Goal: Information Seeking & Learning: Learn about a topic

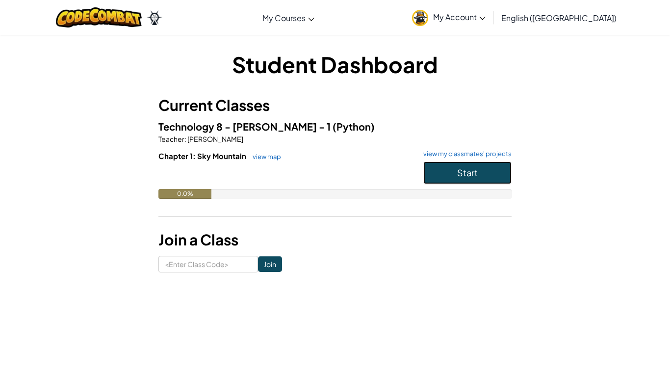
click at [442, 179] on button "Start" at bounding box center [468, 172] width 88 height 23
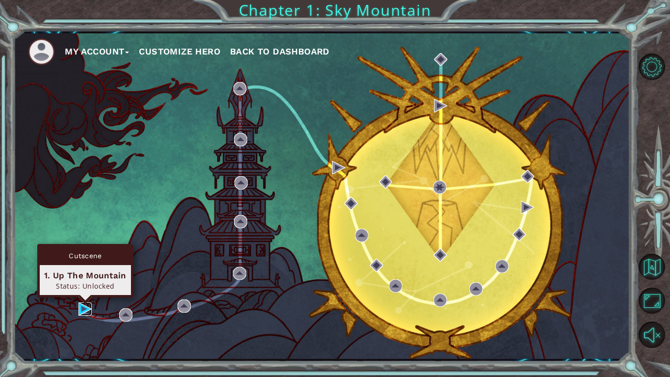
click at [80, 307] on img at bounding box center [85, 308] width 13 height 13
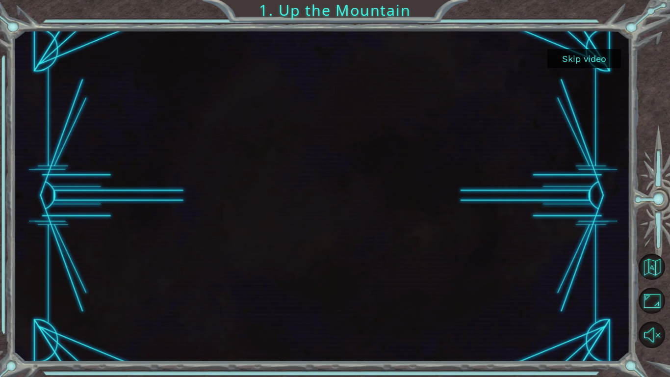
click at [577, 60] on button "Skip video" at bounding box center [585, 58] width 74 height 19
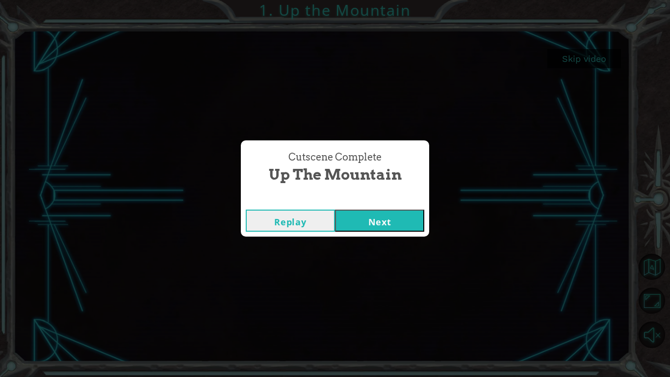
click at [351, 223] on button "Next" at bounding box center [379, 221] width 89 height 22
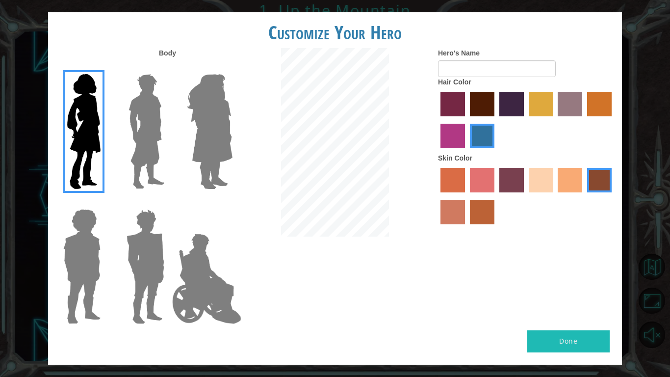
click at [128, 159] on img at bounding box center [147, 131] width 44 height 123
click at [168, 68] on input "Hero Lars" at bounding box center [168, 68] width 0 height 0
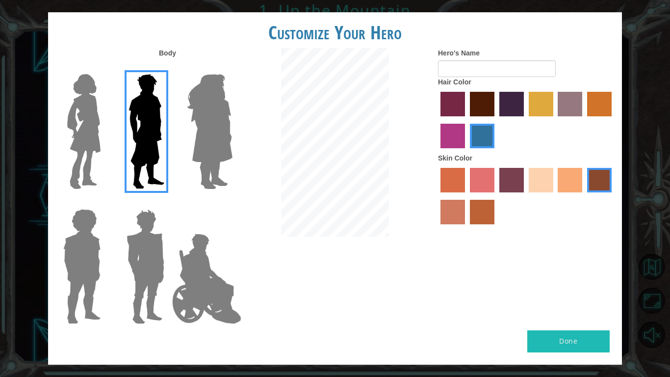
click at [187, 160] on img at bounding box center [209, 131] width 53 height 123
click at [232, 68] on input "Hero Amethyst" at bounding box center [232, 68] width 0 height 0
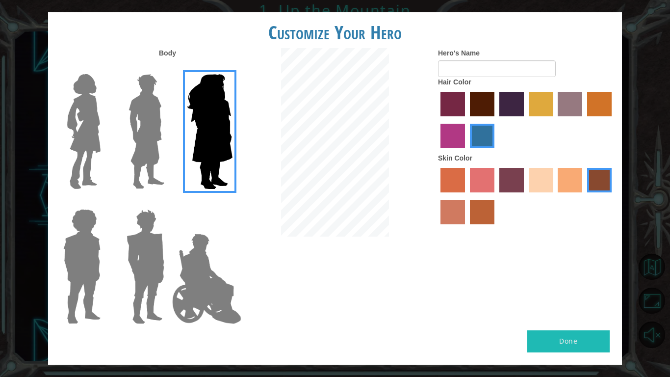
click at [74, 291] on img at bounding box center [81, 266] width 45 height 123
click at [105, 203] on input "Hero Steven" at bounding box center [105, 203] width 0 height 0
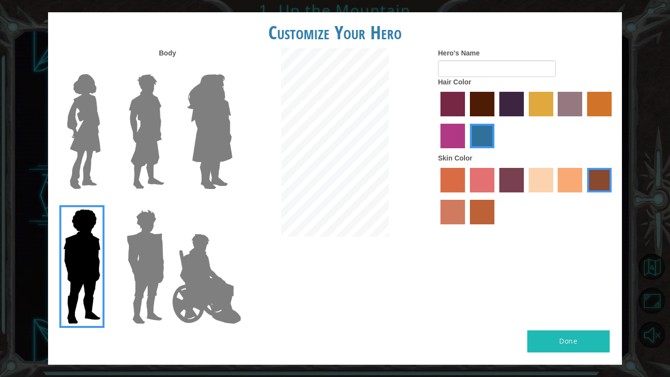
click at [168, 281] on img at bounding box center [206, 279] width 77 height 98
click at [232, 203] on input "Hero Jamie" at bounding box center [232, 203] width 0 height 0
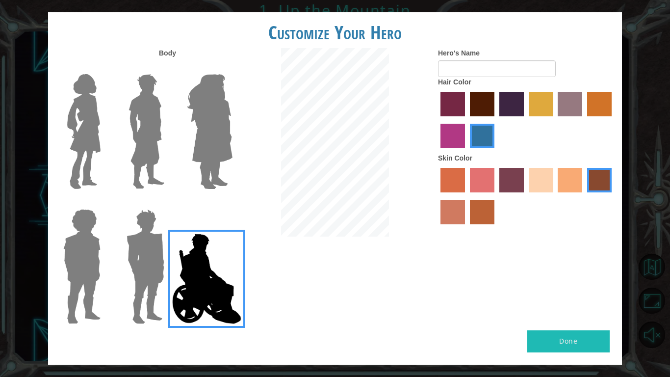
click at [154, 262] on img at bounding box center [146, 266] width 46 height 123
click at [168, 203] on input "Hero Garnet" at bounding box center [168, 203] width 0 height 0
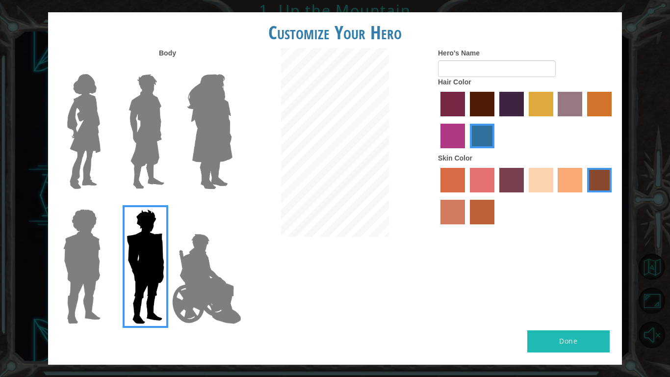
click at [92, 248] on img at bounding box center [81, 266] width 45 height 123
click at [105, 203] on input "Hero Steven" at bounding box center [105, 203] width 0 height 0
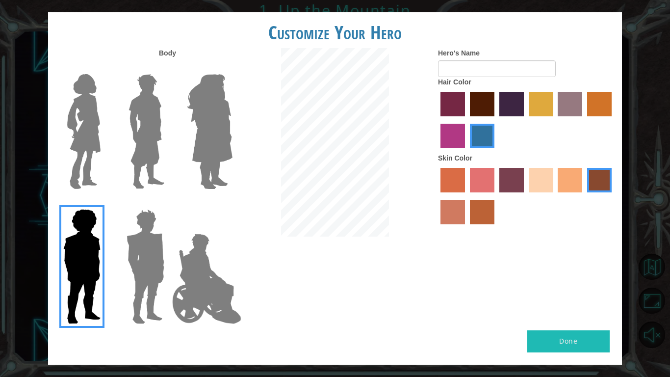
click at [454, 104] on label "paprika hair color" at bounding box center [453, 104] width 25 height 25
click at [437, 120] on input "paprika hair color" at bounding box center [437, 120] width 0 height 0
click at [455, 124] on label "medium red violet hair color" at bounding box center [453, 136] width 25 height 25
click at [613, 120] on input "medium red violet hair color" at bounding box center [613, 120] width 0 height 0
click at [464, 106] on label "paprika hair color" at bounding box center [453, 104] width 25 height 25
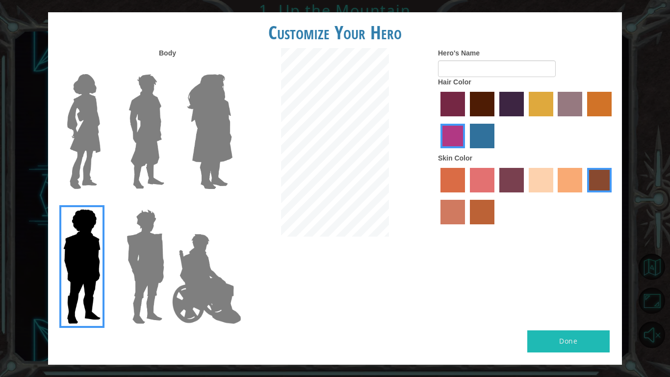
click at [437, 120] on input "paprika hair color" at bounding box center [437, 120] width 0 height 0
click at [484, 106] on label "maroon hair color" at bounding box center [482, 104] width 25 height 25
click at [467, 120] on input "maroon hair color" at bounding box center [467, 120] width 0 height 0
click at [482, 145] on label "lachmara hair color" at bounding box center [482, 136] width 25 height 25
click at [467, 152] on input "lachmara hair color" at bounding box center [467, 152] width 0 height 0
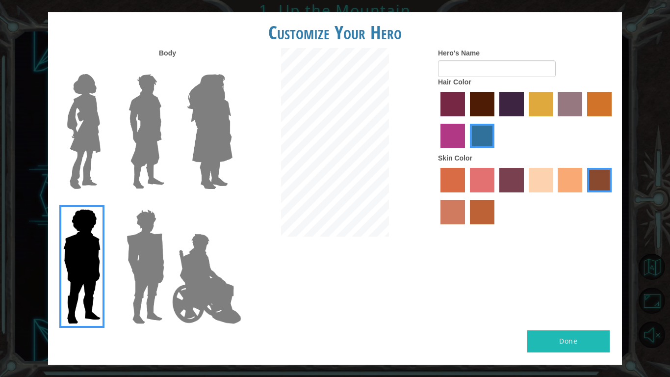
click at [475, 99] on label "maroon hair color" at bounding box center [482, 104] width 25 height 25
click at [467, 120] on input "maroon hair color" at bounding box center [467, 120] width 0 height 0
click at [507, 98] on label "hot purple hair color" at bounding box center [512, 104] width 25 height 25
click at [496, 120] on input "hot purple hair color" at bounding box center [496, 120] width 0 height 0
click at [538, 105] on label "tulip tree hair color" at bounding box center [541, 104] width 25 height 25
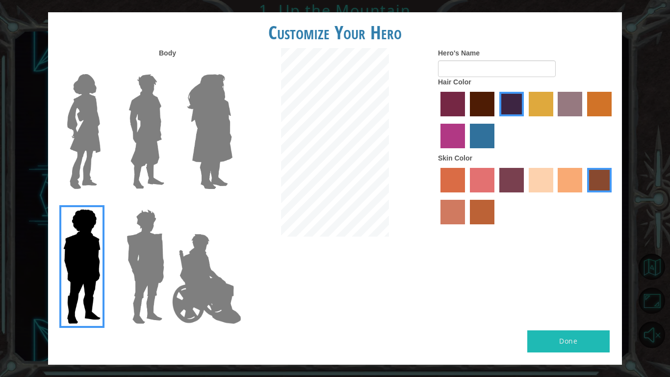
click at [526, 120] on input "tulip tree hair color" at bounding box center [526, 120] width 0 height 0
click at [476, 106] on label "maroon hair color" at bounding box center [482, 104] width 25 height 25
click at [467, 120] on input "maroon hair color" at bounding box center [467, 120] width 0 height 0
click at [477, 134] on label "lachmara hair color" at bounding box center [482, 136] width 25 height 25
click at [467, 152] on input "lachmara hair color" at bounding box center [467, 152] width 0 height 0
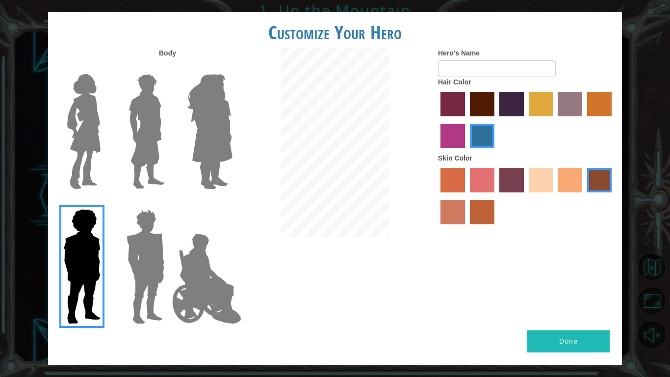
click at [447, 132] on label "medium red violet hair color" at bounding box center [453, 136] width 25 height 25
click at [613, 120] on input "medium red violet hair color" at bounding box center [613, 120] width 0 height 0
click at [501, 100] on label "hot purple hair color" at bounding box center [512, 104] width 25 height 25
click at [496, 120] on input "hot purple hair color" at bounding box center [496, 120] width 0 height 0
click at [483, 106] on label "maroon hair color" at bounding box center [482, 104] width 25 height 25
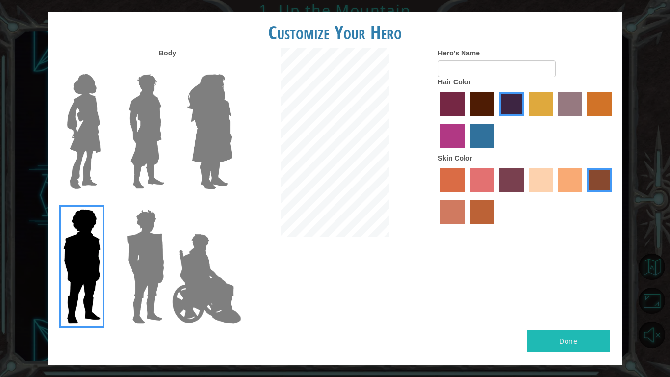
click at [467, 120] on input "maroon hair color" at bounding box center [467, 120] width 0 height 0
click at [549, 106] on label "tulip tree hair color" at bounding box center [541, 104] width 25 height 25
click at [526, 120] on input "tulip tree hair color" at bounding box center [526, 120] width 0 height 0
click at [483, 101] on label "maroon hair color" at bounding box center [482, 104] width 25 height 25
click at [467, 120] on input "maroon hair color" at bounding box center [467, 120] width 0 height 0
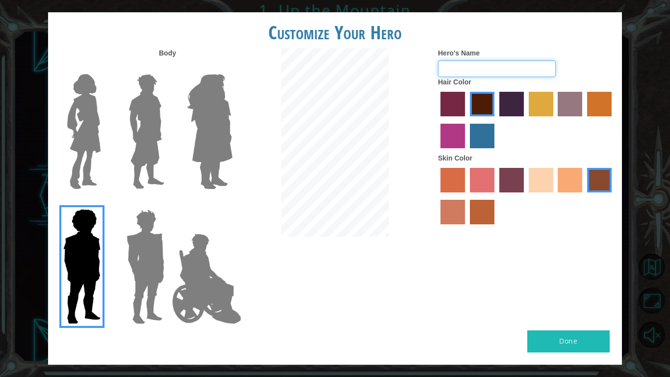
click at [471, 69] on input "Hero's Name" at bounding box center [497, 68] width 118 height 17
click at [128, 156] on img at bounding box center [147, 131] width 44 height 123
click at [168, 68] on input "Hero Lars" at bounding box center [168, 68] width 0 height 0
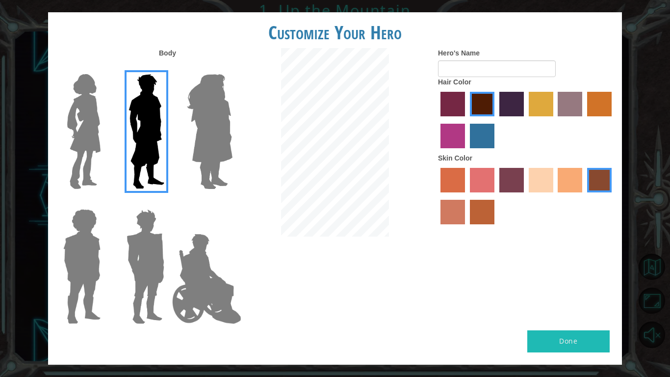
click at [82, 250] on img at bounding box center [81, 266] width 45 height 123
click at [105, 203] on input "Hero Steven" at bounding box center [105, 203] width 0 height 0
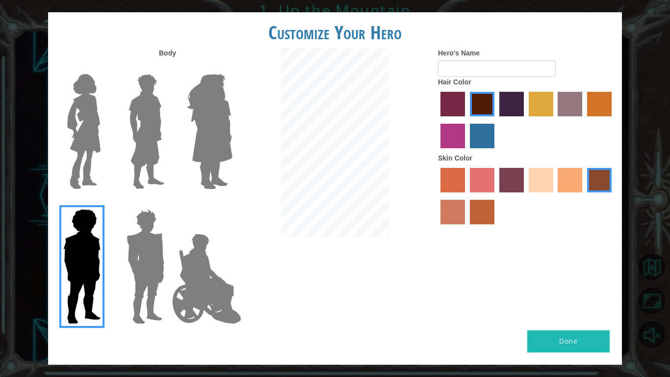
click at [124, 248] on img at bounding box center [146, 266] width 46 height 123
click at [168, 203] on input "Hero Garnet" at bounding box center [168, 203] width 0 height 0
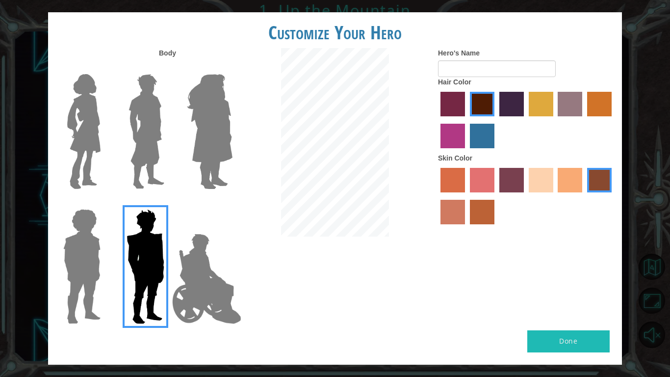
click at [79, 251] on img at bounding box center [81, 266] width 45 height 123
click at [105, 203] on input "Hero Steven" at bounding box center [105, 203] width 0 height 0
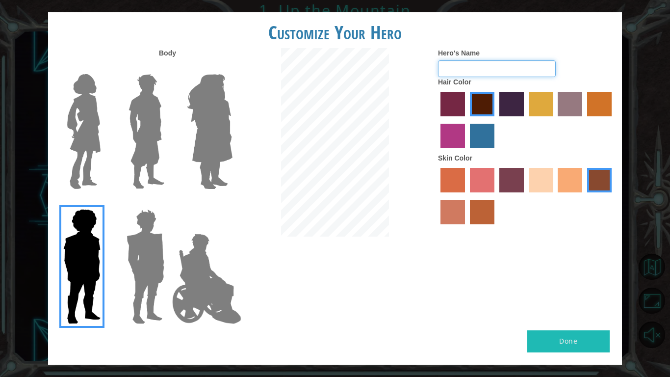
click at [464, 73] on input "Hero's Name" at bounding box center [497, 68] width 118 height 17
drag, startPoint x: 453, startPoint y: 110, endPoint x: 462, endPoint y: 117, distance: 11.9
click at [462, 117] on div at bounding box center [526, 121] width 177 height 64
click at [511, 78] on div "Hair Color" at bounding box center [526, 115] width 177 height 76
click at [458, 70] on input "Hero's Name" at bounding box center [497, 68] width 118 height 17
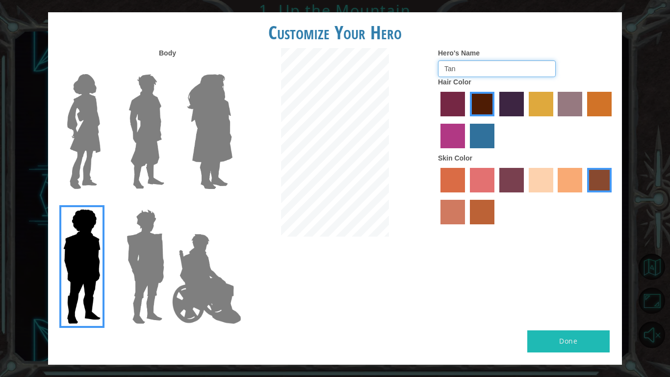
type input "Tan"
click at [542, 340] on button "Done" at bounding box center [569, 341] width 82 height 22
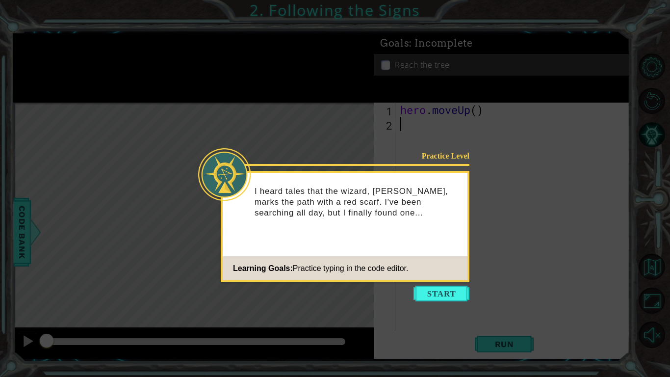
click at [456, 302] on icon at bounding box center [335, 188] width 670 height 377
click at [451, 294] on button "Start" at bounding box center [442, 294] width 56 height 16
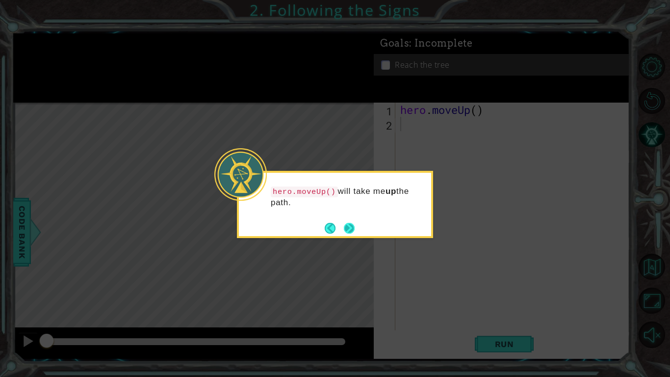
click at [346, 231] on button "Next" at bounding box center [349, 228] width 11 height 11
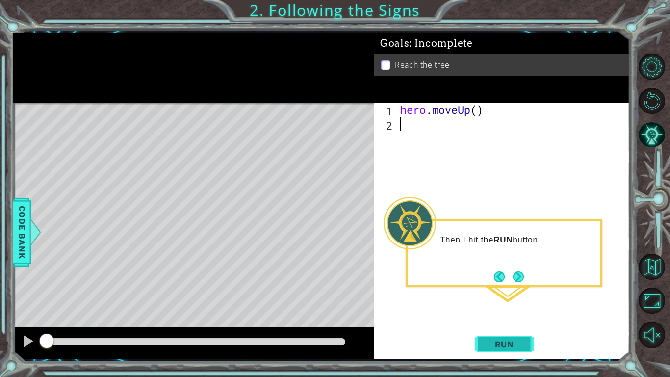
click at [515, 347] on span "Run" at bounding box center [504, 344] width 39 height 10
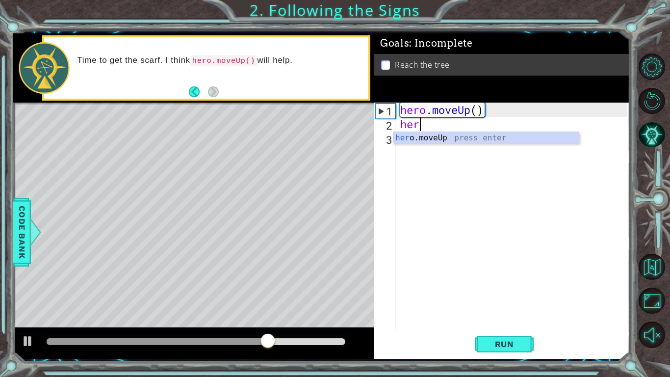
type textarea "hero"
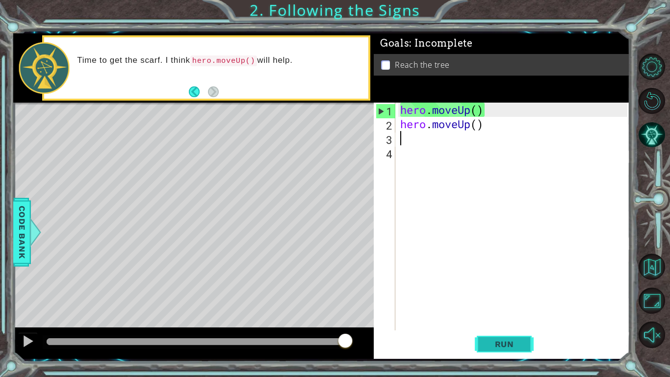
click at [482, 348] on button "Run" at bounding box center [504, 344] width 59 height 26
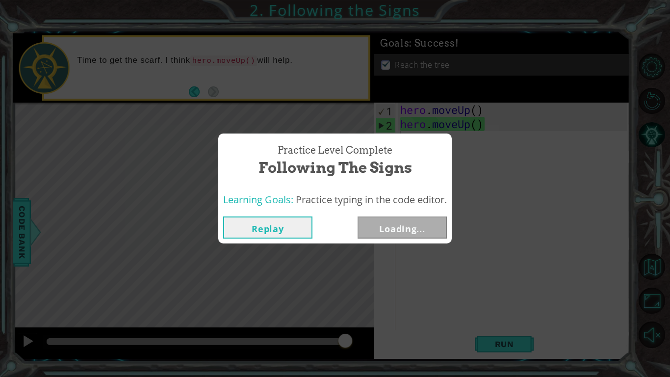
drag, startPoint x: 164, startPoint y: 341, endPoint x: 346, endPoint y: 351, distance: 182.4
click at [346, 351] on body "1 ההההההההההההההההההההההההההההההההההההההההההההההההההההההההההההההההההההההההההההה…" at bounding box center [335, 188] width 670 height 377
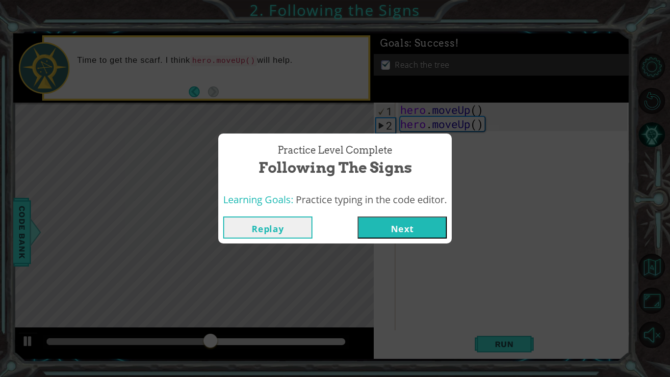
click at [399, 238] on button "Next" at bounding box center [402, 227] width 89 height 22
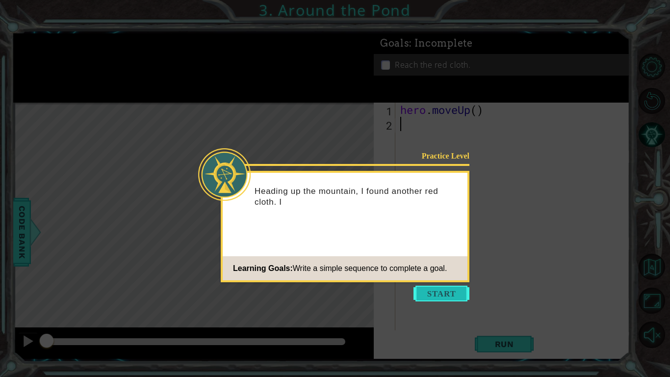
click at [440, 292] on button "Start" at bounding box center [442, 294] width 56 height 16
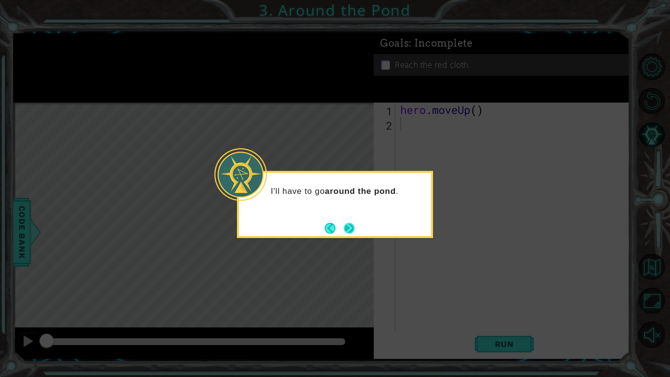
click at [353, 230] on button "Next" at bounding box center [349, 228] width 11 height 11
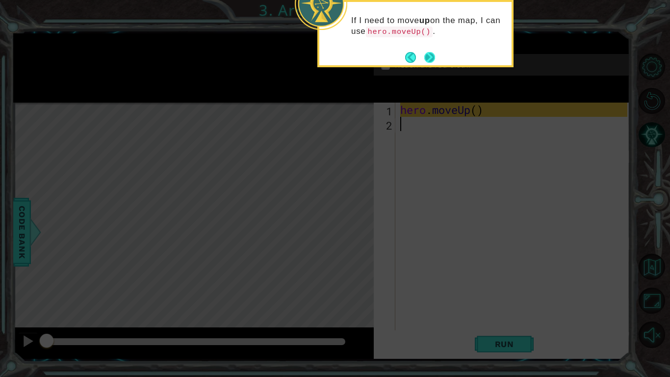
click at [432, 60] on button "Next" at bounding box center [429, 57] width 11 height 11
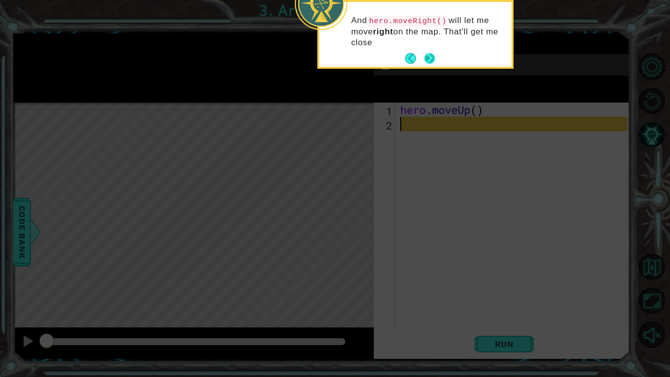
click at [433, 63] on button "Next" at bounding box center [429, 58] width 11 height 11
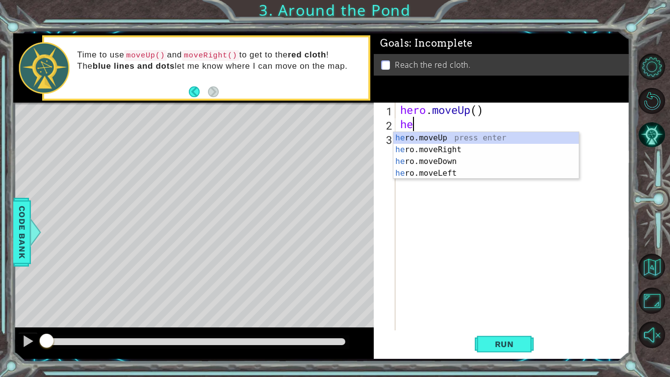
type textarea "hero"
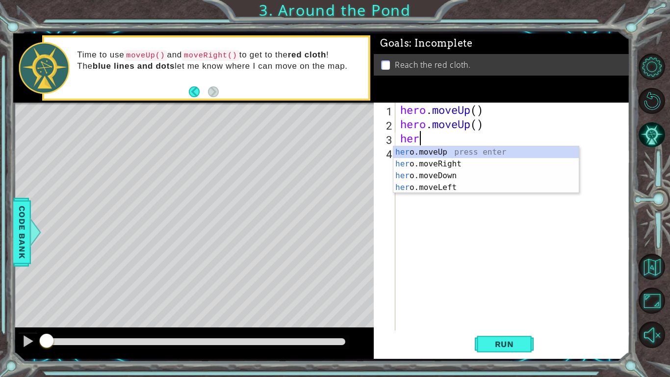
type textarea "hero"
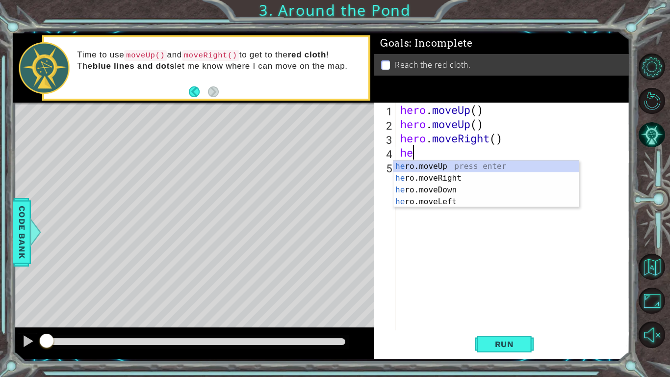
type textarea "hero"
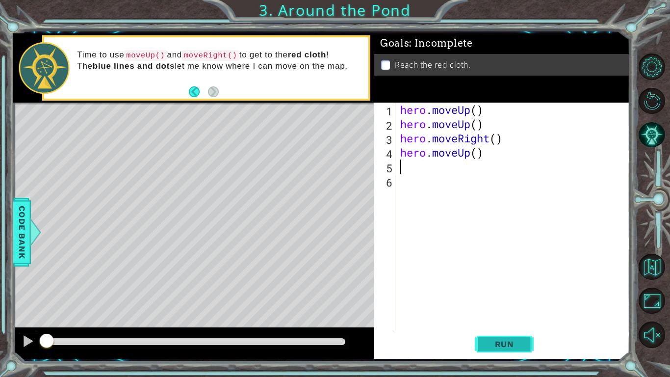
click at [515, 345] on span "Run" at bounding box center [504, 344] width 39 height 10
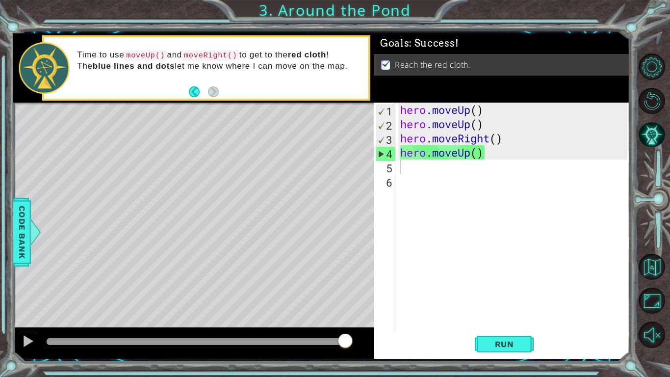
drag, startPoint x: 136, startPoint y: 339, endPoint x: 490, endPoint y: 362, distance: 354.6
click at [490, 362] on body "1 ההההההההההההההההההההההההההההההההההההההההההההההההההההההההההההההההההההההההההההה…" at bounding box center [335, 188] width 670 height 377
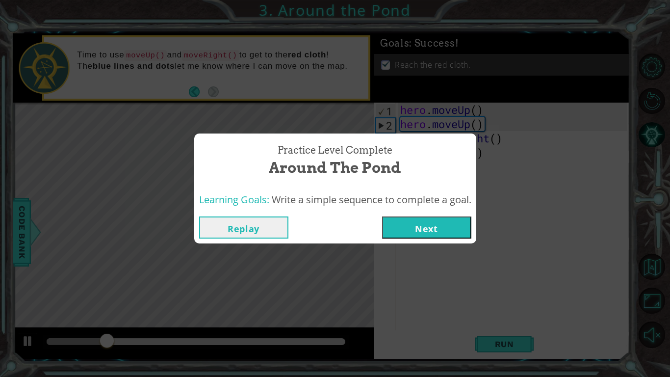
click at [411, 231] on button "Next" at bounding box center [426, 227] width 89 height 22
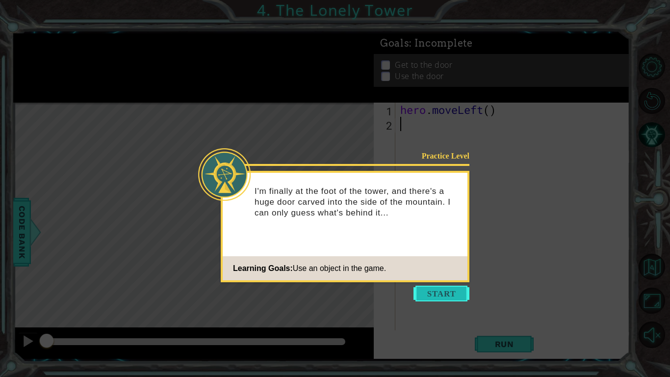
click at [443, 294] on button "Start" at bounding box center [442, 294] width 56 height 16
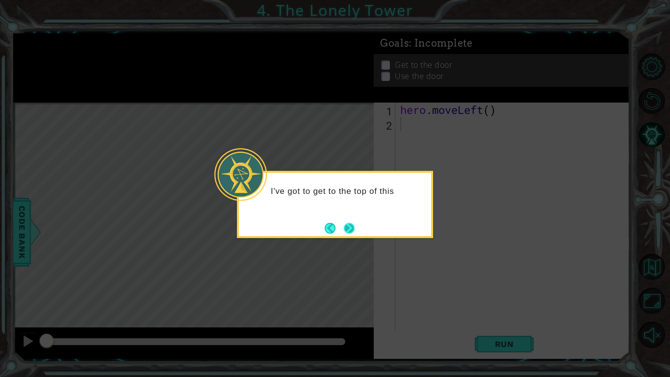
click at [349, 223] on button "Next" at bounding box center [349, 228] width 11 height 11
click at [350, 229] on button "Next" at bounding box center [349, 228] width 11 height 11
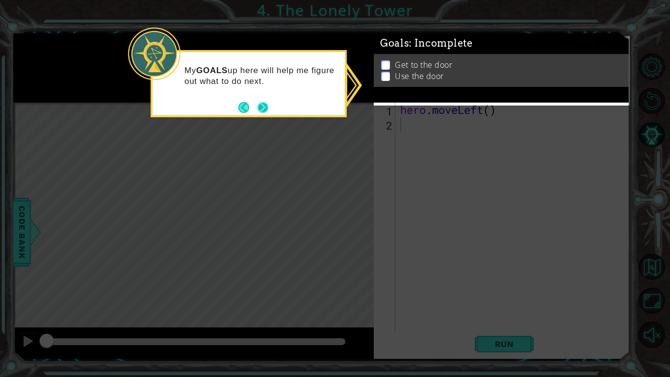
click at [267, 112] on button "Next" at bounding box center [263, 107] width 11 height 11
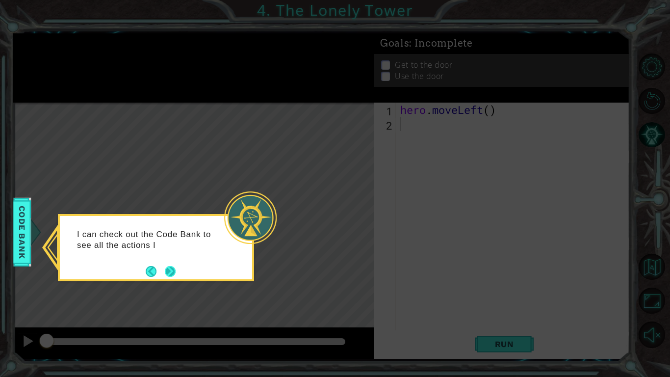
click at [172, 269] on button "Next" at bounding box center [170, 271] width 11 height 11
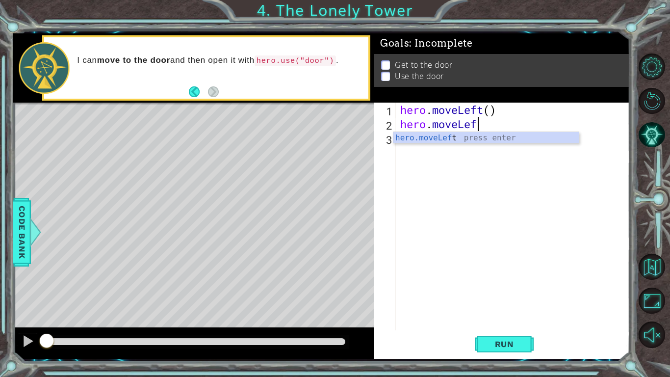
scroll to position [0, 3]
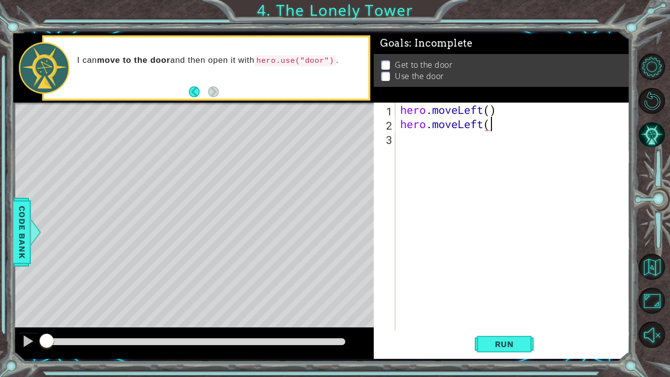
type textarea "hero.moveLeft()"
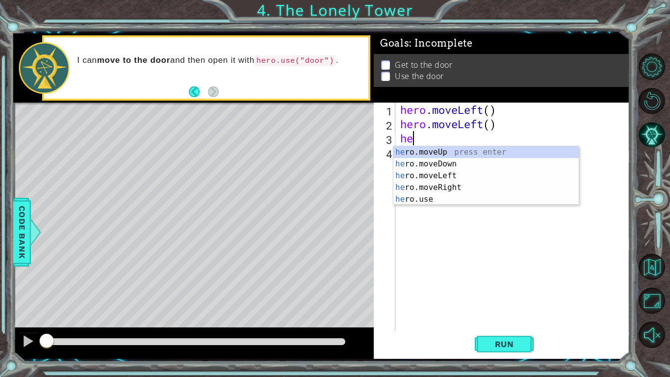
type textarea "hero"
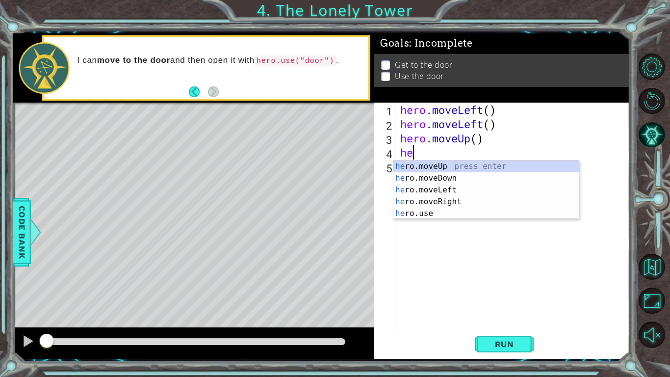
type textarea "hero"
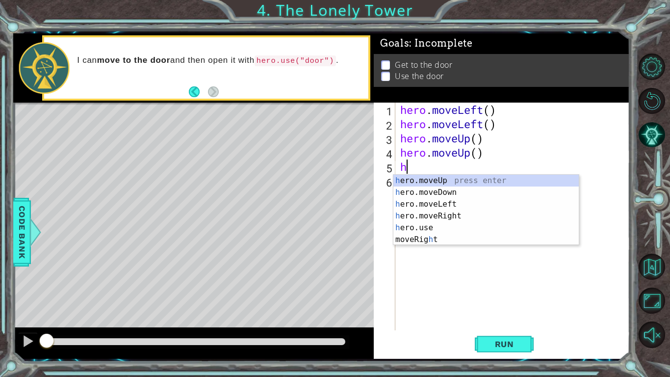
type textarea "he"
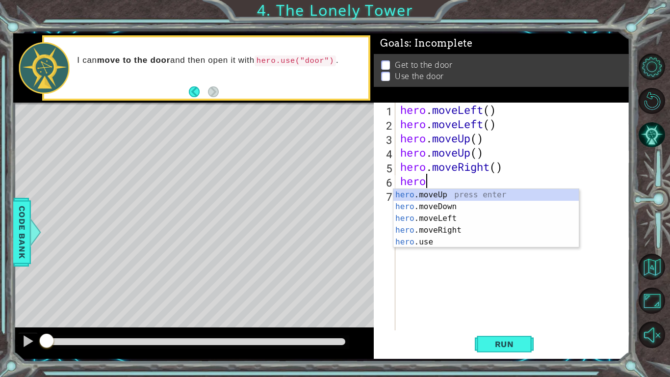
type textarea "hero."
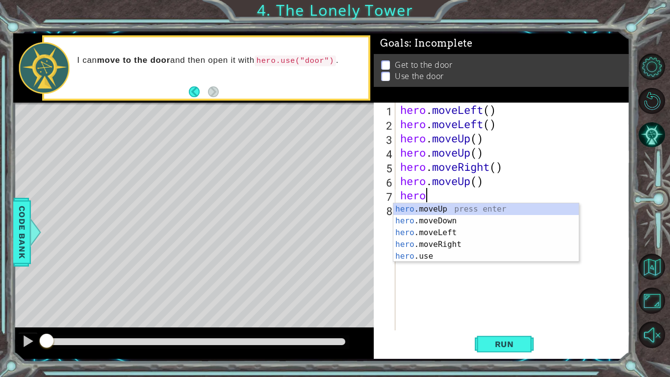
scroll to position [0, 0]
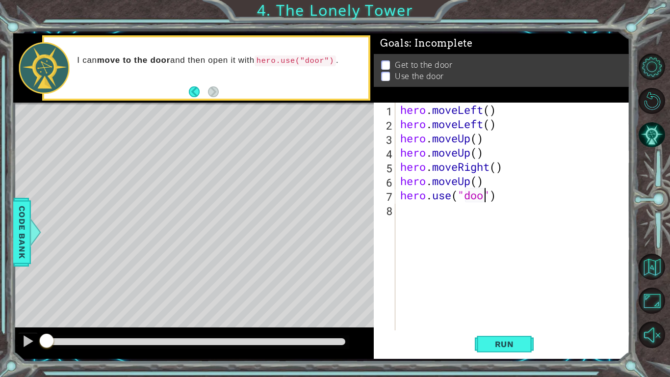
type textarea "hero.use("door")"
click at [500, 344] on span "Run" at bounding box center [504, 344] width 39 height 10
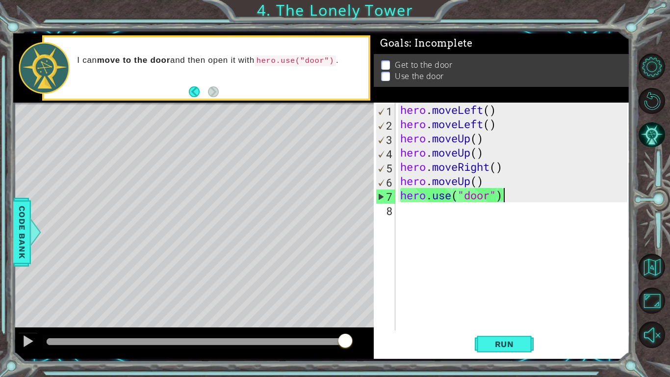
drag, startPoint x: 75, startPoint y: 349, endPoint x: 377, endPoint y: 332, distance: 302.3
click at [377, 332] on div "1 ההההההההההההההההההההההההההההההההההההההההההההההההההההההההההההההההההההההההההההה…" at bounding box center [321, 195] width 617 height 325
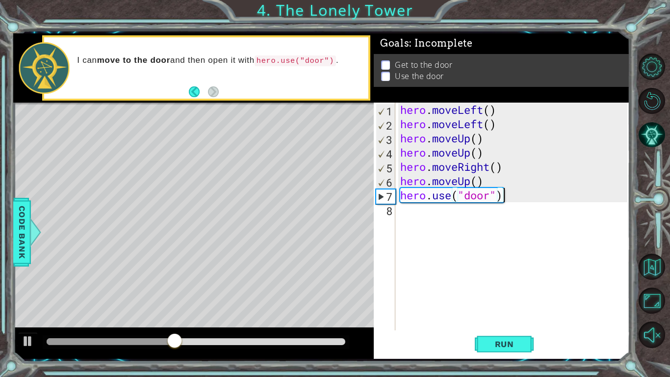
click at [470, 182] on div "hero . moveLeft ( ) hero . moveLeft ( ) hero . moveUp ( ) hero . moveUp ( ) her…" at bounding box center [515, 231] width 234 height 256
click at [499, 336] on button "Run" at bounding box center [504, 344] width 59 height 26
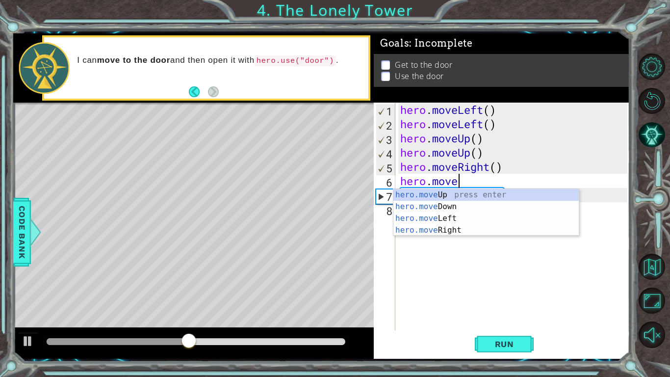
type textarea "hero.mov"
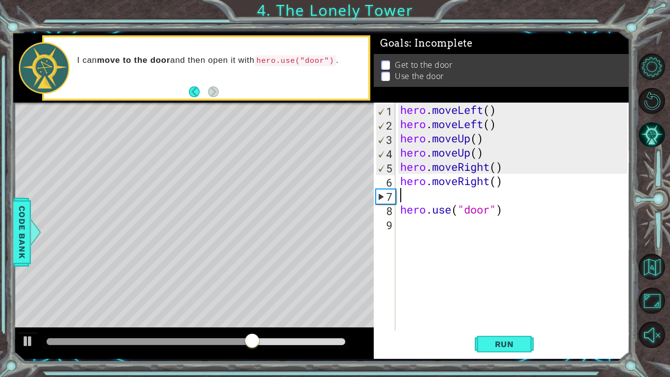
type textarea "hero.moveRight()"
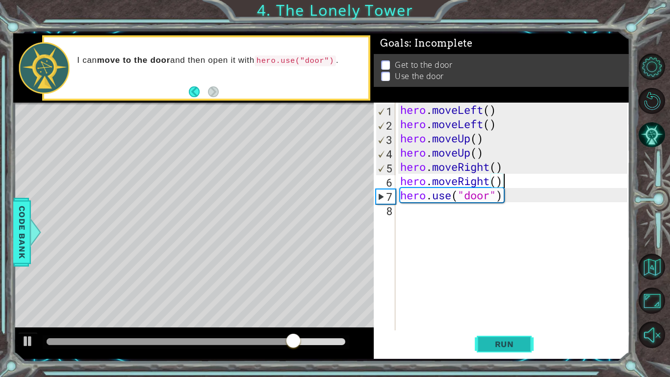
click at [510, 346] on span "Run" at bounding box center [504, 344] width 39 height 10
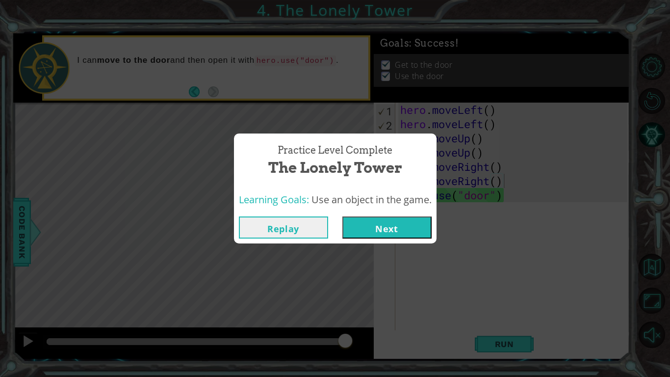
click at [384, 234] on button "Next" at bounding box center [387, 227] width 89 height 22
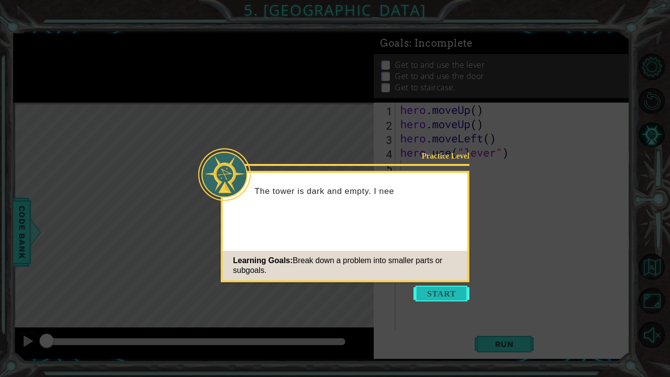
click at [445, 294] on button "Start" at bounding box center [442, 294] width 56 height 16
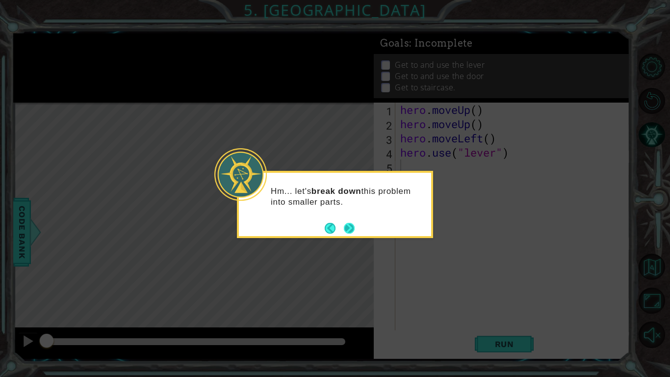
click at [351, 233] on button "Next" at bounding box center [349, 228] width 11 height 11
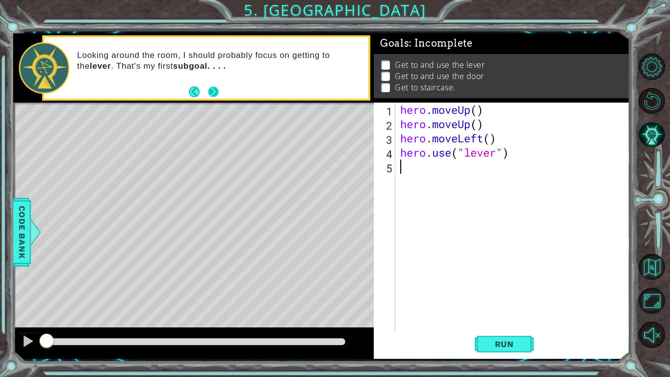
click at [217, 91] on button "Next" at bounding box center [213, 91] width 11 height 11
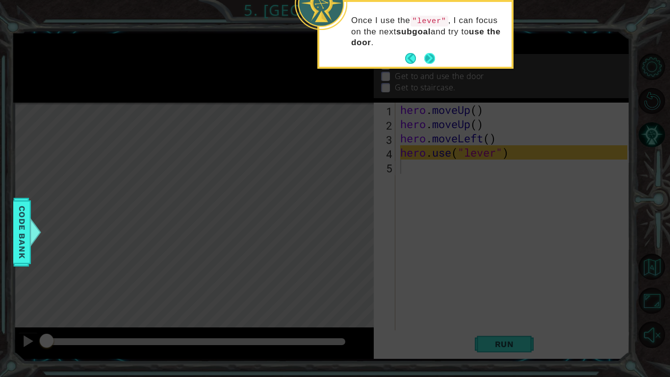
click at [427, 61] on button "Next" at bounding box center [429, 58] width 11 height 11
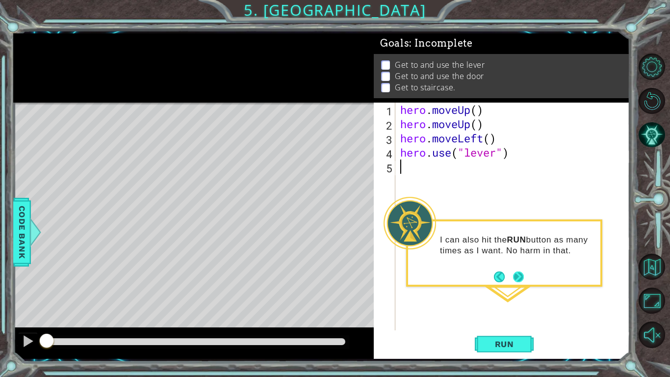
click at [520, 281] on button "Next" at bounding box center [518, 276] width 11 height 11
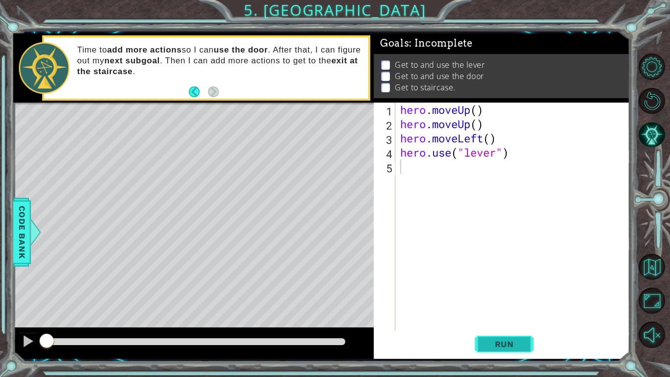
click at [508, 336] on button "Run" at bounding box center [504, 344] width 59 height 26
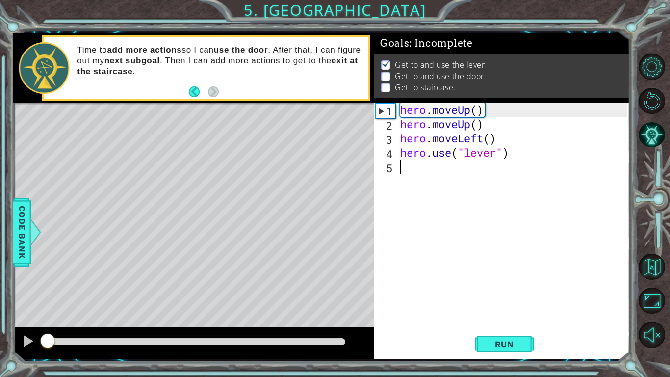
drag, startPoint x: 112, startPoint y: 338, endPoint x: 0, endPoint y: 319, distance: 113.9
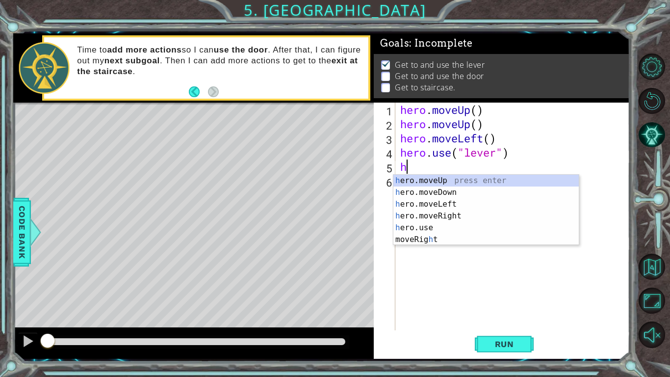
type textarea "he"
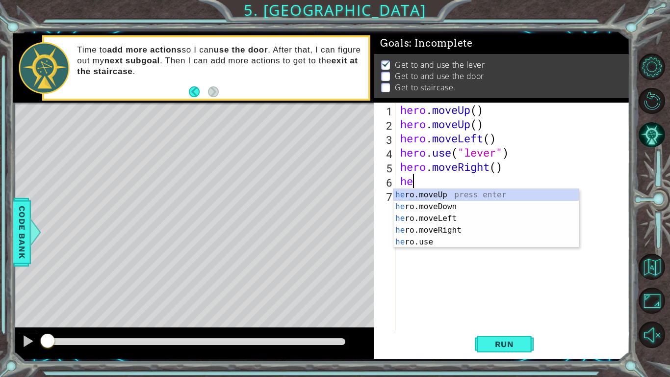
type textarea "hero"
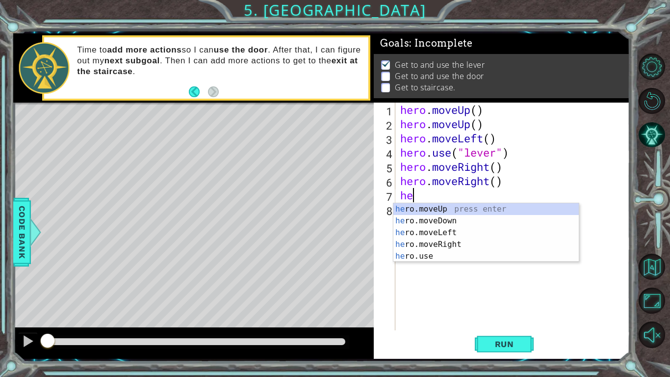
type textarea "her"
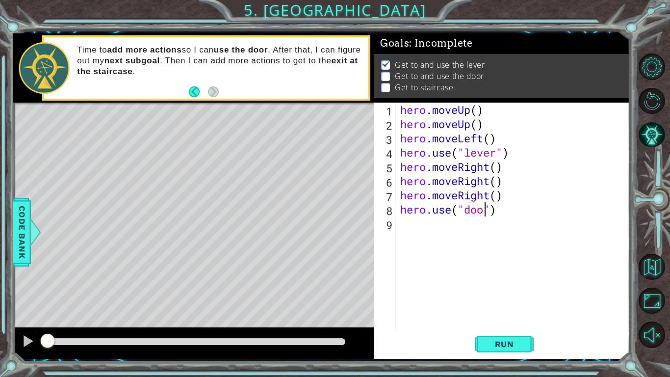
scroll to position [0, 4]
type textarea "hero.use("door")"
click at [525, 342] on button "Run" at bounding box center [504, 344] width 59 height 26
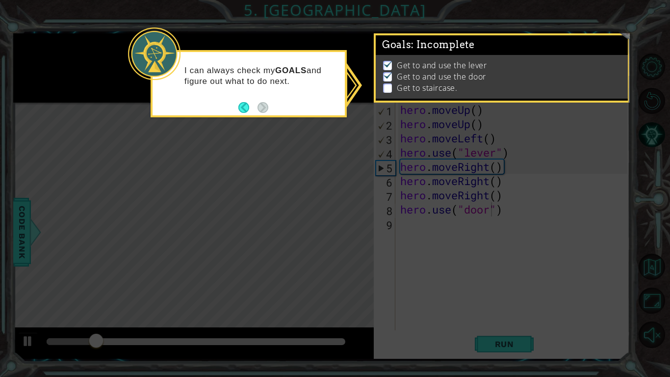
click at [248, 140] on icon at bounding box center [335, 188] width 670 height 377
click at [399, 91] on p "Get to staircase." at bounding box center [427, 87] width 60 height 11
click at [242, 112] on footer at bounding box center [254, 107] width 30 height 15
click at [244, 110] on button "Back" at bounding box center [248, 107] width 19 height 11
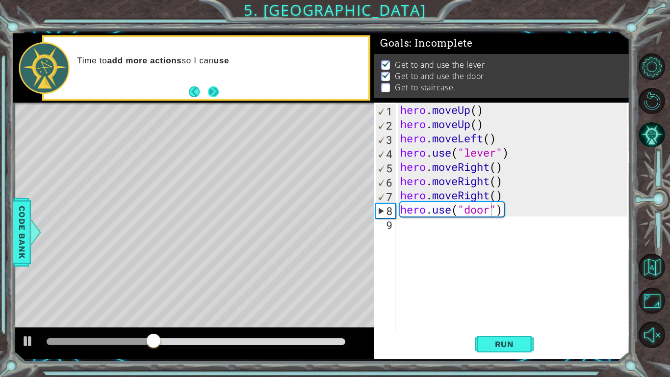
click at [215, 97] on button "Next" at bounding box center [213, 91] width 11 height 11
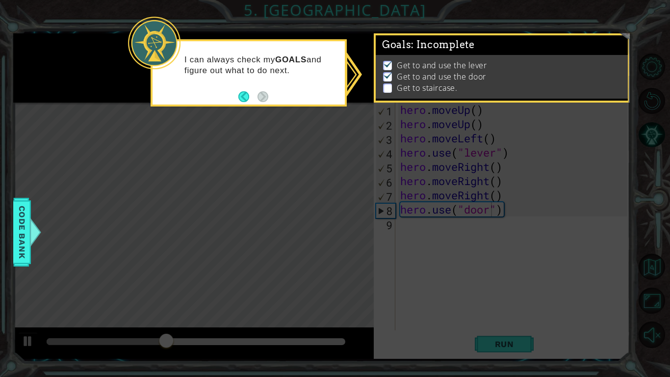
click at [261, 102] on footer at bounding box center [254, 96] width 30 height 15
click at [252, 119] on icon at bounding box center [335, 188] width 670 height 377
click at [391, 80] on p at bounding box center [387, 76] width 9 height 9
click at [386, 66] on img at bounding box center [388, 64] width 10 height 8
click at [417, 221] on icon at bounding box center [335, 188] width 670 height 377
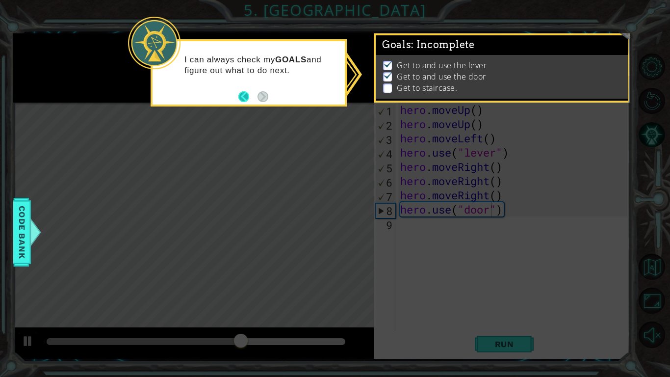
click at [240, 96] on button "Back" at bounding box center [248, 96] width 19 height 11
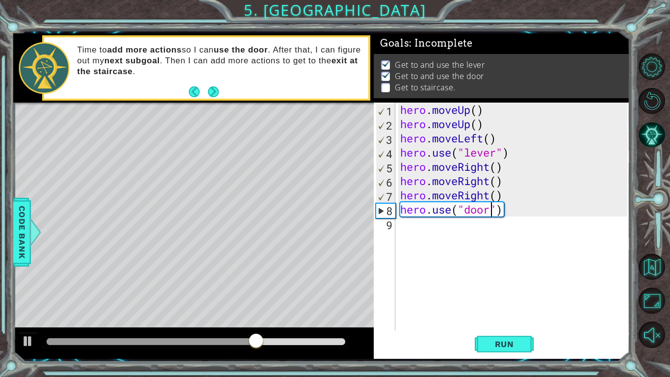
click at [402, 224] on div "hero . moveUp ( ) hero . moveUp ( ) hero . moveLeft ( ) hero . use ( "lever" ) …" at bounding box center [515, 231] width 234 height 256
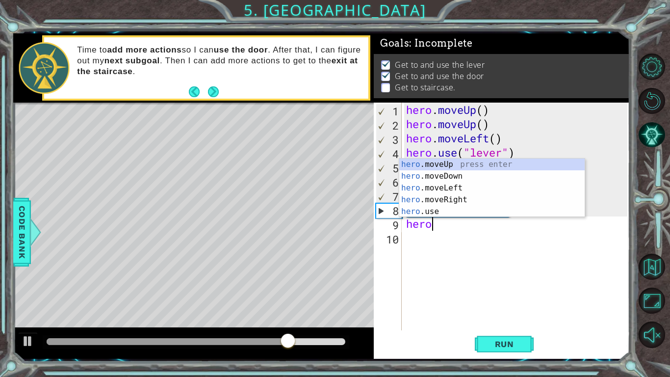
type textarea "hero."
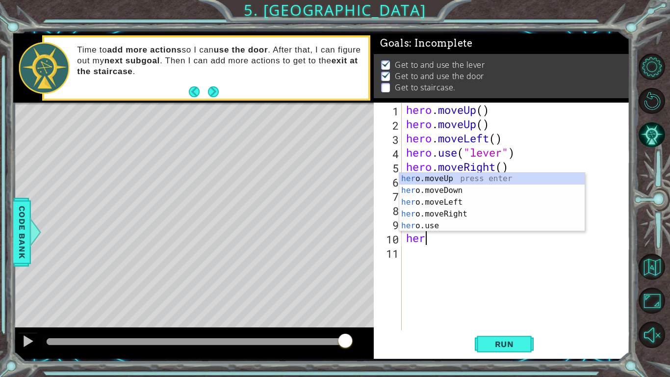
type textarea "hero"
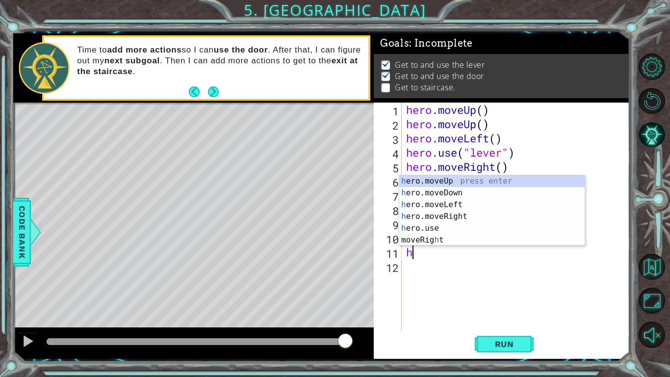
type textarea "he"
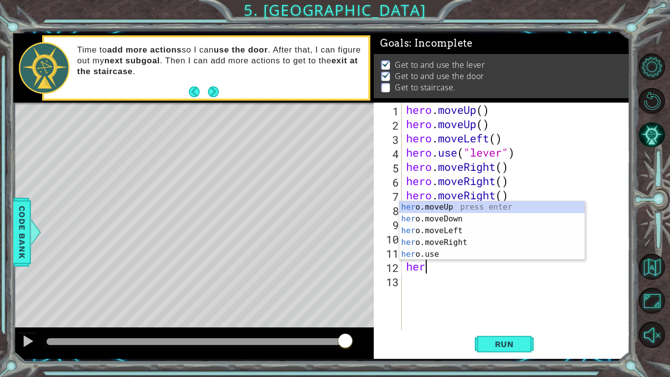
type textarea "hero"
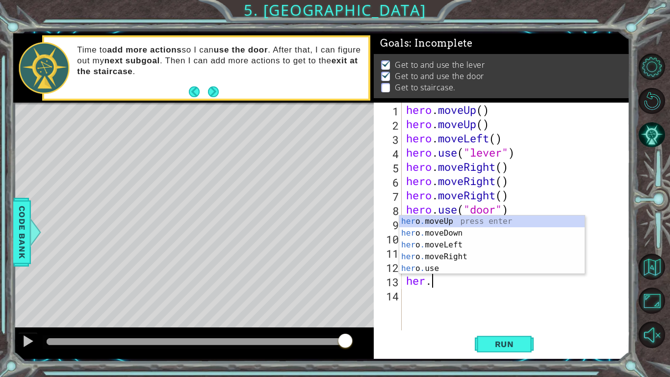
scroll to position [0, 0]
type textarea "her"
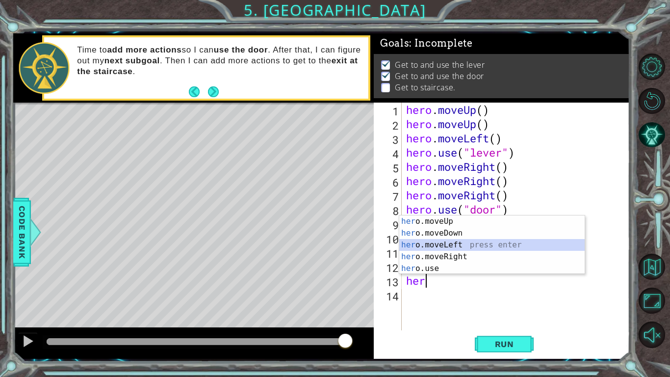
scroll to position [0, 0]
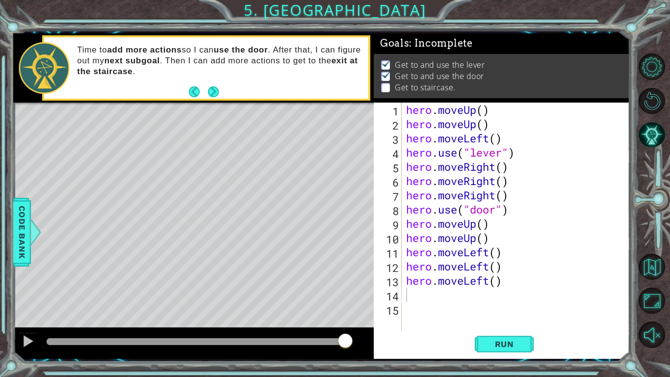
click at [503, 365] on div "1 ההההההההההההההההההההההההההההההההההההההההההההההההההההההההההההההההההההההההההההה…" at bounding box center [335, 188] width 670 height 377
click at [504, 357] on div "1 2 3 4 5 6 7 8 9 10 11 12 13 14 15 hero . moveUp ( ) hero . moveUp ( ) hero . …" at bounding box center [502, 231] width 256 height 256
click at [504, 356] on button "Run" at bounding box center [504, 344] width 59 height 26
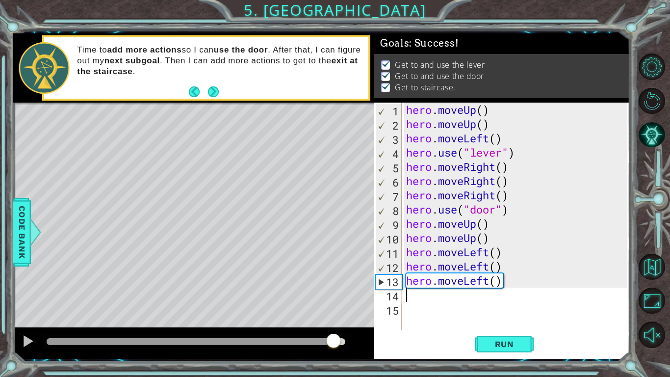
drag, startPoint x: 96, startPoint y: 340, endPoint x: 346, endPoint y: 354, distance: 250.7
click at [346, 354] on div at bounding box center [193, 342] width 361 height 31
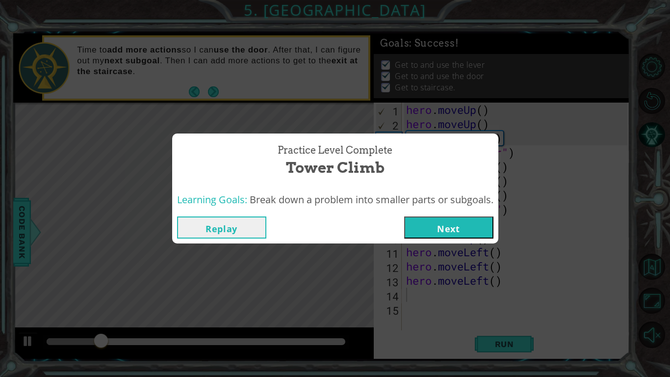
click at [433, 229] on button "Next" at bounding box center [448, 227] width 89 height 22
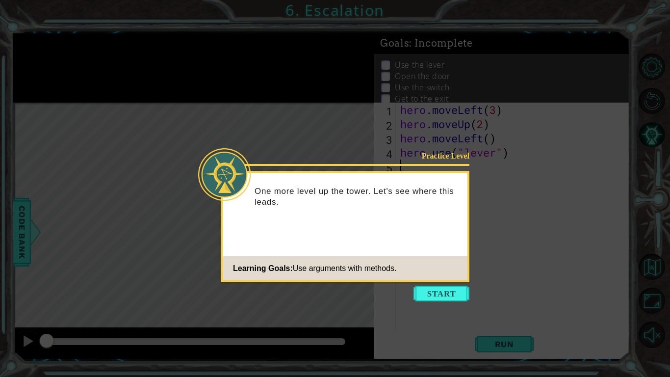
click at [435, 303] on icon at bounding box center [335, 188] width 670 height 377
click at [428, 287] on button "Start" at bounding box center [442, 294] width 56 height 16
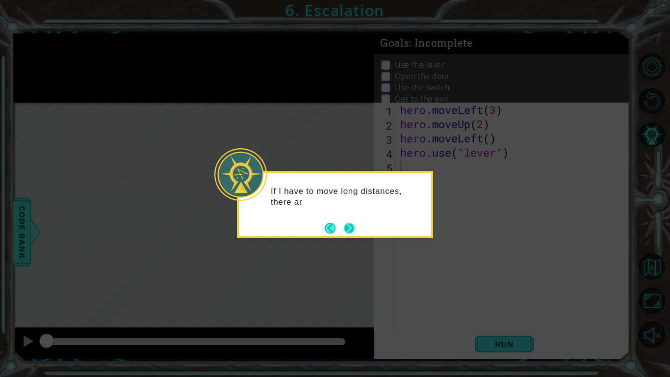
click at [347, 231] on button "Next" at bounding box center [349, 228] width 11 height 11
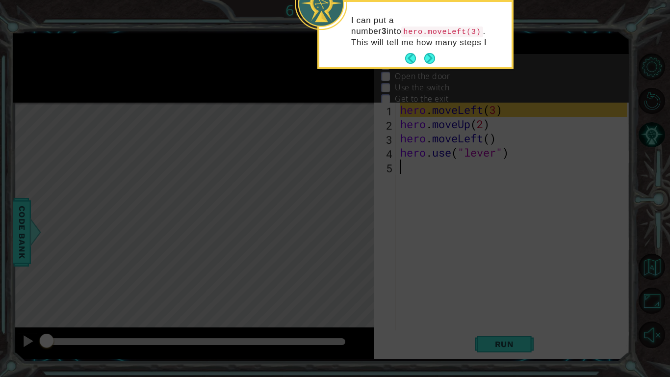
click at [426, 52] on footer at bounding box center [420, 58] width 30 height 15
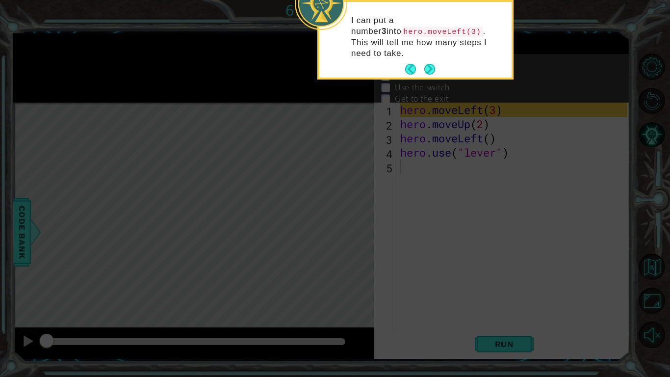
click at [426, 64] on button "Next" at bounding box center [429, 69] width 11 height 11
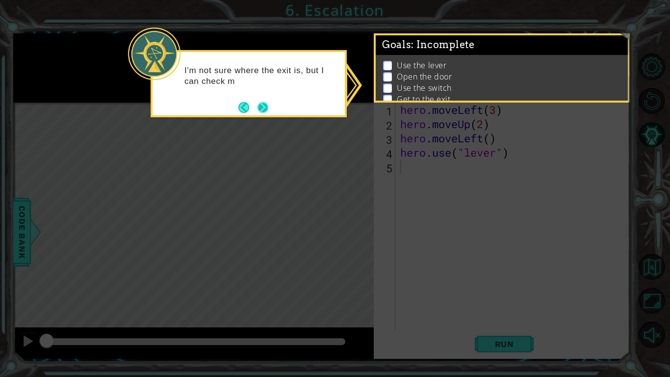
click at [266, 108] on button "Next" at bounding box center [263, 107] width 11 height 11
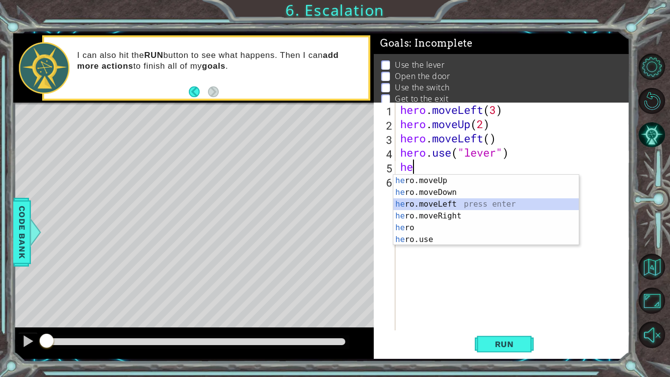
type textarea "hero.moveLeft(1)"
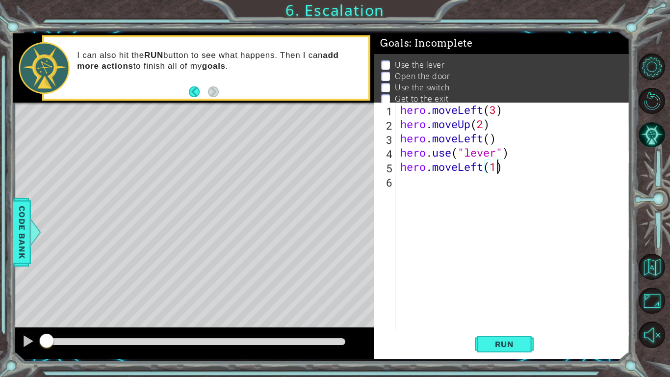
type textarea "hero.moveLeft()"
type textarea "hero.use("door")"
click at [512, 343] on span "Run" at bounding box center [504, 344] width 39 height 10
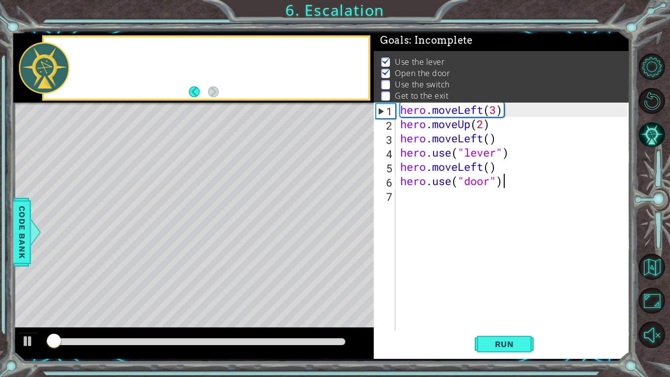
scroll to position [3, 0]
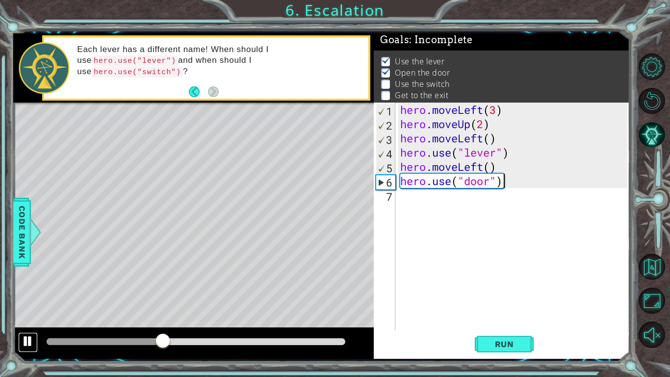
click at [24, 342] on div at bounding box center [28, 341] width 13 height 13
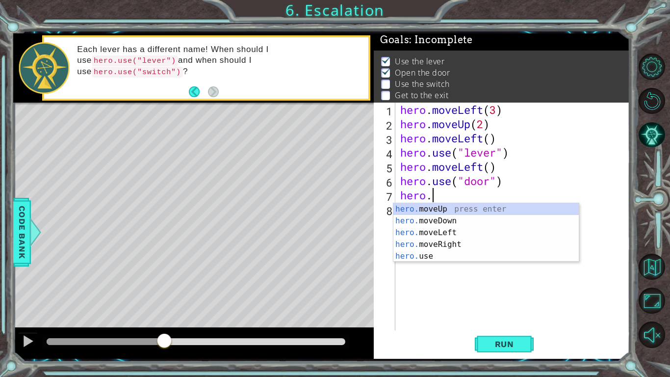
scroll to position [0, 1]
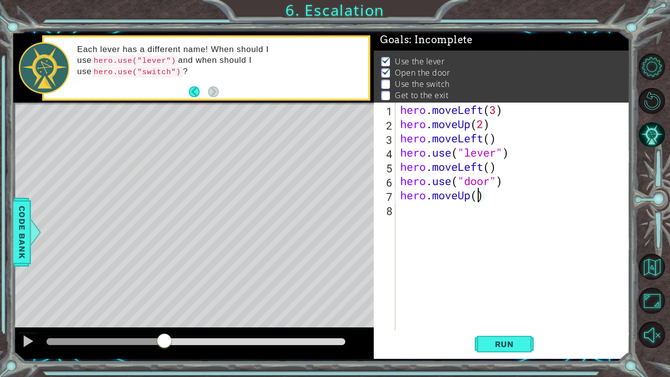
type textarea "hero.moveUp(2)"
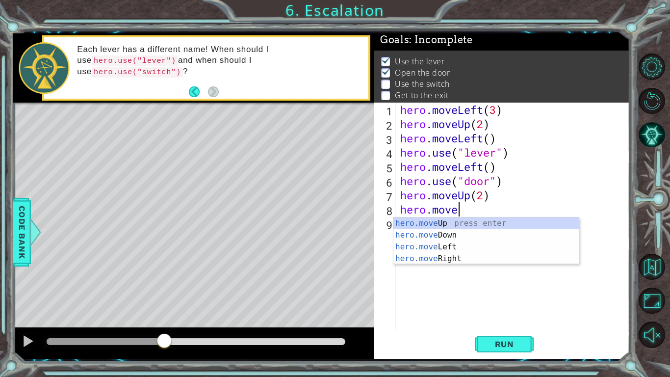
scroll to position [0, 2]
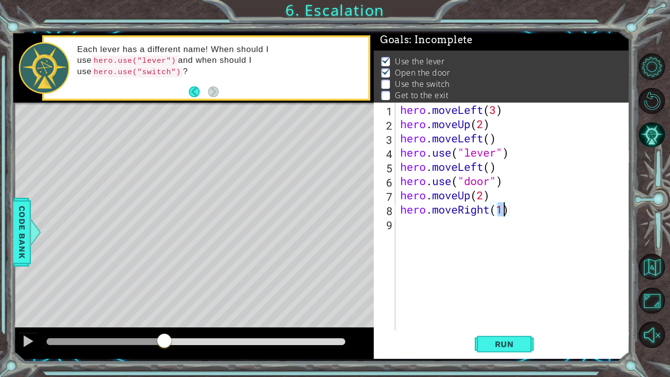
type textarea "hero.moveRight()"
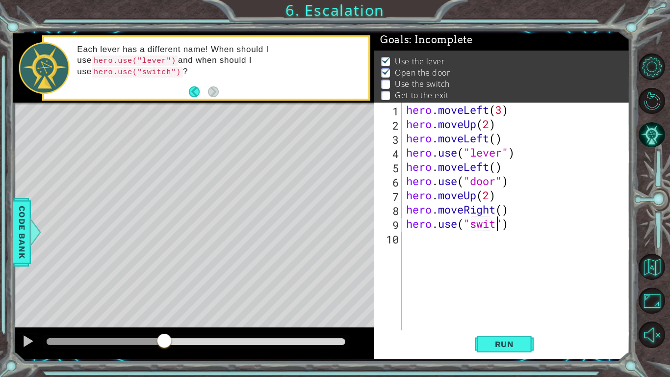
scroll to position [0, 4]
type textarea "hero.use("switch")"
click at [493, 340] on span "Run" at bounding box center [504, 344] width 39 height 10
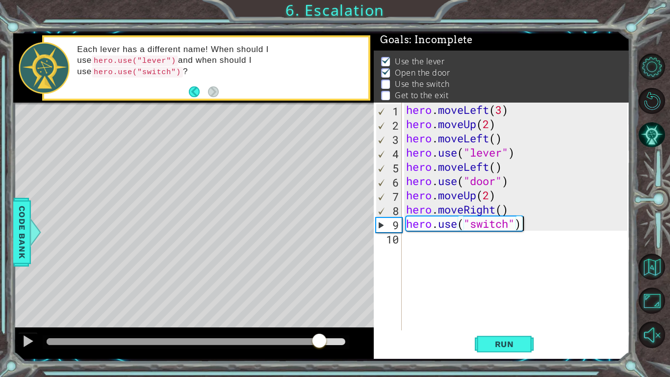
drag, startPoint x: 78, startPoint y: 339, endPoint x: 321, endPoint y: 318, distance: 243.8
click at [321, 318] on div "methods hero moveDown(steps) moveUp(steps) moveLeft(steps) moveRight(steps) use…" at bounding box center [321, 195] width 617 height 325
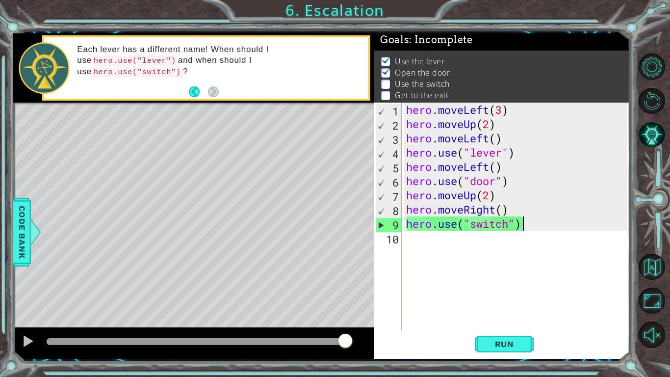
click at [502, 211] on div "hero . moveLeft ( 3 ) hero . moveUp ( 2 ) hero . moveLeft ( ) hero . use ( "lev…" at bounding box center [518, 231] width 228 height 256
type textarea "hero.moveRight(2)"
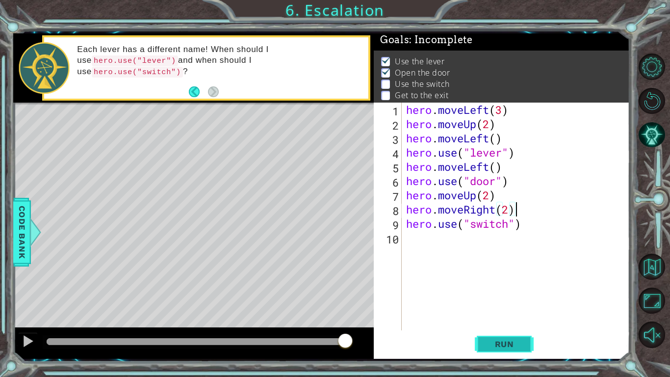
type textarea "hero.moveRight(2)"
click at [497, 341] on span "Run" at bounding box center [504, 344] width 39 height 10
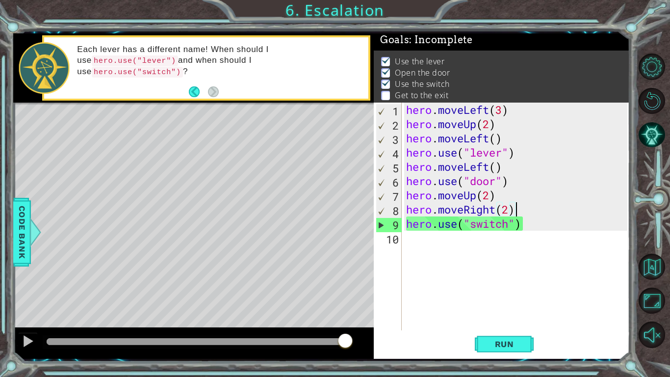
drag, startPoint x: 80, startPoint y: 341, endPoint x: 373, endPoint y: 350, distance: 293.1
click at [373, 350] on div at bounding box center [193, 342] width 361 height 31
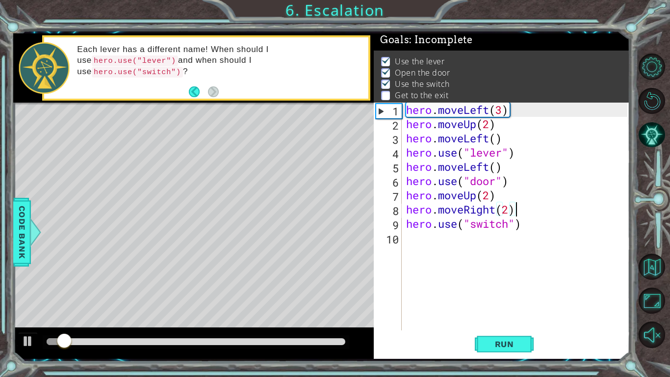
click at [415, 241] on div "hero . moveLeft ( 3 ) hero . moveUp ( 2 ) hero . moveLeft ( ) hero . use ( "lev…" at bounding box center [518, 231] width 228 height 256
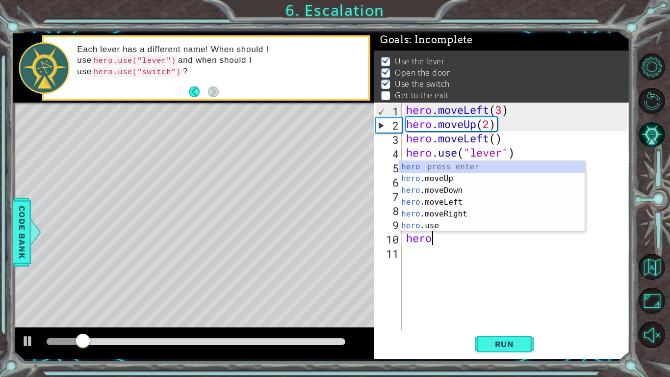
scroll to position [0, 1]
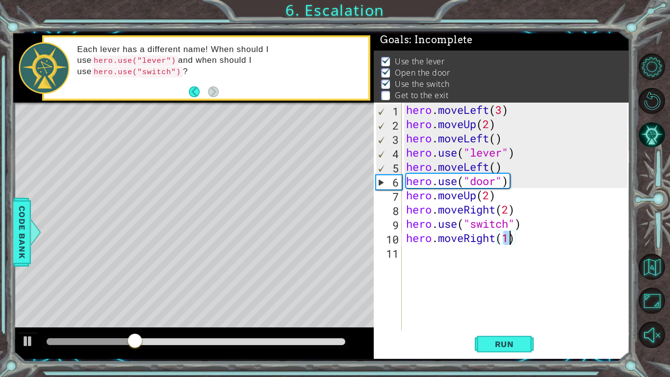
type textarea "hero.moveRight(1)"
drag, startPoint x: 151, startPoint y: 348, endPoint x: 157, endPoint y: 339, distance: 11.3
click at [157, 339] on div at bounding box center [196, 342] width 307 height 14
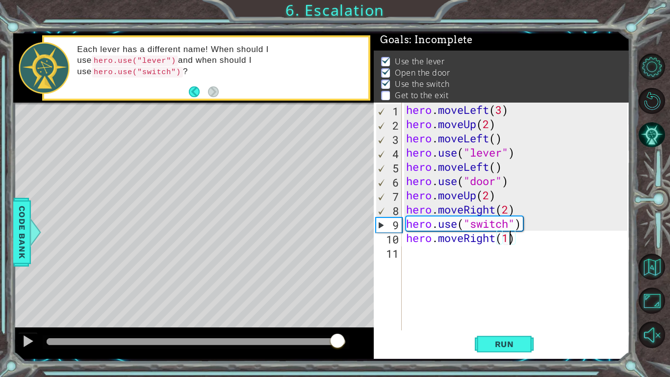
drag, startPoint x: 157, startPoint y: 339, endPoint x: 351, endPoint y: 325, distance: 194.3
click at [351, 325] on div "methods hero moveDown(steps) moveUp(steps) moveLeft(steps) moveRight(steps) use…" at bounding box center [321, 195] width 617 height 325
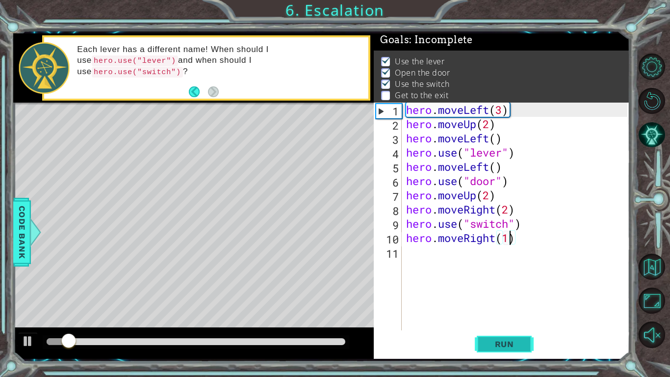
click at [503, 343] on span "Run" at bounding box center [504, 344] width 39 height 10
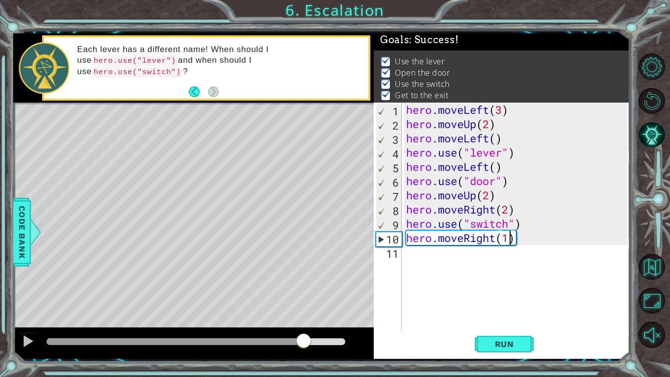
drag, startPoint x: 97, startPoint y: 334, endPoint x: 304, endPoint y: 370, distance: 210.3
click at [304, 370] on div "1 ההההההההההההההההההההההההההההההההההההההההההההההההההההההההההההההההההההההההההההה…" at bounding box center [335, 188] width 670 height 377
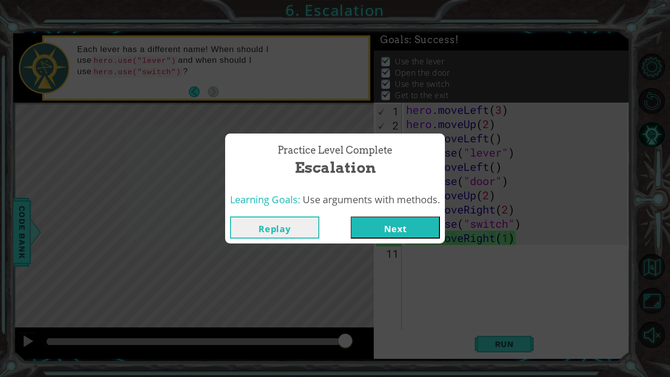
click at [381, 216] on button "Next" at bounding box center [395, 227] width 89 height 22
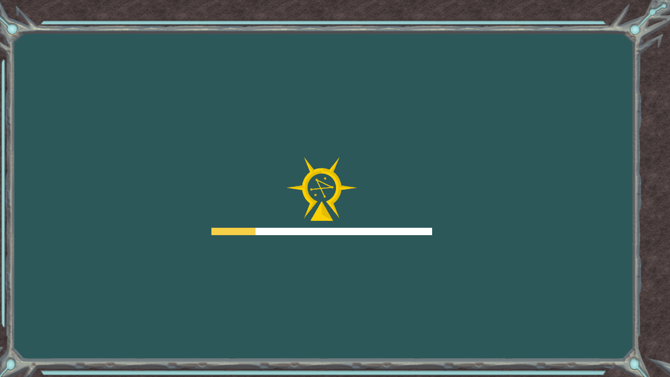
click at [373, 231] on div at bounding box center [322, 231] width 221 height 7
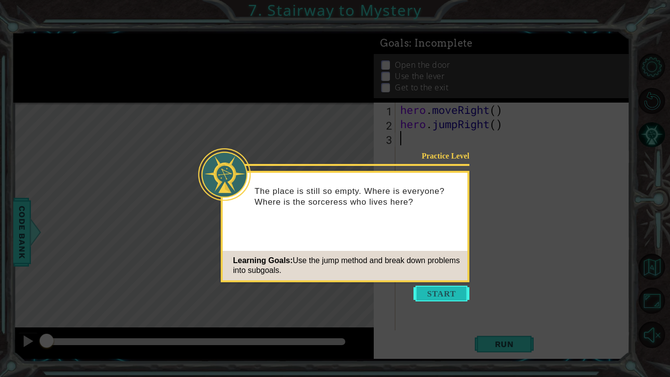
click at [446, 298] on button "Start" at bounding box center [442, 294] width 56 height 16
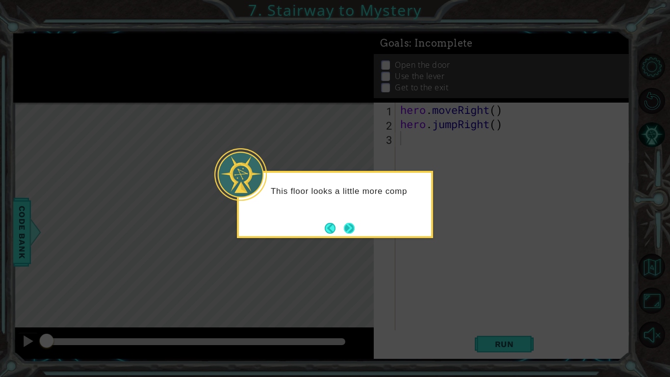
click at [345, 234] on button "Next" at bounding box center [349, 228] width 11 height 11
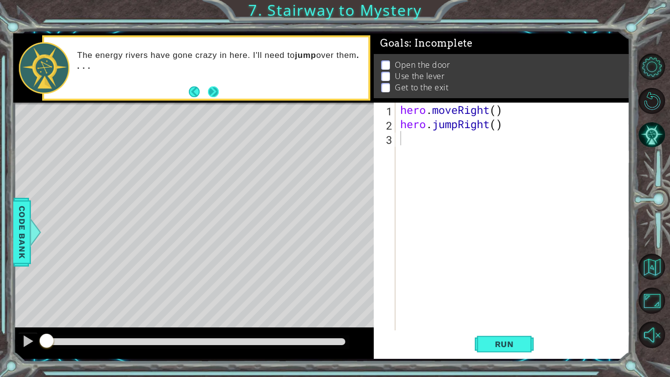
click at [209, 93] on button "Next" at bounding box center [213, 91] width 11 height 11
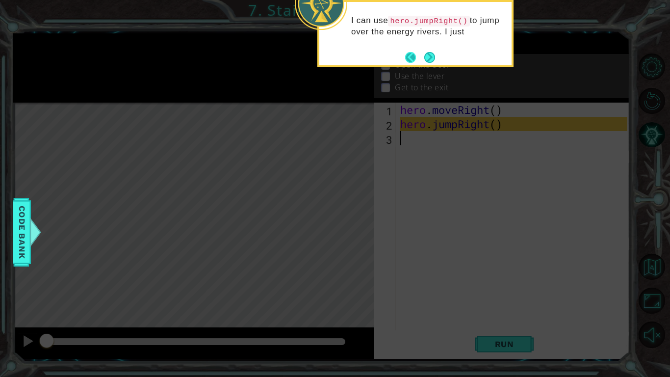
click at [422, 59] on button "Back" at bounding box center [414, 57] width 19 height 11
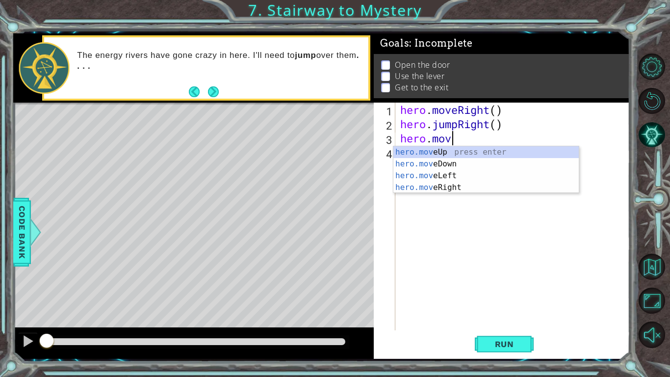
scroll to position [0, 2]
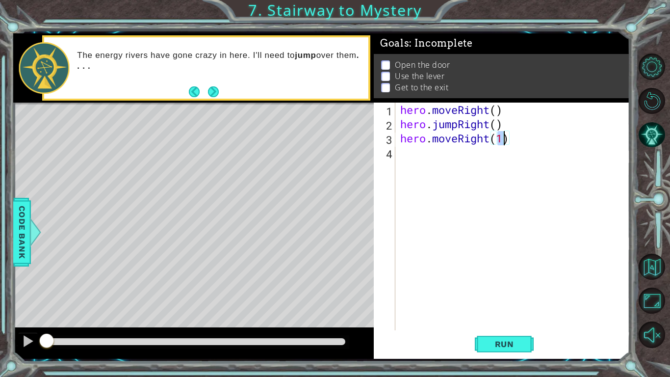
type textarea "hero.moveRight()"
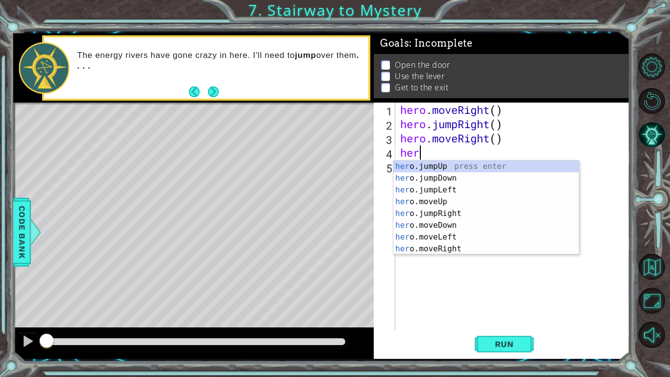
scroll to position [0, 0]
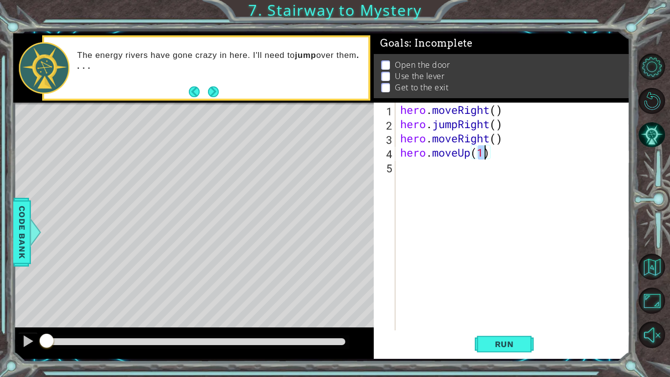
type textarea "hero.moveUp()"
type textarea "m"
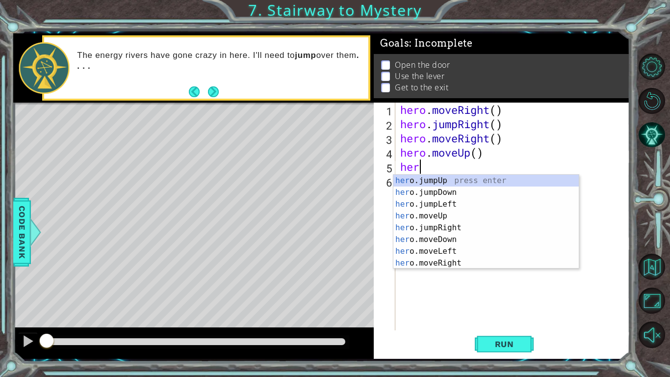
scroll to position [0, 0]
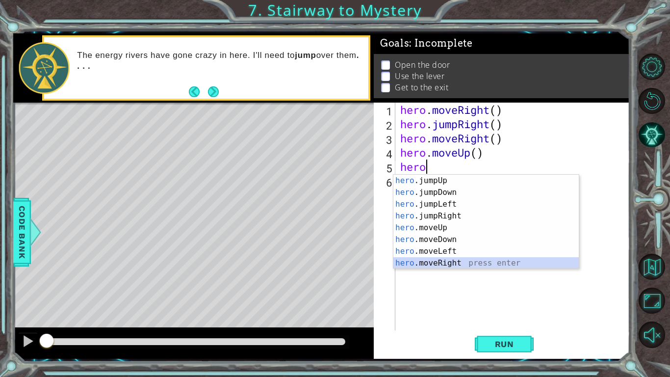
type textarea "hero.moveRight(1)"
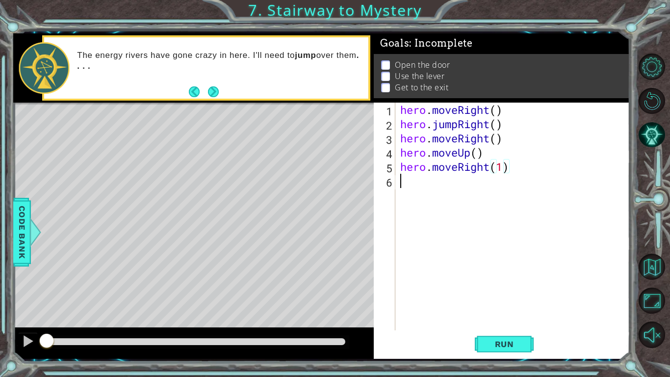
scroll to position [0, 0]
type textarea "hero.moveRight()"
type textarea "hero.use("door")"
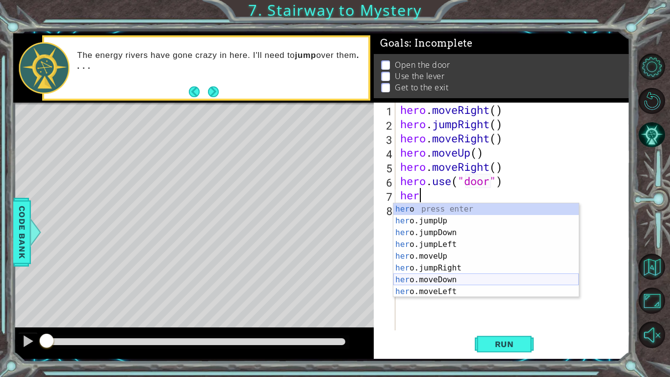
scroll to position [24, 0]
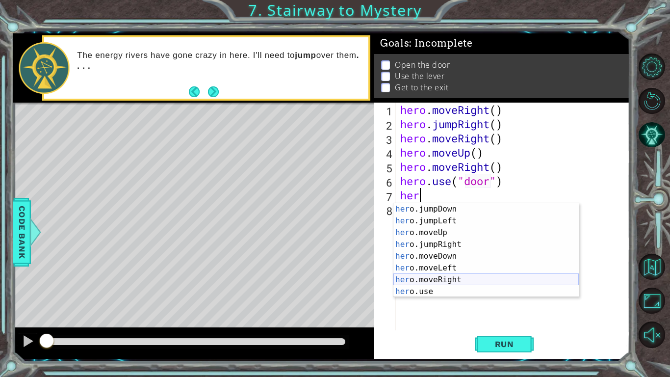
click at [423, 281] on div "her o.jumpDown press enter her o.jumpLeft press enter her o.moveUp press enter …" at bounding box center [487, 262] width 186 height 118
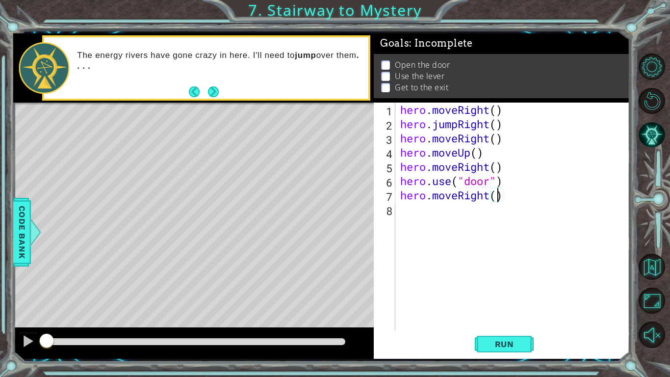
click at [489, 195] on div "hero . moveRight ( ) hero . jumpRight ( ) hero . moveRight ( ) hero . moveUp ( …" at bounding box center [515, 231] width 234 height 256
type textarea "hero.moveLeft()"
click at [483, 340] on button "Run" at bounding box center [504, 344] width 59 height 26
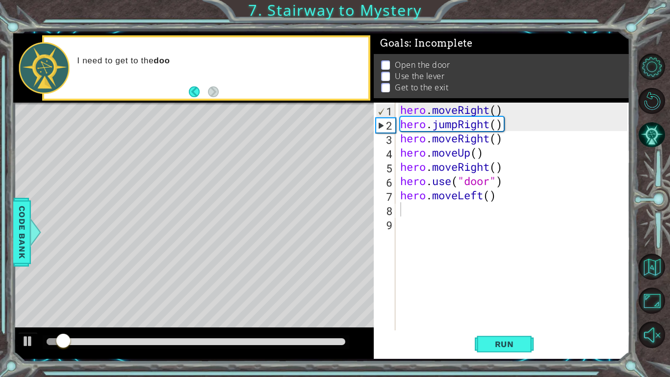
click at [101, 335] on div at bounding box center [196, 342] width 307 height 14
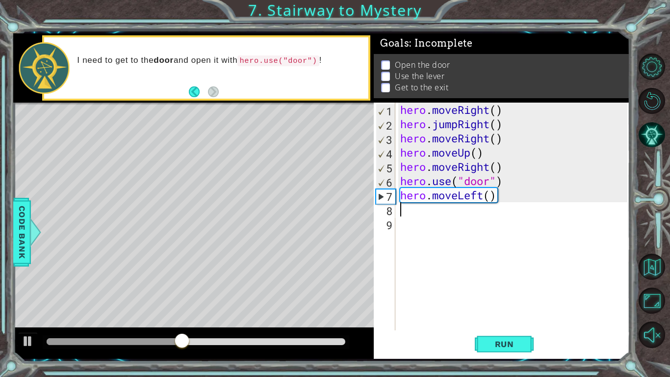
click at [518, 195] on div "hero . moveRight ( ) hero . jumpRight ( ) hero . moveRight ( ) hero . moveUp ( …" at bounding box center [515, 231] width 234 height 256
click at [497, 166] on div "hero . moveRight ( ) hero . jumpRight ( ) hero . moveRight ( ) hero . moveUp ( …" at bounding box center [515, 231] width 234 height 256
drag, startPoint x: 221, startPoint y: 341, endPoint x: 132, endPoint y: 338, distance: 89.4
click at [137, 338] on div at bounding box center [146, 342] width 18 height 18
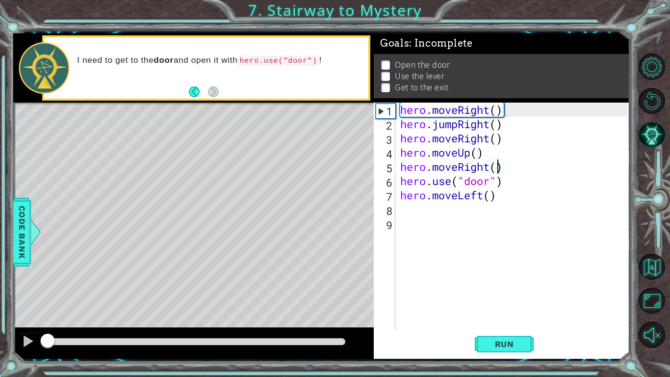
drag, startPoint x: 143, startPoint y: 335, endPoint x: 0, endPoint y: 327, distance: 143.5
click at [0, 327] on div "1 ההההההההההההההההההההההההההההההההההההההההההההההההההההההההההההההההההההההההההההה…" at bounding box center [335, 188] width 670 height 377
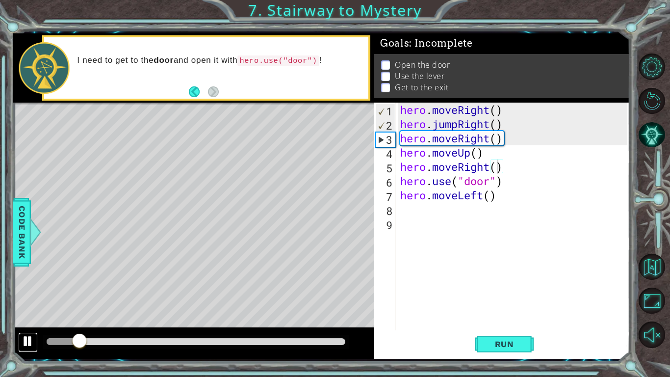
click at [29, 345] on div at bounding box center [28, 341] width 13 height 13
click at [490, 140] on div "hero . moveRight ( ) hero . jumpRight ( ) hero . moveRight ( ) hero . moveUp ( …" at bounding box center [515, 231] width 234 height 256
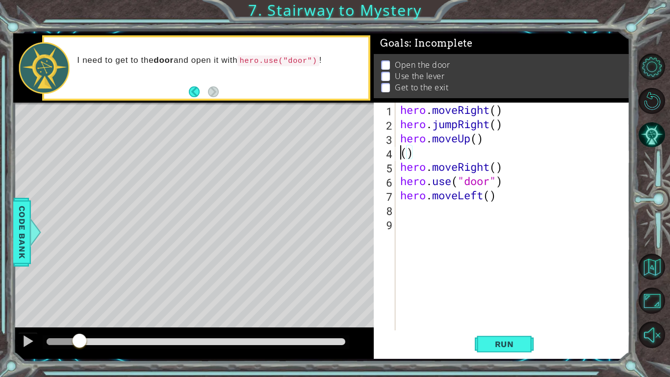
type textarea "hero.moveUp()"
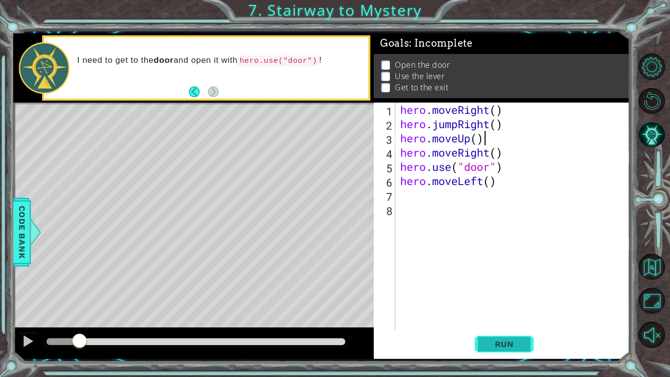
click at [499, 345] on span "Run" at bounding box center [504, 344] width 39 height 10
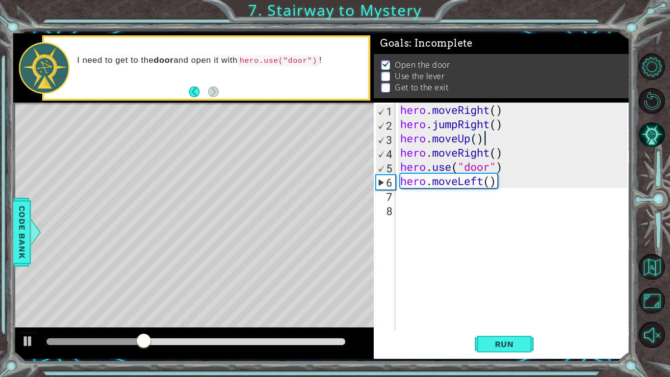
click at [486, 181] on div "hero . moveRight ( ) hero . jumpRight ( ) hero . moveUp ( ) hero . moveRight ( …" at bounding box center [515, 231] width 234 height 256
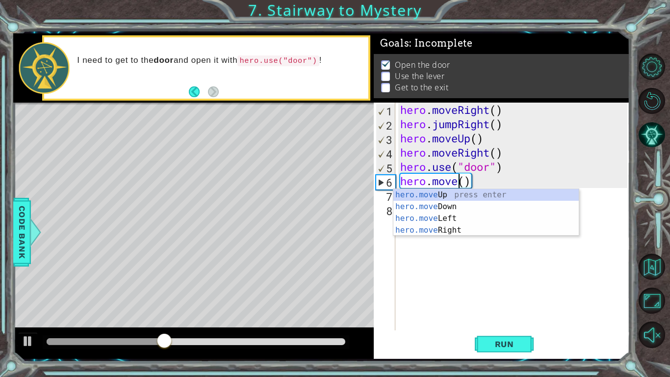
scroll to position [0, 3]
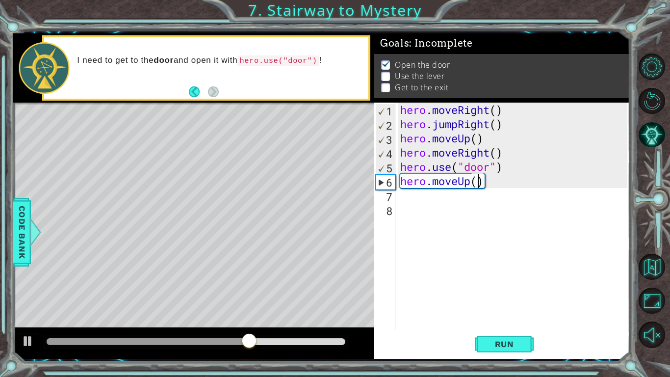
type textarea "hero.moveUp(2)"
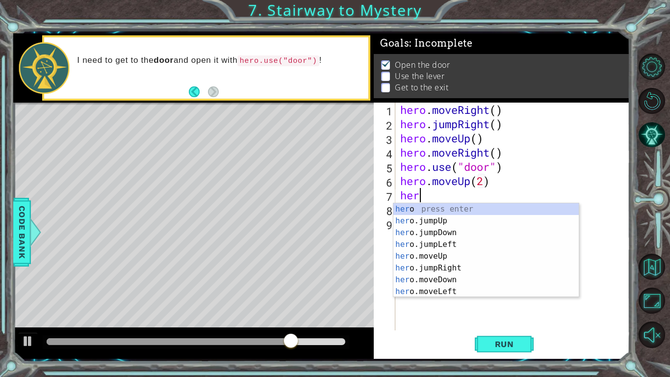
scroll to position [0, 0]
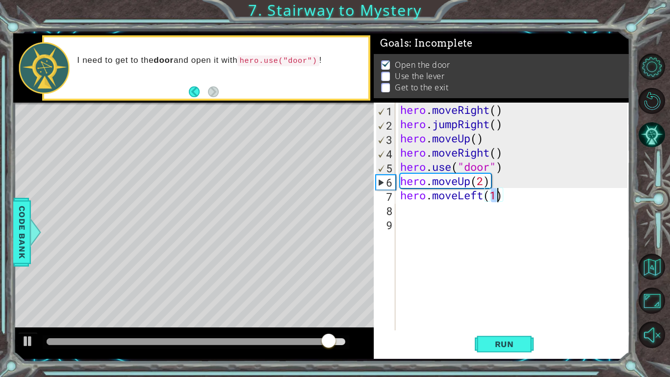
type textarea "hero.moveLeft()"
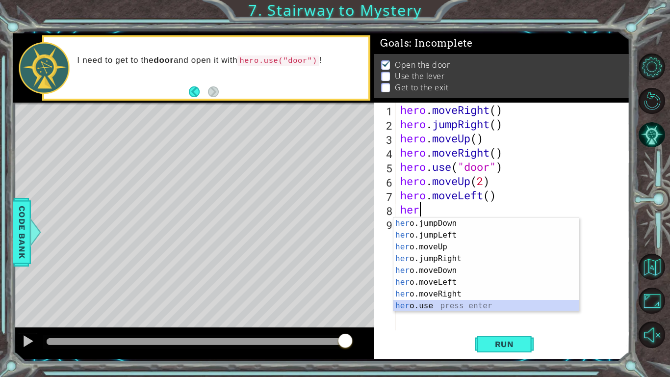
scroll to position [24, 0]
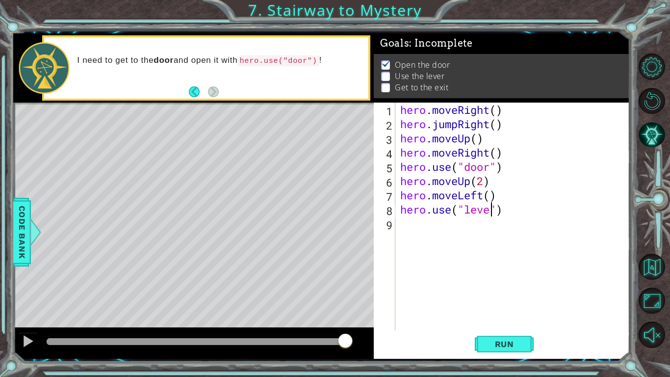
type textarea "hero.use("lever")"
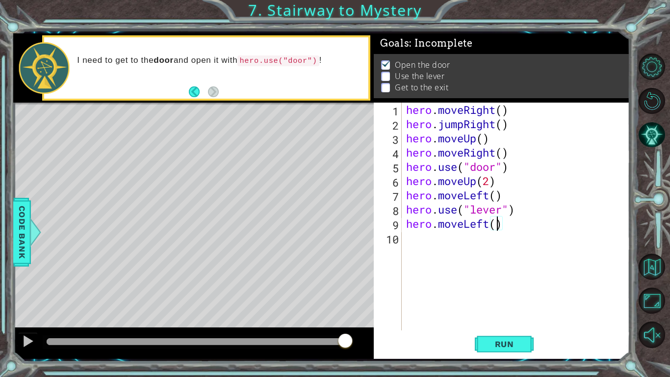
scroll to position [0, 4]
type textarea "hero.moveLeft(2)"
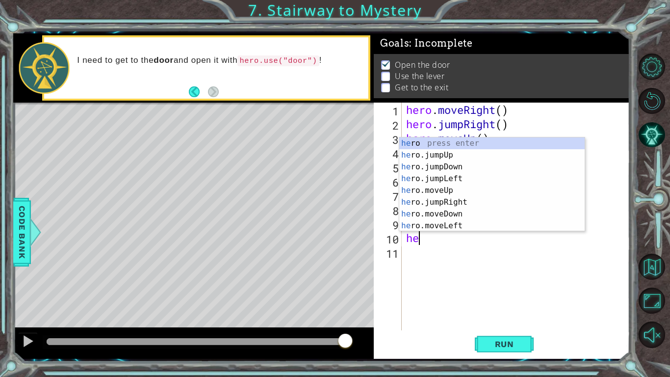
type textarea "her"
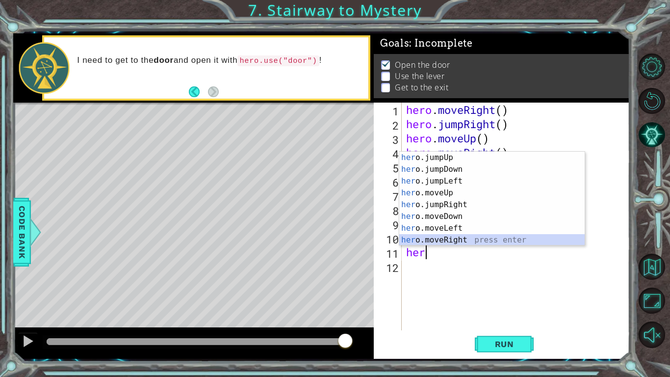
scroll to position [12, 0]
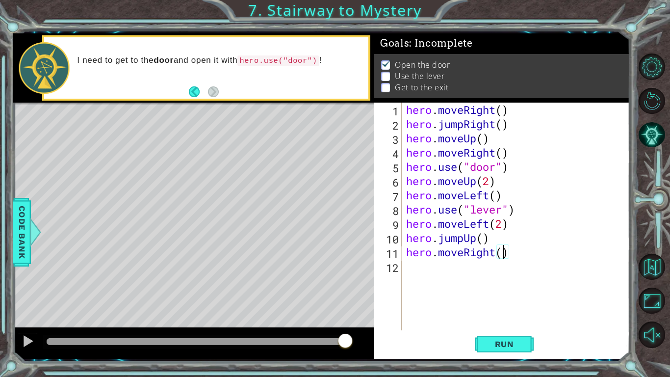
type textarea "hero.moveRight(2)"
click at [485, 345] on span "Run" at bounding box center [504, 344] width 39 height 10
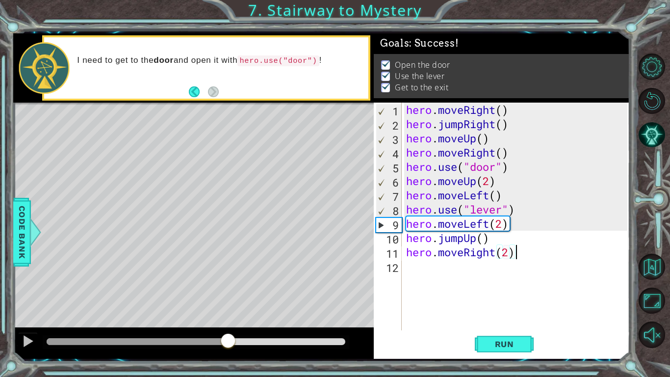
drag, startPoint x: 54, startPoint y: 344, endPoint x: 228, endPoint y: 351, distance: 174.4
click at [228, 351] on div at bounding box center [193, 342] width 361 height 31
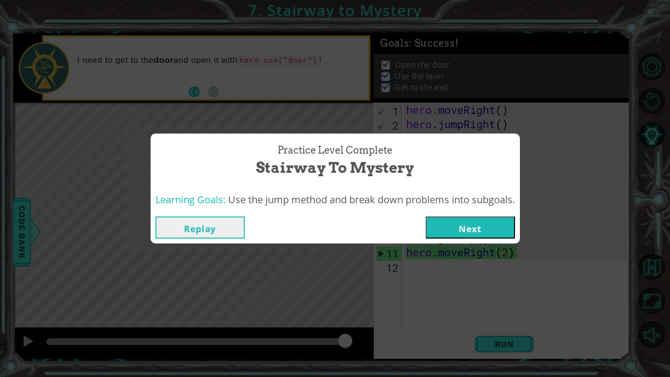
click at [480, 225] on button "Next" at bounding box center [470, 227] width 89 height 22
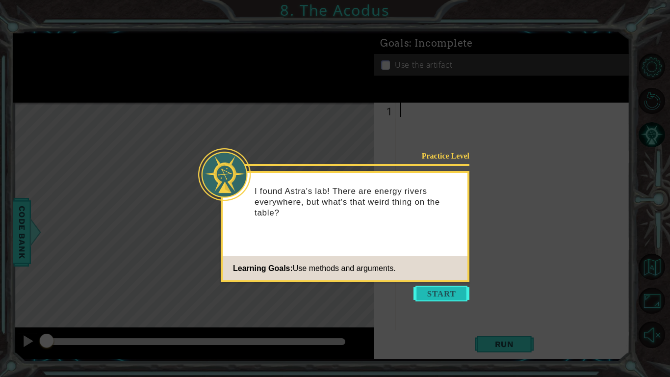
click at [447, 290] on button "Start" at bounding box center [442, 294] width 56 height 16
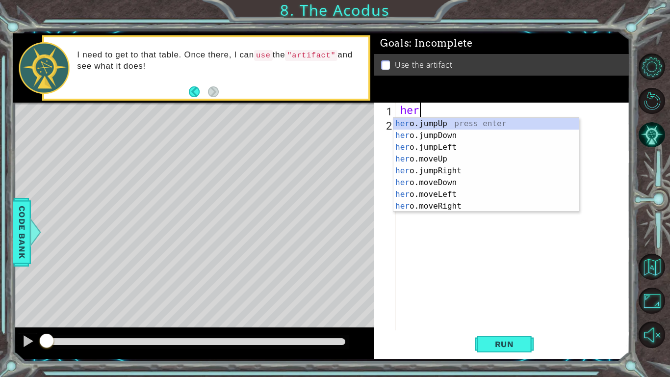
scroll to position [0, 0]
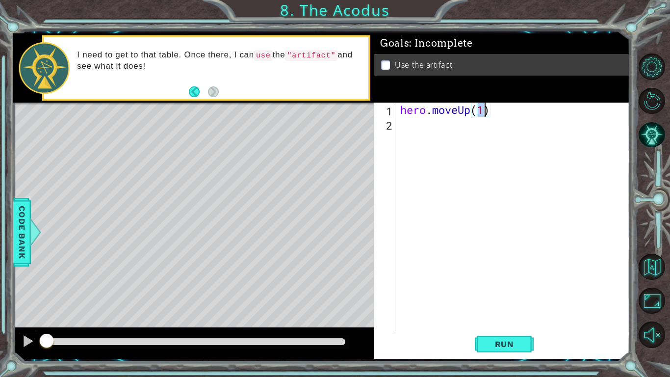
type textarea "hero.moveUp(2)"
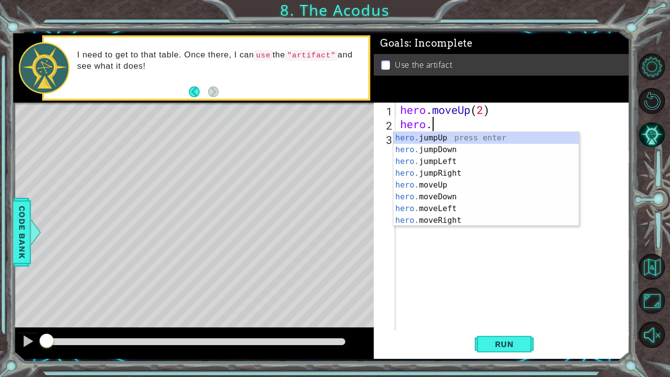
scroll to position [0, 1]
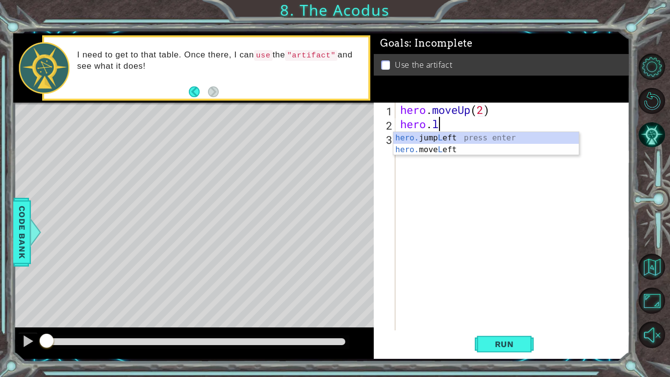
type textarea "hero.le"
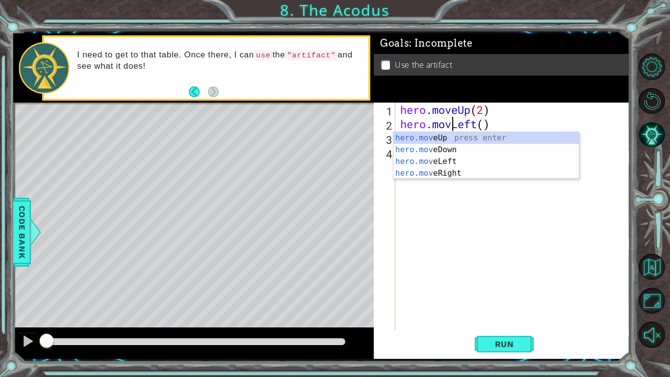
scroll to position [0, 2]
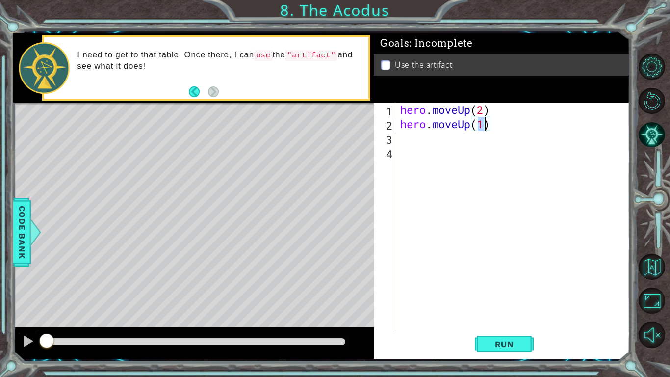
type textarea "hero.moveUp()"
type textarea "hero.moveDown(2)"
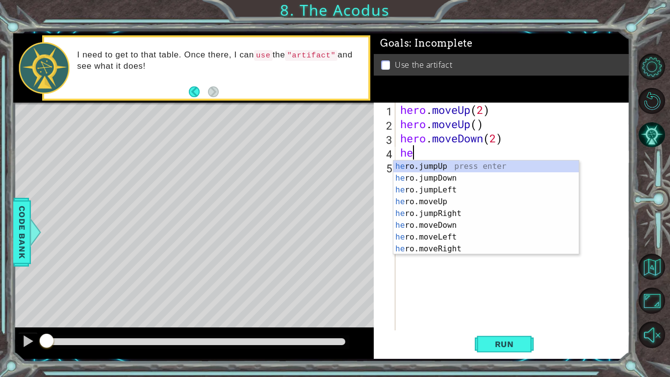
type textarea "her"
click at [426, 189] on div "her o.jumpUp press enter her o.jumpDown press enter her o.jumpLeft press enter …" at bounding box center [487, 219] width 186 height 118
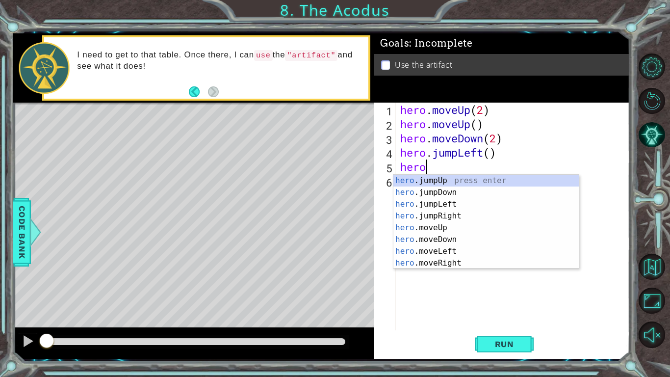
scroll to position [0, 0]
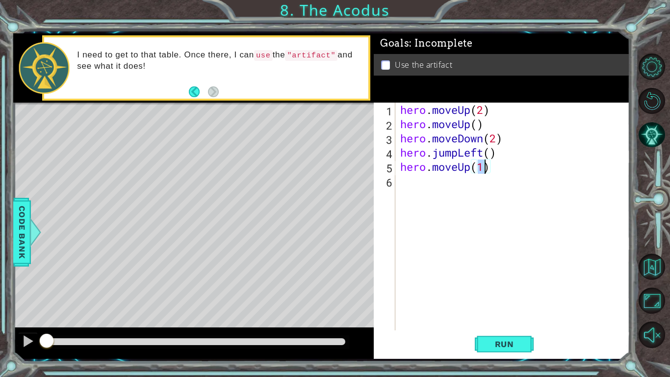
type textarea "hero.moveUp(2)"
click at [486, 343] on span "Run" at bounding box center [504, 344] width 39 height 10
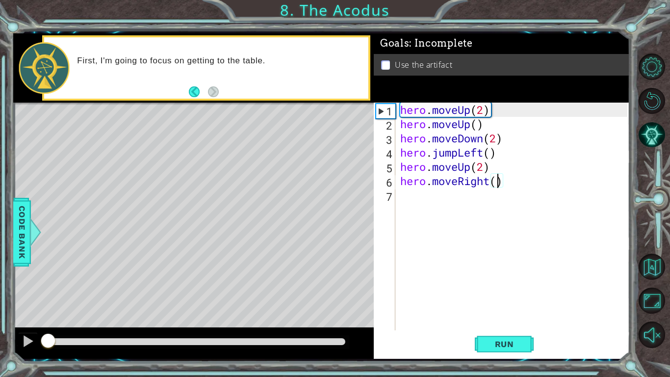
drag, startPoint x: 73, startPoint y: 334, endPoint x: 9, endPoint y: 337, distance: 64.4
click at [9, 337] on div "1 ההההההההההההההההההההההההההההההההההההההההההההההההההההההההההההההההההההההההההההה…" at bounding box center [335, 188] width 670 height 377
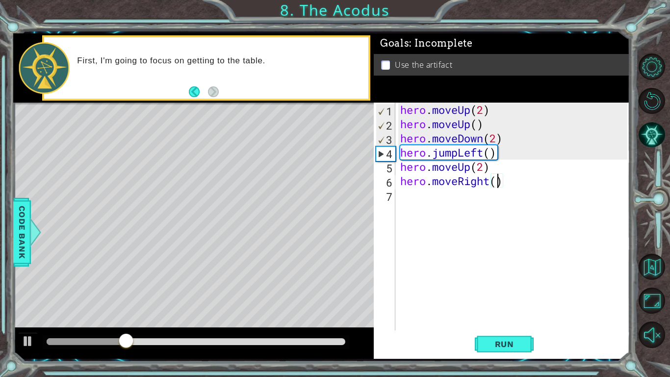
click at [467, 120] on div "hero . moveUp ( 2 ) hero . moveUp ( ) hero . moveDown ( 2 ) hero . jumpLeft ( )…" at bounding box center [515, 231] width 234 height 256
click at [470, 123] on div "hero . moveUp ( 2 ) hero . moveUp ( ) hero . moveDown ( 2 ) hero . jumpLeft ( )…" at bounding box center [515, 231] width 234 height 256
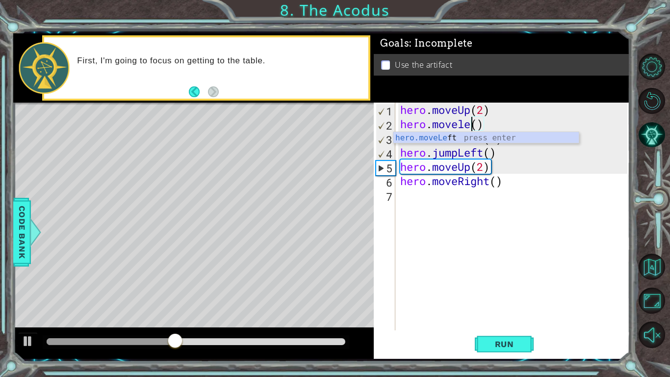
scroll to position [0, 3]
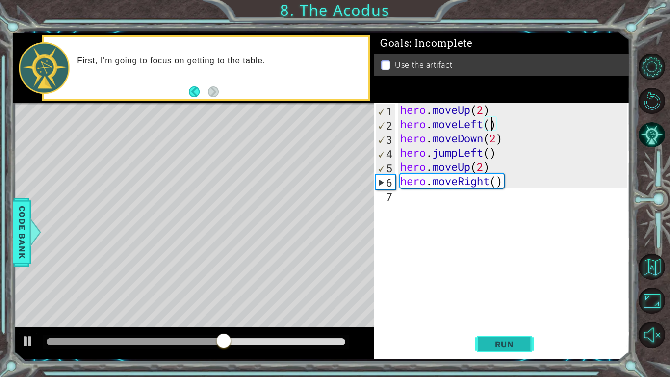
type textarea "hero.moveLeft()"
click at [495, 346] on span "Run" at bounding box center [504, 344] width 39 height 10
click at [443, 207] on div "hero . moveUp ( 2 ) hero . moveLeft ( ) hero . moveDown ( 2 ) hero . jumpLeft (…" at bounding box center [515, 231] width 234 height 256
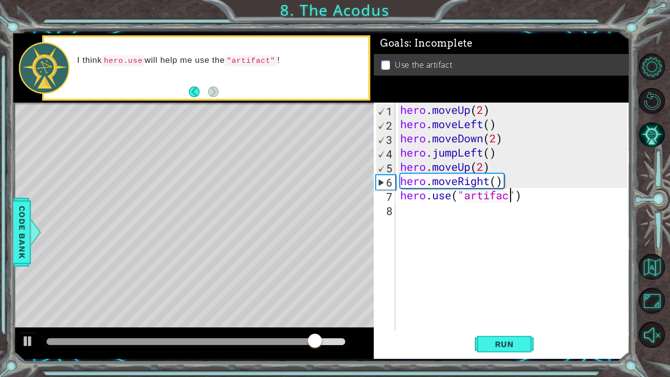
scroll to position [0, 5]
type textarea "hero.use("artifact")"
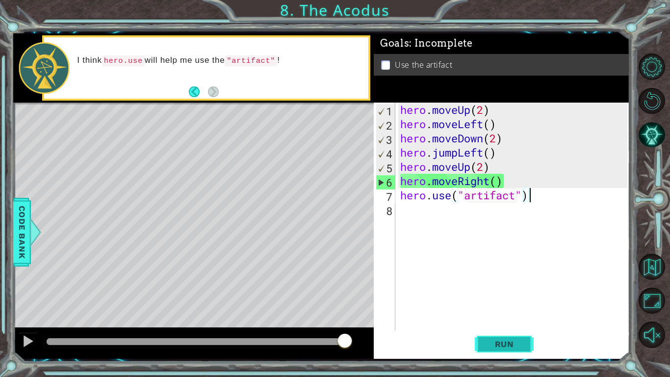
type textarea "hero.use("artifact")"
click at [479, 332] on button "Run" at bounding box center [504, 344] width 59 height 26
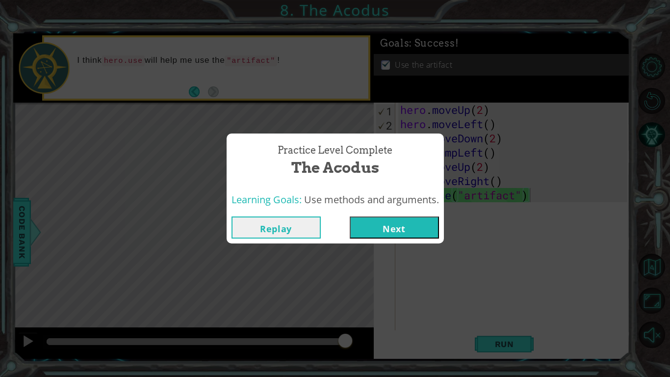
click at [361, 224] on button "Next" at bounding box center [394, 227] width 89 height 22
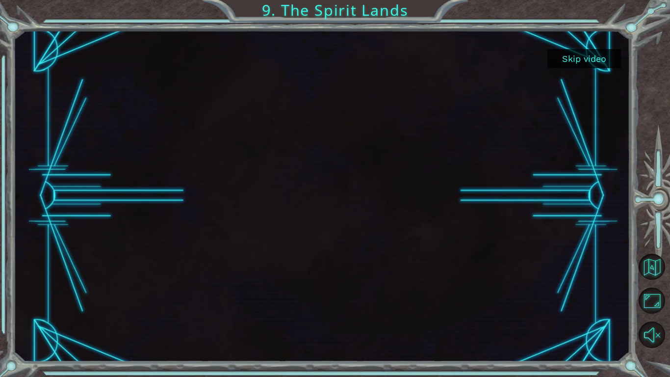
click at [594, 53] on button "Skip video" at bounding box center [585, 58] width 74 height 19
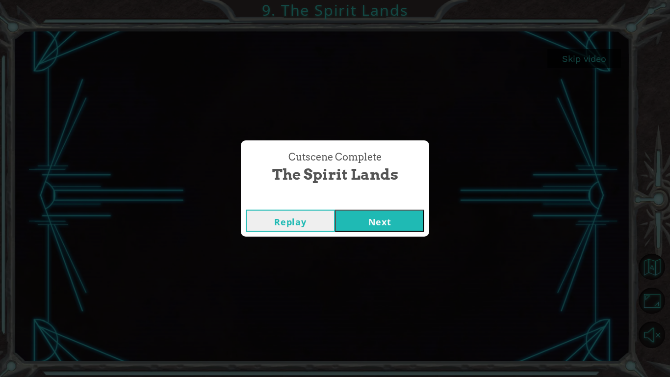
click at [399, 219] on button "Next" at bounding box center [379, 221] width 89 height 22
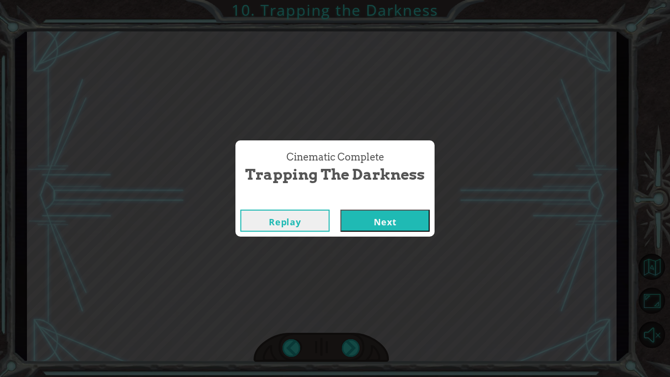
click at [341, 210] on button "Next" at bounding box center [385, 221] width 89 height 22
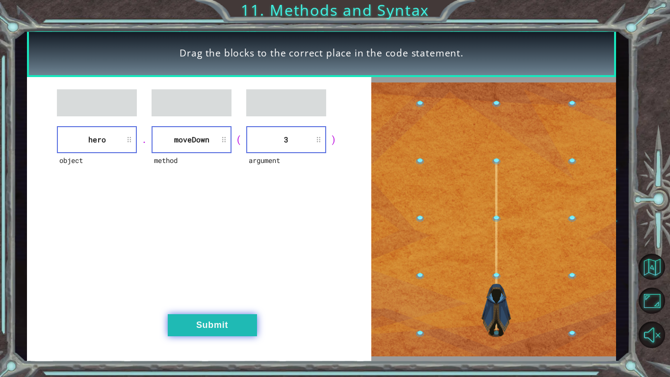
click at [203, 327] on button "Submit" at bounding box center [212, 325] width 89 height 22
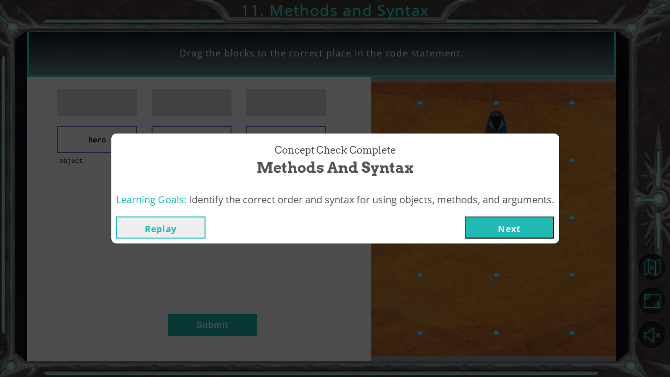
click at [511, 230] on button "Next" at bounding box center [509, 227] width 89 height 22
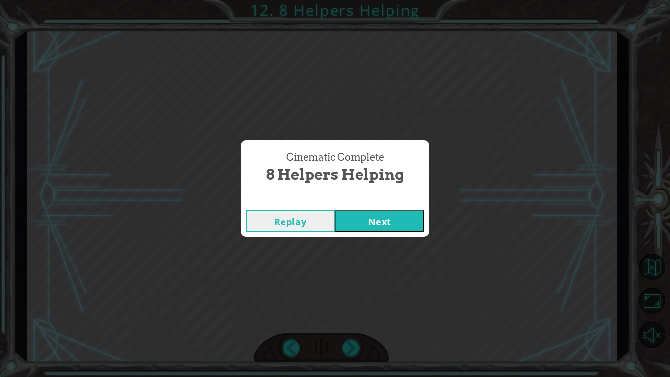
click button "Next" at bounding box center [379, 221] width 89 height 22
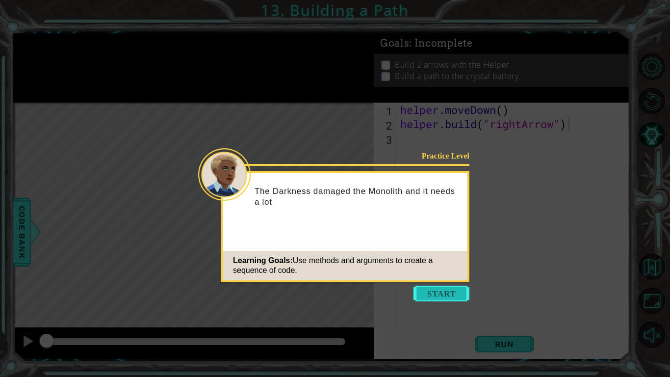
click at [435, 297] on button "Start" at bounding box center [442, 294] width 56 height 16
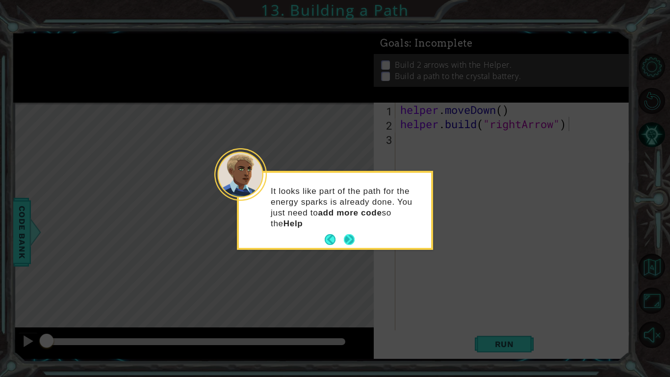
click at [352, 234] on button "Next" at bounding box center [349, 239] width 11 height 11
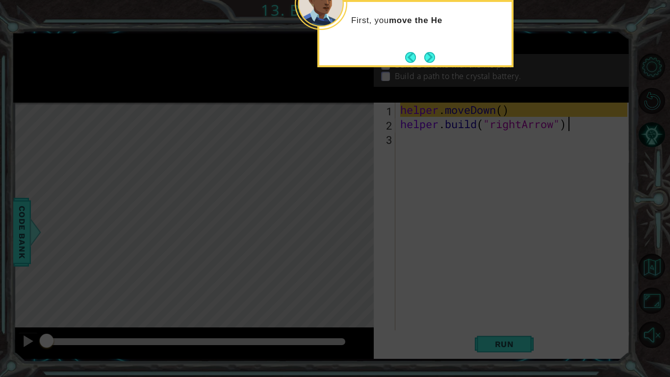
click at [409, 174] on icon at bounding box center [335, 61] width 670 height 632
click at [431, 58] on button "Next" at bounding box center [429, 57] width 11 height 11
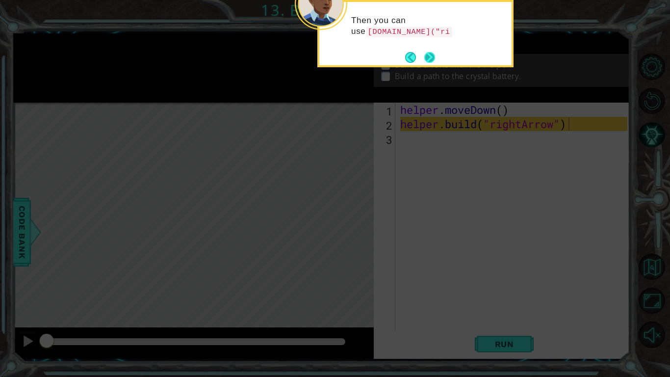
click at [430, 56] on button "Next" at bounding box center [429, 57] width 11 height 11
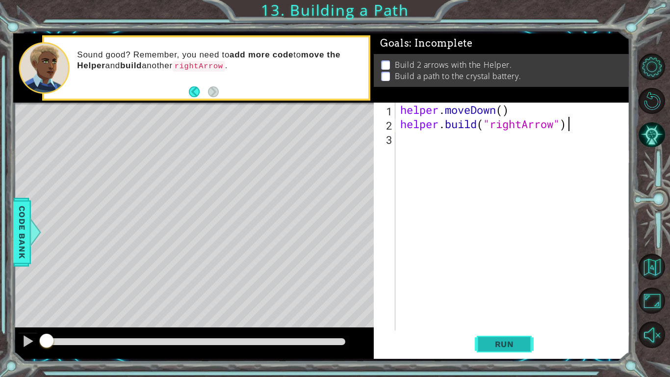
click at [503, 334] on button "Run" at bounding box center [504, 344] width 59 height 26
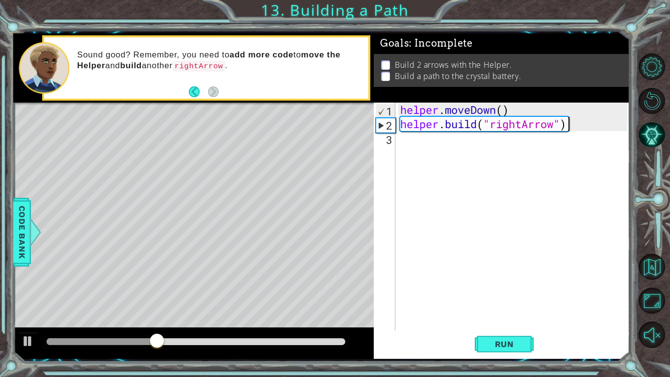
click at [557, 128] on div "helper . moveDown ( ) helper . build ( "rightArrow" )" at bounding box center [515, 231] width 234 height 256
click at [472, 136] on div "helper . moveDown ( ) helper . build ( "rightArrow" )" at bounding box center [515, 231] width 234 height 256
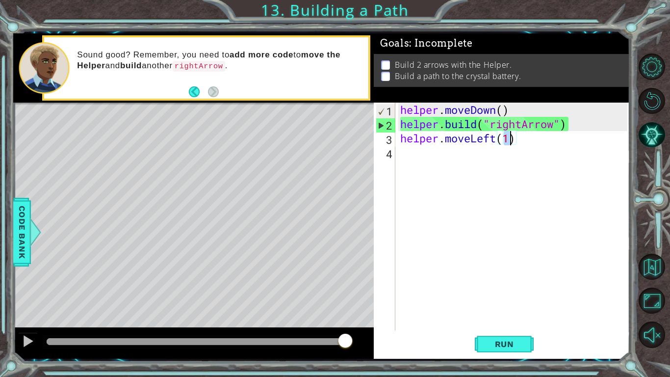
type textarea "helper.moveLeft(2)"
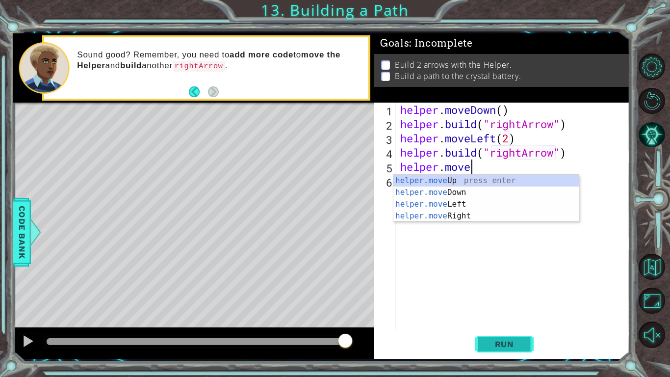
scroll to position [0, 3]
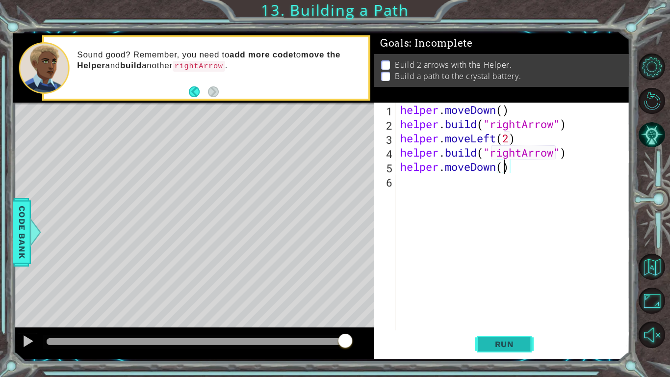
click at [520, 352] on button "Run" at bounding box center [504, 344] width 59 height 26
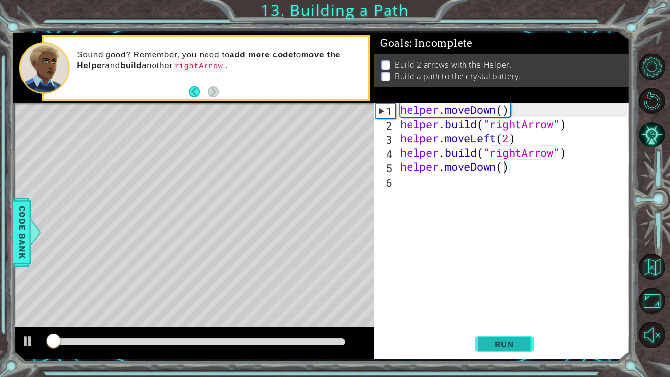
click at [520, 351] on button "Run" at bounding box center [504, 344] width 59 height 26
click at [520, 350] on button "Run" at bounding box center [504, 344] width 59 height 26
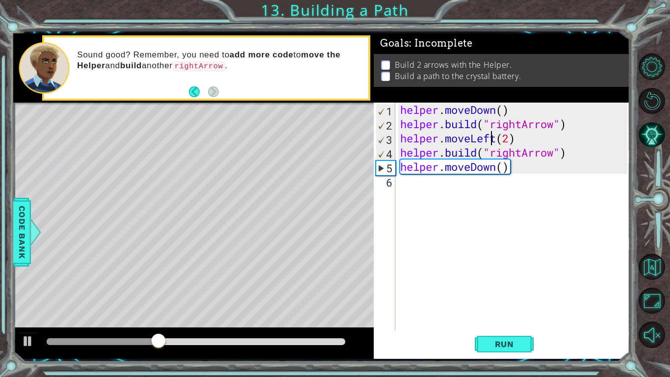
click at [493, 138] on div "helper . moveDown ( ) helper . build ( "rightArrow" ) helper . moveLeft ( 2 ) h…" at bounding box center [515, 231] width 234 height 256
click at [496, 140] on div "helper . moveDown ( ) helper . build ( "rightArrow" ) helper . moveLeft ( 2 ) h…" at bounding box center [515, 231] width 234 height 256
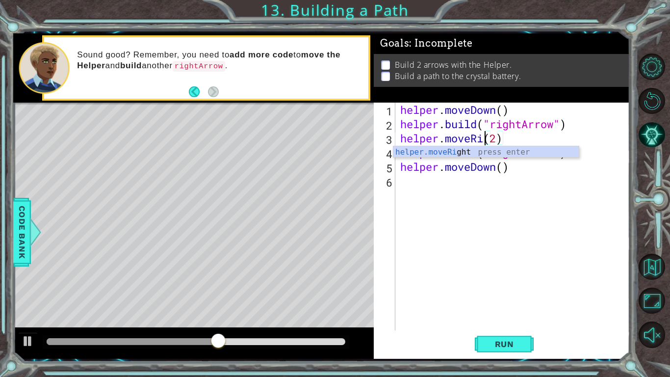
scroll to position [0, 4]
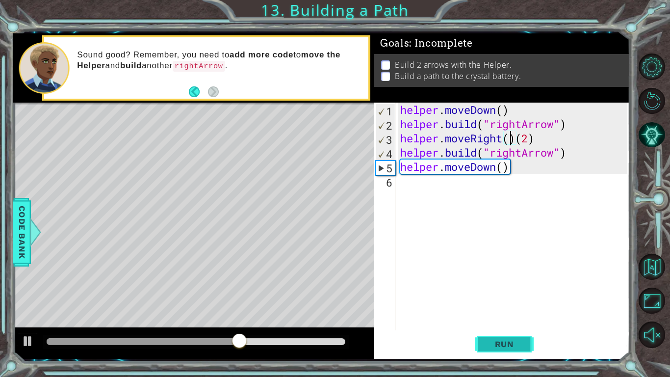
click at [498, 346] on span "Run" at bounding box center [504, 344] width 39 height 10
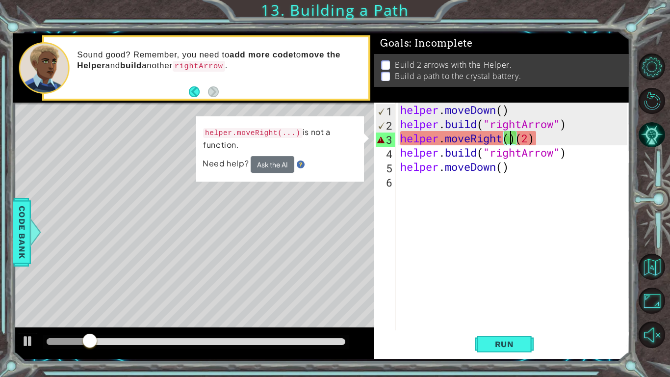
click at [515, 141] on div "helper . moveDown ( ) helper . build ( "rightArrow" ) helper . moveRight ( ) ( …" at bounding box center [515, 231] width 234 height 256
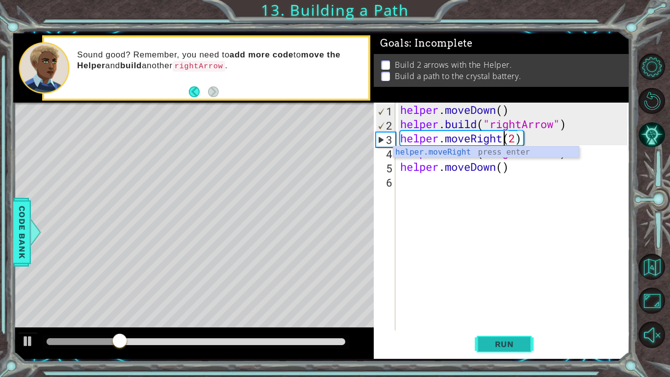
click at [489, 342] on span "Run" at bounding box center [504, 344] width 39 height 10
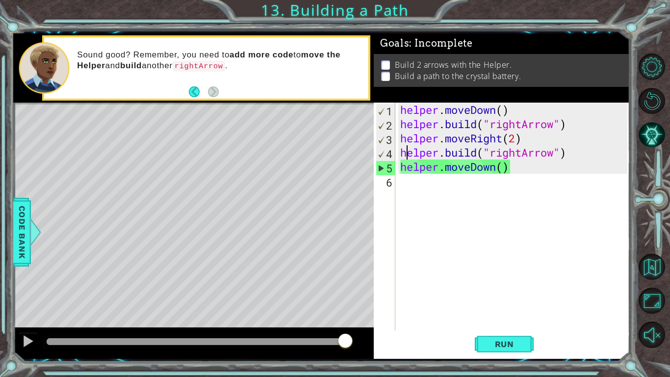
click at [495, 171] on div "helper . moveDown ( ) helper . build ( "rightArrow" ) helper . moveRight ( 2 ) …" at bounding box center [515, 231] width 234 height 256
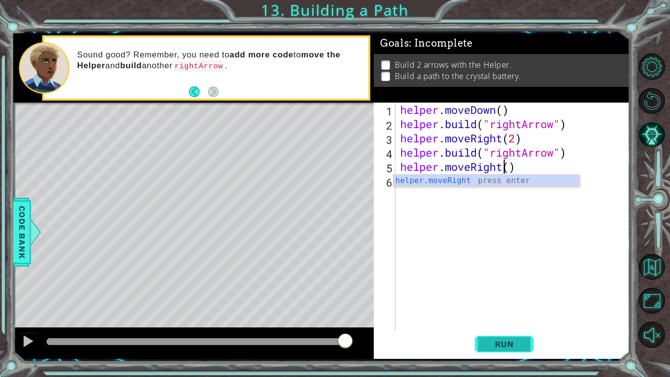
click at [499, 341] on span "Run" at bounding box center [504, 344] width 39 height 10
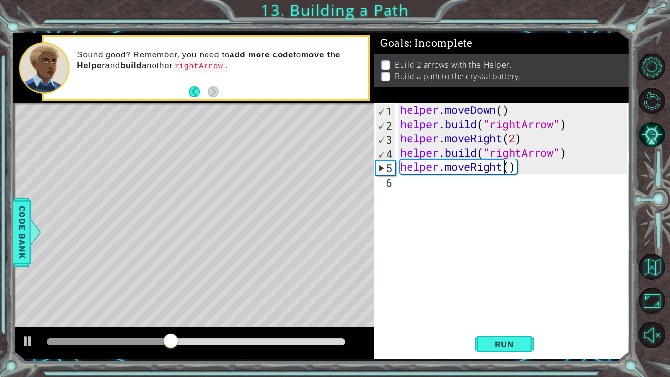
click at [477, 151] on div "helper . moveDown ( ) helper . build ( "rightArrow" ) helper . moveRight ( 2 ) …" at bounding box center [515, 231] width 234 height 256
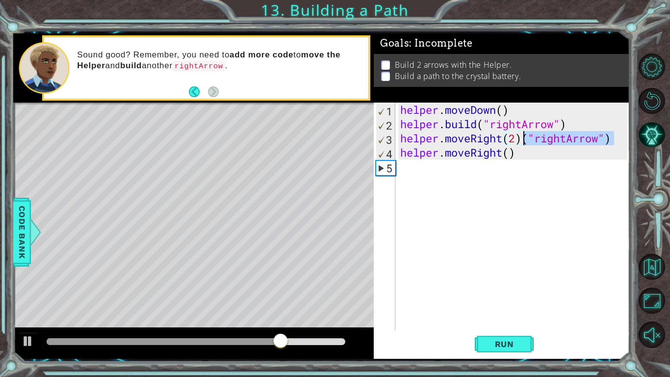
drag, startPoint x: 613, startPoint y: 139, endPoint x: 520, endPoint y: 137, distance: 93.8
click at [520, 137] on div "helper . moveDown ( ) helper . build ( "rightArrow" ) helper . moveRight ( 2 ) …" at bounding box center [515, 231] width 234 height 256
type textarea "helper.moveRight(2)"
click at [415, 172] on div "helper . moveDown ( ) helper . build ( "rightArrow" ) helper . moveRight ( 2 ) …" at bounding box center [515, 231] width 234 height 256
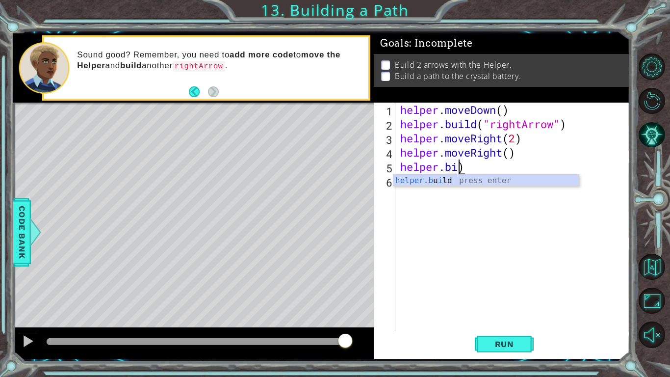
scroll to position [0, 2]
type textarea "[DOMAIN_NAME]("rightArrow")"
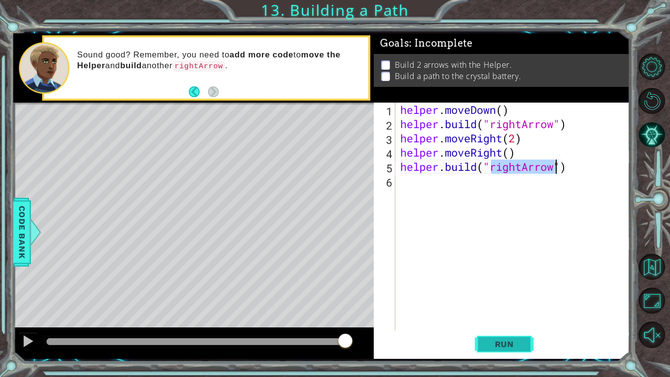
scroll to position [0, 0]
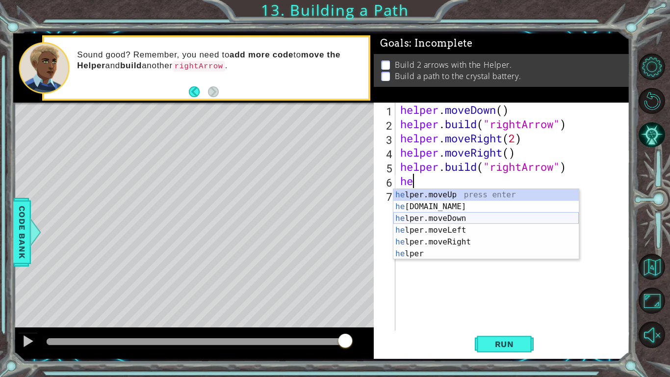
click at [428, 220] on div "he lper.moveUp press enter he [DOMAIN_NAME] press enter he lper.moveDown press …" at bounding box center [487, 236] width 186 height 94
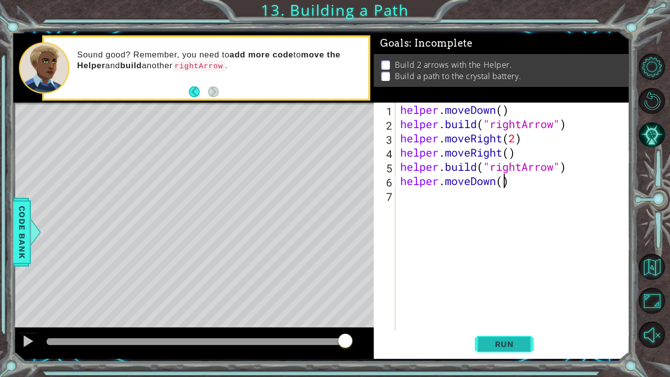
type textarea "helper.moveDown()"
click at [508, 339] on span "Run" at bounding box center [504, 344] width 39 height 10
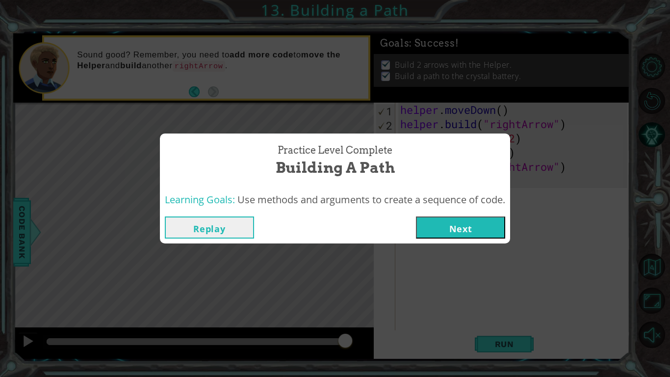
click at [424, 230] on button "Next" at bounding box center [460, 227] width 89 height 22
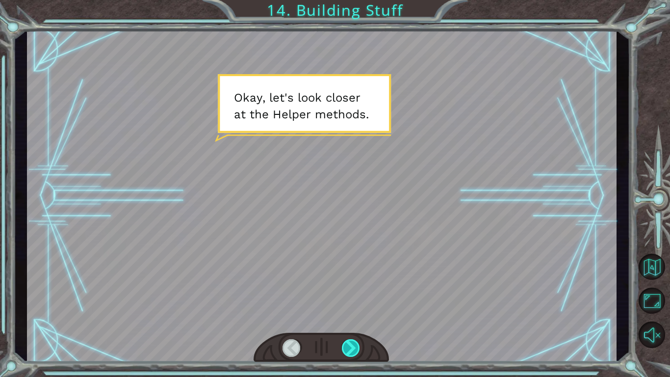
click at [349, 343] on div at bounding box center [351, 348] width 19 height 18
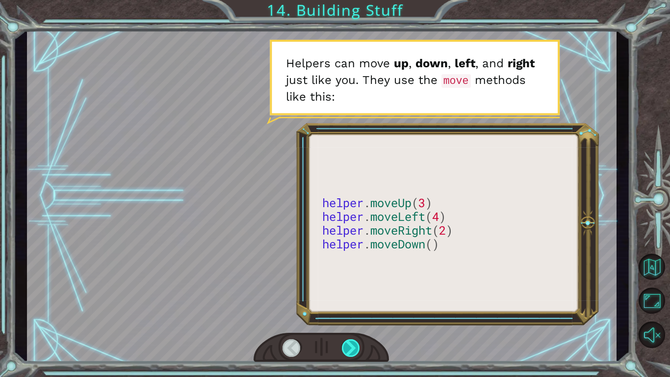
click at [350, 341] on div at bounding box center [351, 348] width 19 height 18
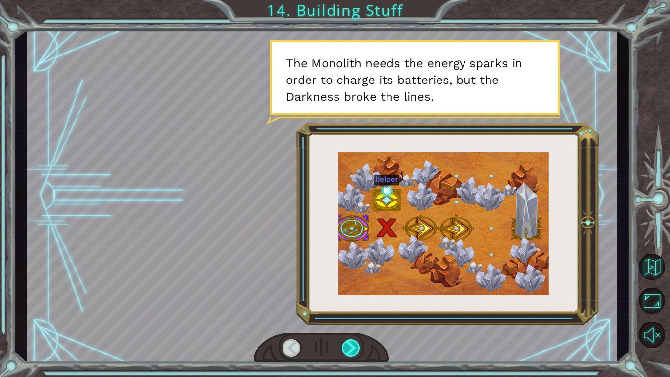
click at [350, 341] on div at bounding box center [351, 348] width 19 height 18
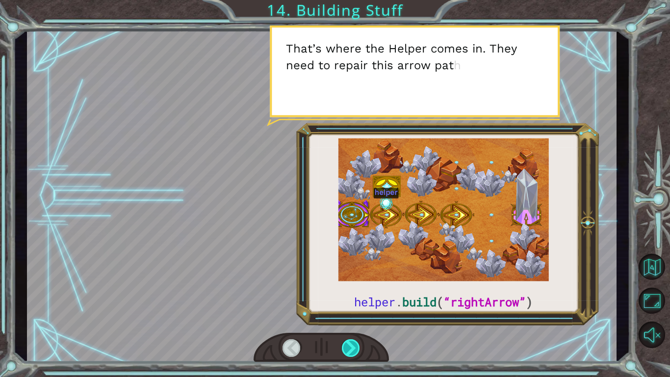
click at [349, 342] on div at bounding box center [351, 348] width 19 height 18
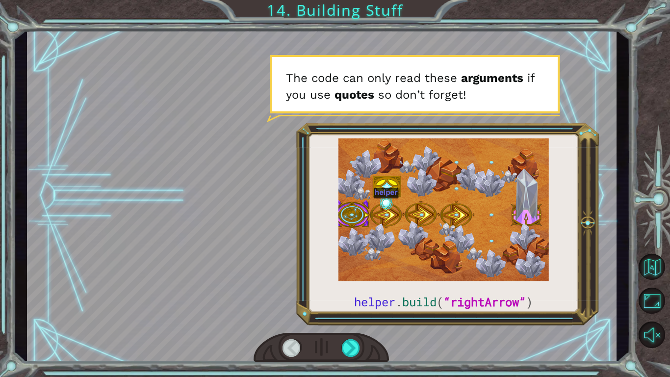
click at [348, 338] on div at bounding box center [321, 348] width 135 height 30
click at [351, 345] on div at bounding box center [351, 348] width 19 height 18
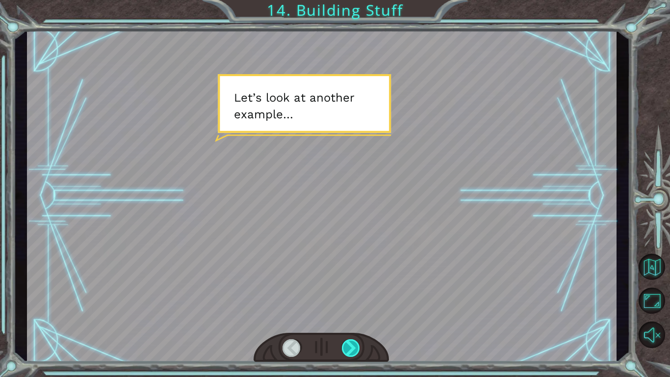
click at [351, 343] on div at bounding box center [351, 348] width 19 height 18
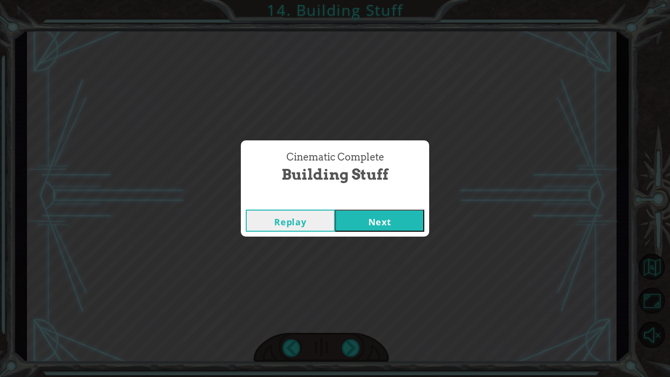
click at [352, 217] on button "Next" at bounding box center [379, 221] width 89 height 22
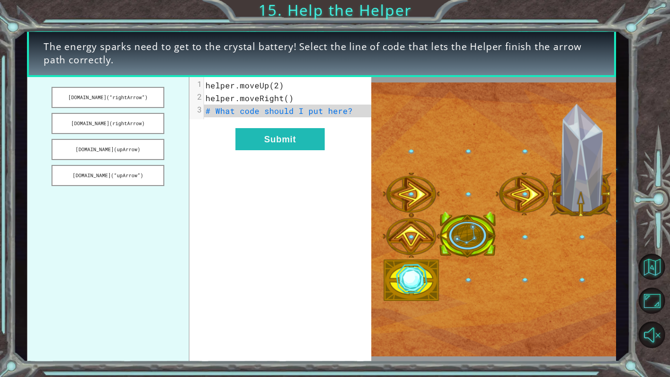
drag, startPoint x: 133, startPoint y: 128, endPoint x: 290, endPoint y: 115, distance: 157.1
click at [290, 115] on div "[DOMAIN_NAME](“rightArrow”) [DOMAIN_NAME](rightArrow) [DOMAIN_NAME](upArrow) [D…" at bounding box center [199, 219] width 345 height 285
click at [117, 96] on button "[DOMAIN_NAME](“rightArrow”)" at bounding box center [108, 97] width 113 height 21
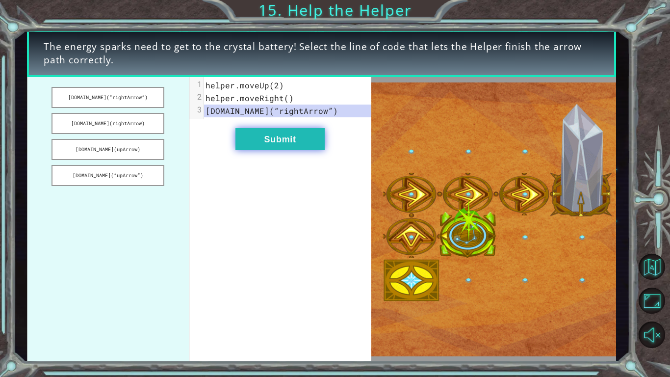
click at [320, 144] on button "Submit" at bounding box center [280, 139] width 89 height 22
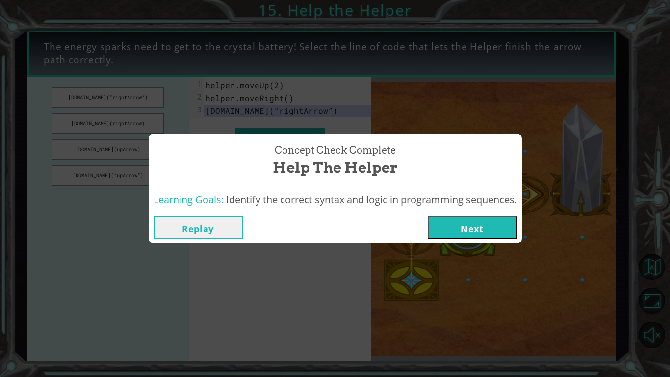
click at [473, 232] on button "Next" at bounding box center [472, 227] width 89 height 22
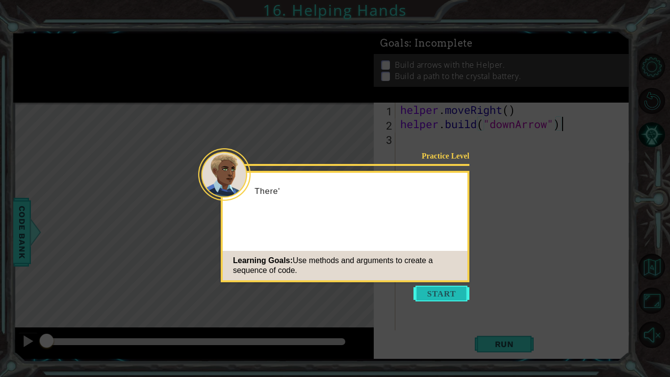
click at [440, 294] on button "Start" at bounding box center [442, 294] width 56 height 16
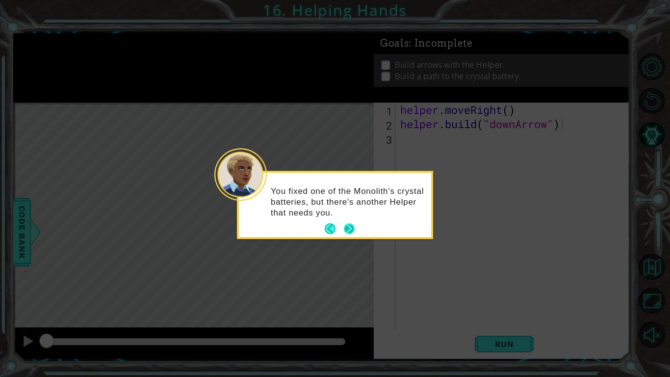
click at [350, 233] on button "Next" at bounding box center [349, 228] width 11 height 11
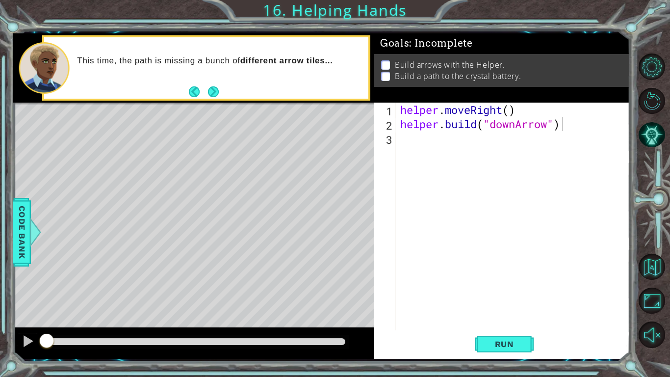
click at [114, 227] on div "Level Map" at bounding box center [239, 247] width 453 height 289
click at [213, 93] on button "Next" at bounding box center [213, 91] width 11 height 11
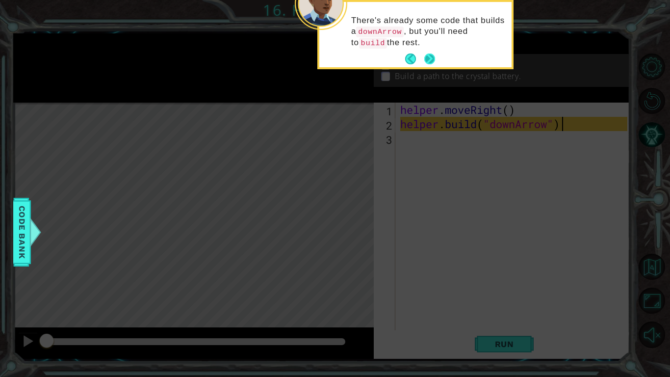
click at [427, 61] on button "Next" at bounding box center [429, 58] width 11 height 11
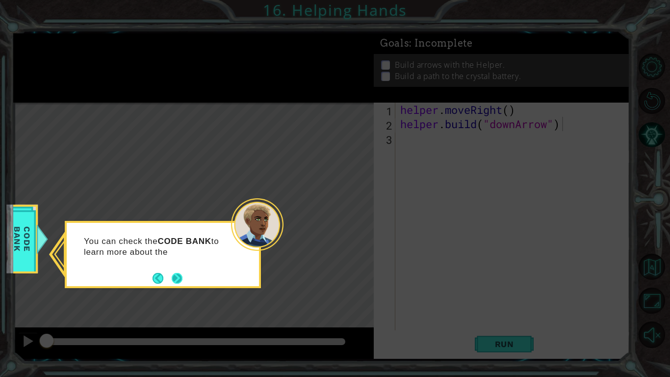
click at [179, 284] on button "Next" at bounding box center [177, 278] width 11 height 11
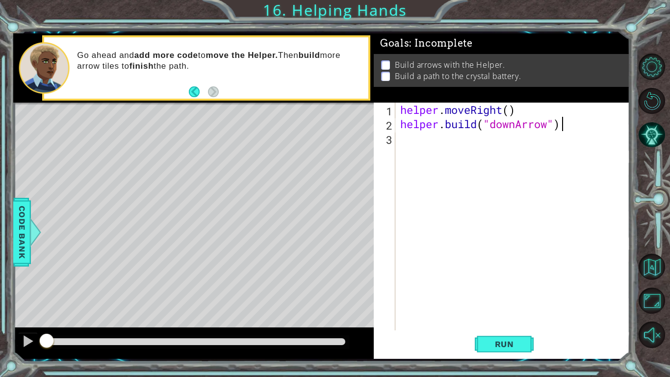
click at [467, 140] on div "helper . moveRight ( ) helper . build ( "downArrow" )" at bounding box center [515, 231] width 234 height 256
type textarea "[DOMAIN_NAME]("upArrow")"
click at [420, 157] on div "helper . moveRight ( ) helper . build ( "downArrow" ) helper . build ( "upArrow…" at bounding box center [515, 231] width 234 height 256
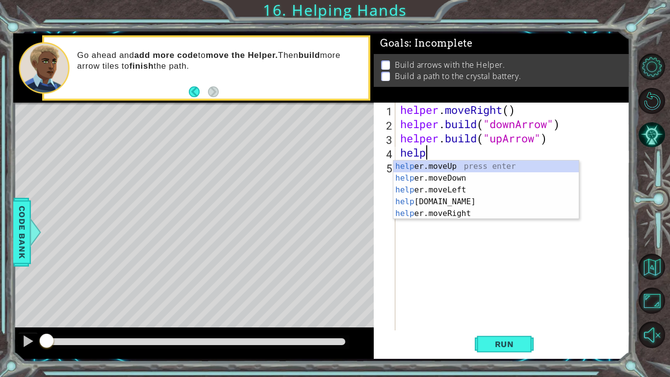
scroll to position [0, 1]
type textarea "helper.moveUp(1)"
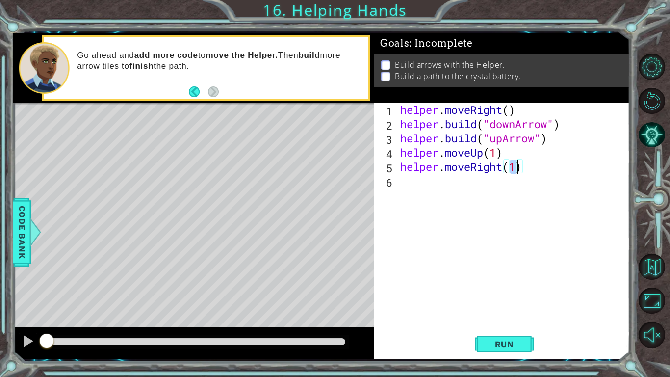
type textarea "helper.moveRight()"
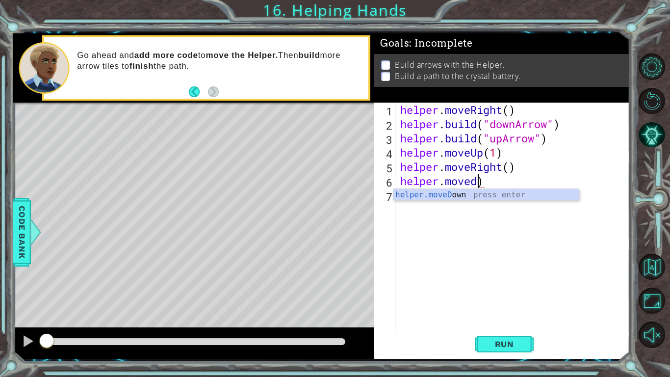
scroll to position [0, 3]
type textarea "helper.moveDown()"
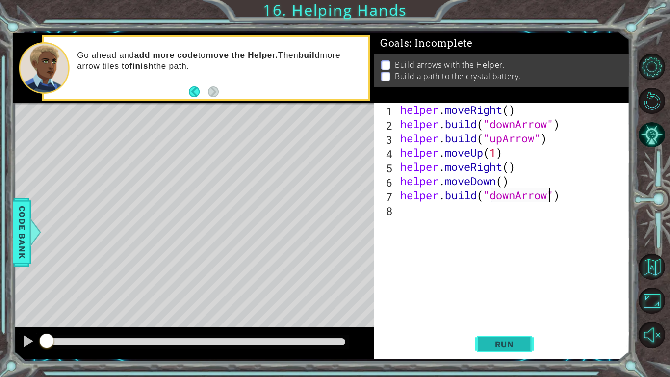
click at [489, 339] on span "Run" at bounding box center [504, 344] width 39 height 10
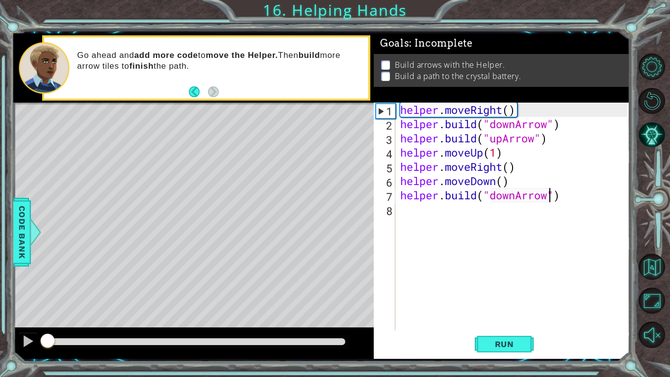
drag, startPoint x: 143, startPoint y: 340, endPoint x: 42, endPoint y: 343, distance: 101.1
click at [42, 343] on div at bounding box center [48, 342] width 18 height 18
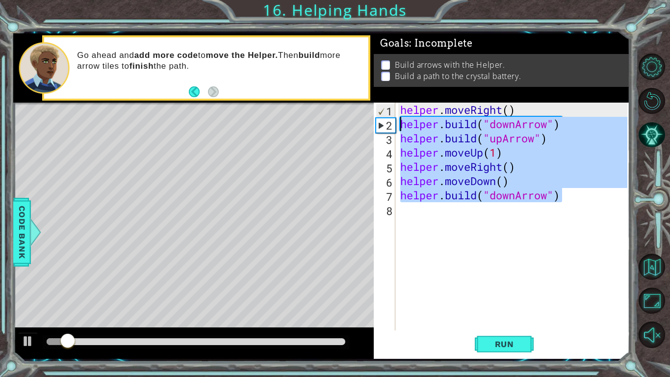
drag, startPoint x: 604, startPoint y: 197, endPoint x: 401, endPoint y: 124, distance: 215.6
click at [401, 124] on div "helper . moveRight ( ) helper . build ( "downArrow" ) helper . build ( "upArrow…" at bounding box center [515, 231] width 234 height 256
type textarea "[DOMAIN_NAME]("downArrow") [DOMAIN_NAME]("upArrow")"
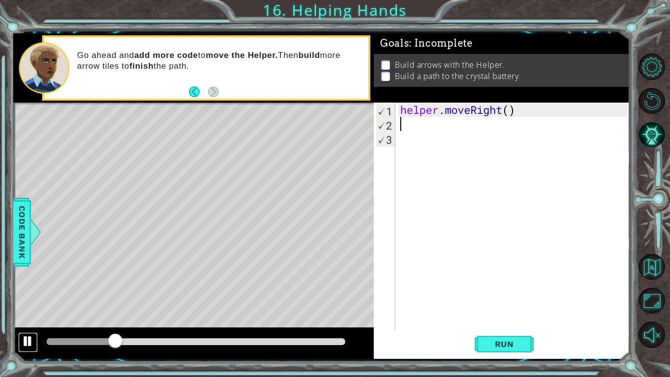
click at [28, 342] on div at bounding box center [28, 341] width 13 height 13
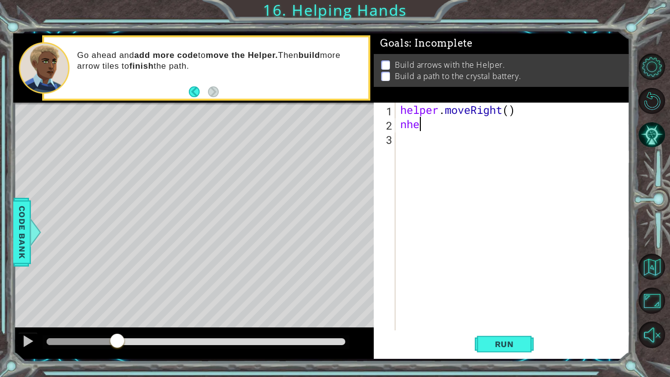
type textarea "n"
type textarea "[DOMAIN_NAME]("downArrow")"
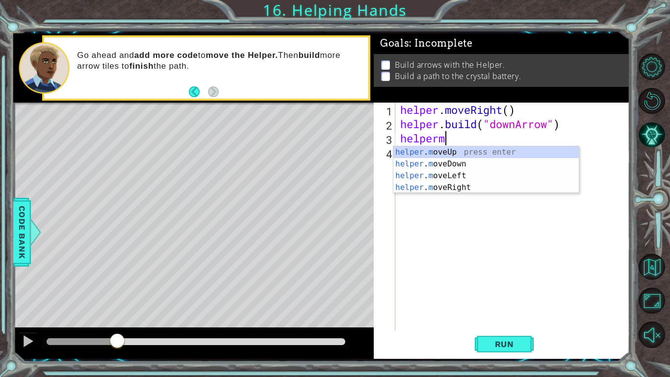
scroll to position [0, 1]
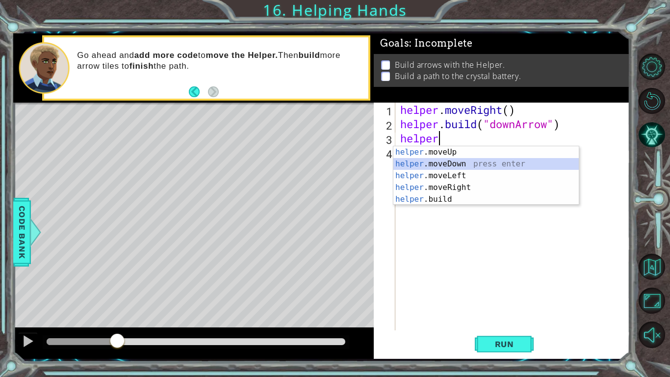
type textarea "helper.moveDown(1)"
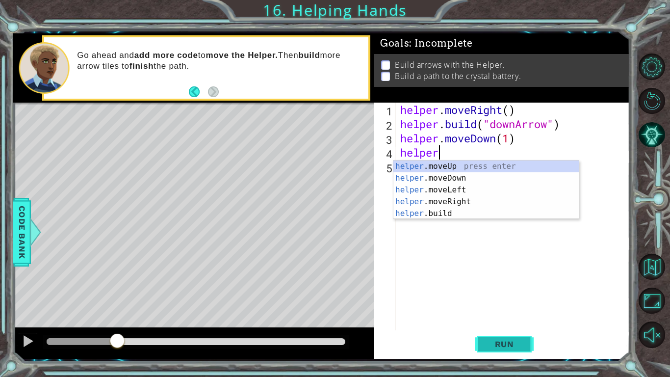
click at [492, 337] on button "Run" at bounding box center [504, 344] width 59 height 26
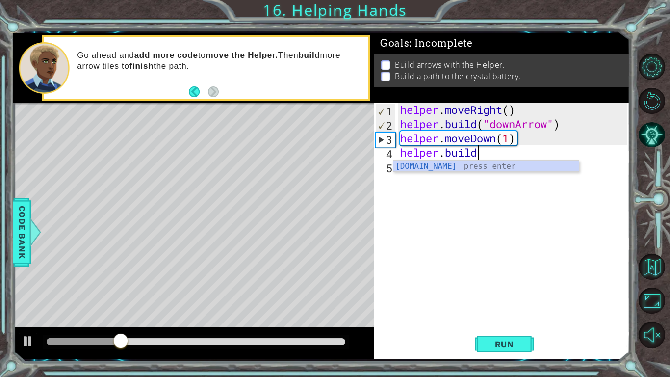
scroll to position [0, 3]
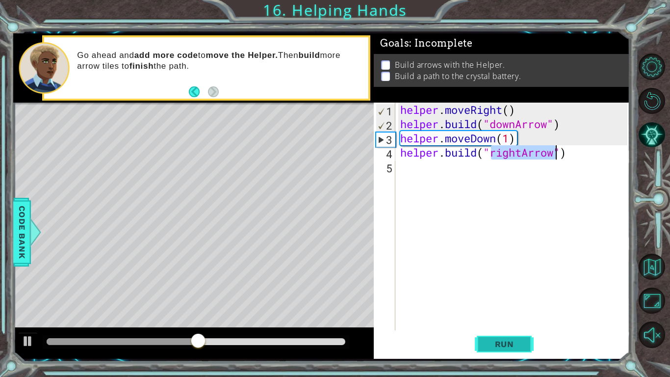
type textarea "[DOMAIN_NAME]("rightArrow")"
click at [508, 340] on span "Run" at bounding box center [504, 344] width 39 height 10
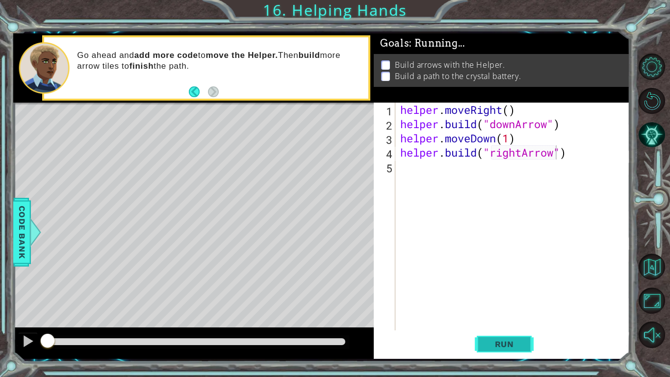
click at [508, 340] on span "Run" at bounding box center [504, 344] width 39 height 10
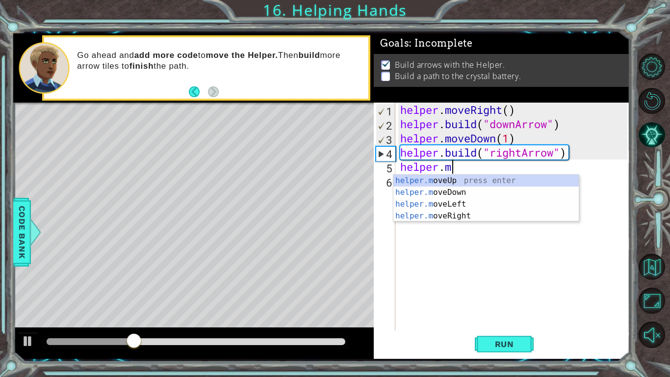
scroll to position [0, 2]
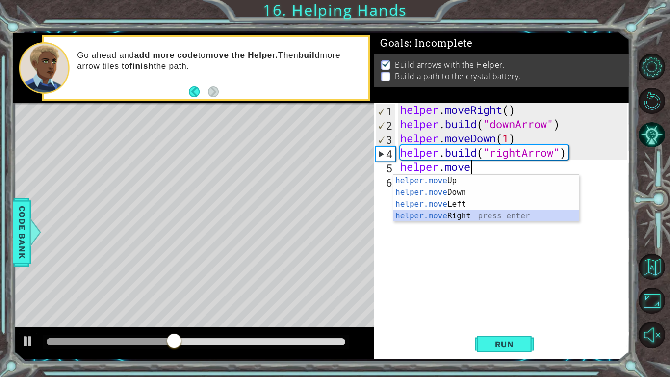
type textarea "helper.moveRight(1)"
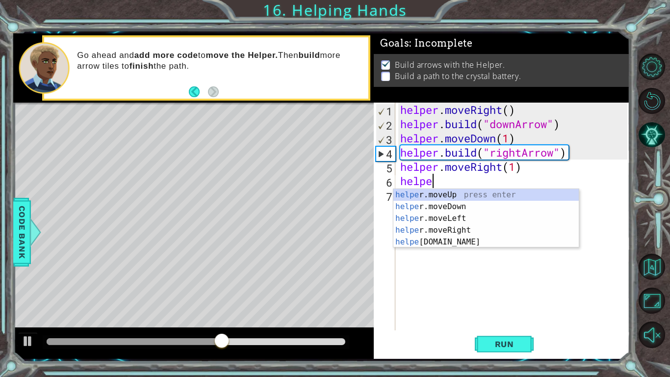
scroll to position [0, 1]
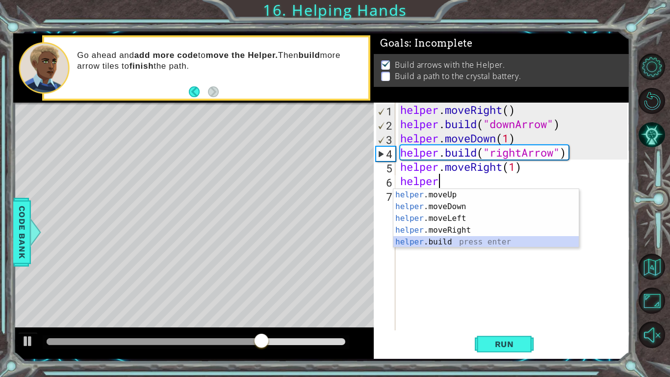
type textarea "[DOMAIN_NAME]("rightArrow")"
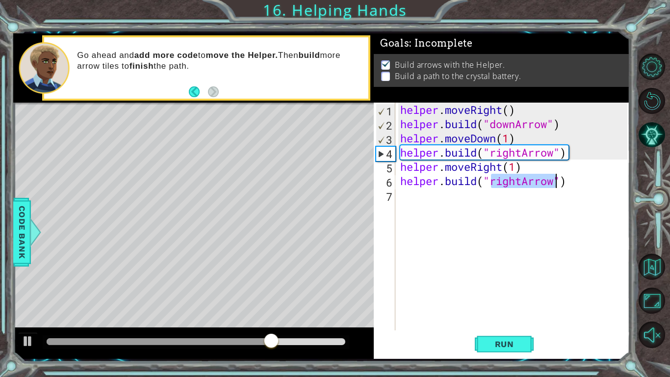
scroll to position [0, 0]
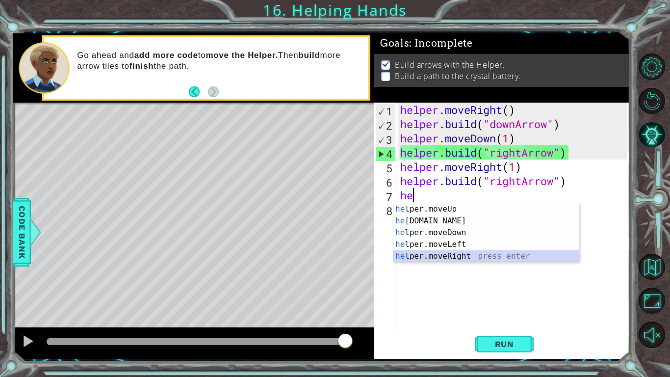
type textarea "helper.moveRight(1)"
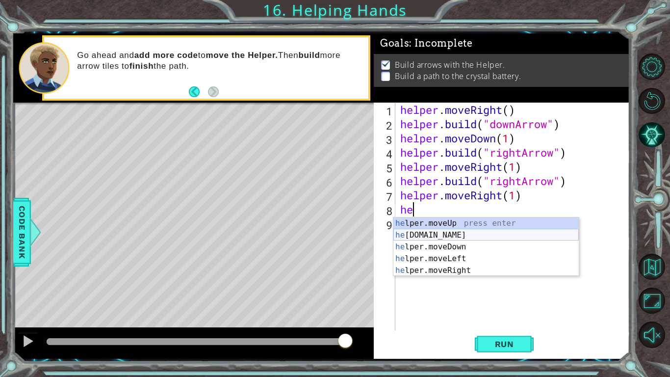
click at [442, 236] on div "he lper.moveUp press enter he [DOMAIN_NAME] press enter he lper.moveDown press …" at bounding box center [487, 258] width 186 height 82
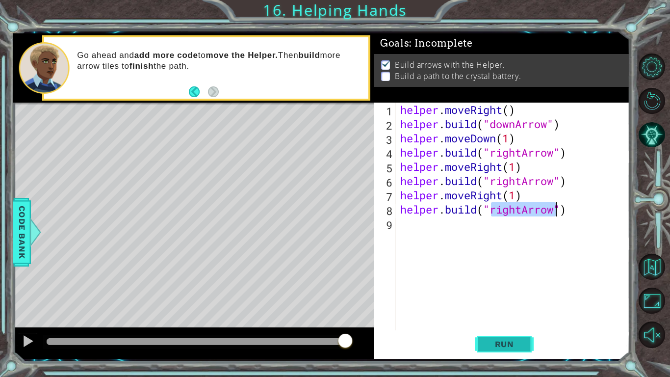
type textarea "[DOMAIN_NAME]("rightArrow")"
click at [491, 338] on button "Run" at bounding box center [504, 344] width 59 height 26
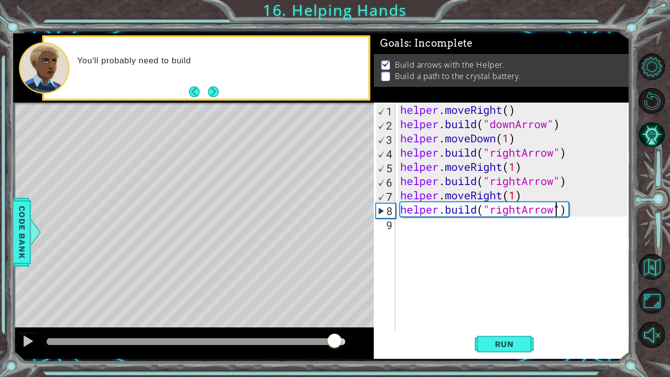
drag, startPoint x: 92, startPoint y: 339, endPoint x: 335, endPoint y: 351, distance: 243.2
click at [335, 351] on div at bounding box center [193, 342] width 361 height 31
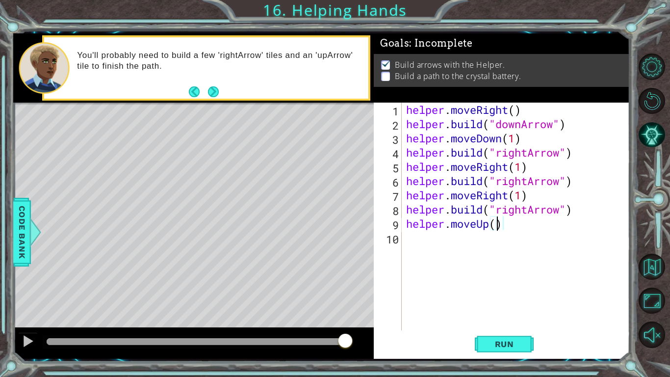
type textarea "helper.moveUp(2)"
click at [502, 345] on span "Run" at bounding box center [504, 344] width 39 height 10
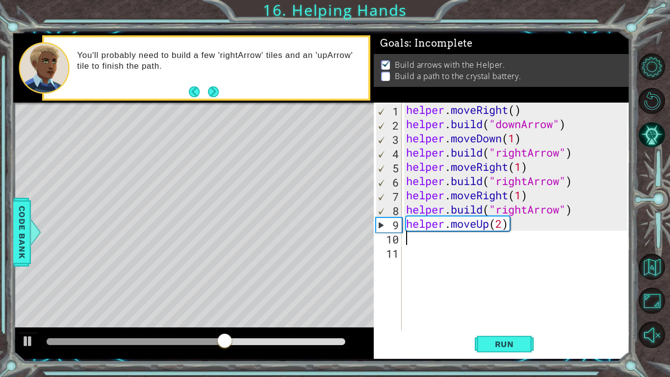
click at [537, 226] on div "helper . moveRight ( ) helper . build ( "downArrow" ) helper . moveDown ( 1 ) h…" at bounding box center [518, 231] width 228 height 256
click at [561, 213] on div "helper . moveRight ( ) helper . build ( "downArrow" ) helper . moveDown ( 1 ) h…" at bounding box center [518, 231] width 228 height 256
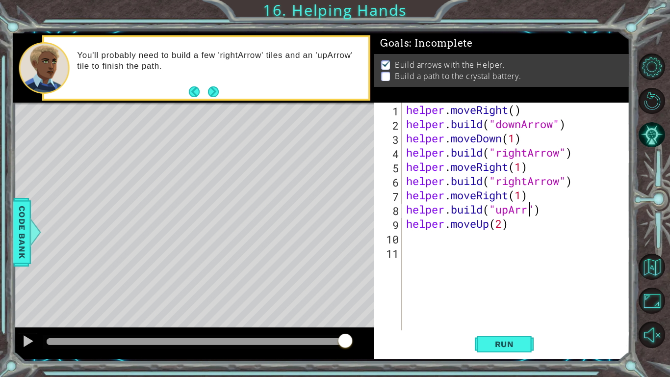
scroll to position [0, 6]
type textarea "[DOMAIN_NAME]("upArrow")"
click at [512, 349] on button "Run" at bounding box center [504, 344] width 59 height 26
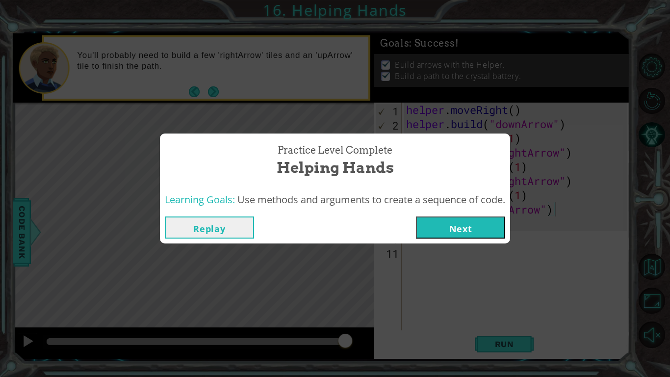
click at [420, 233] on button "Next" at bounding box center [460, 227] width 89 height 22
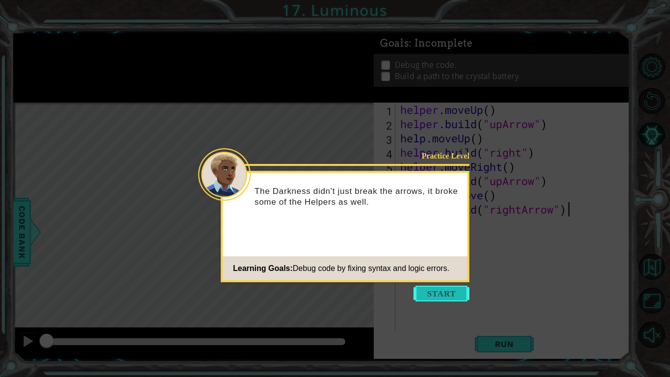
click at [425, 290] on button "Start" at bounding box center [442, 294] width 56 height 16
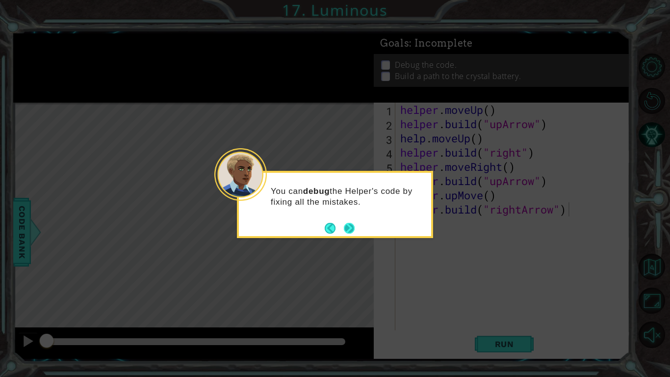
click at [344, 232] on button "Next" at bounding box center [349, 228] width 11 height 11
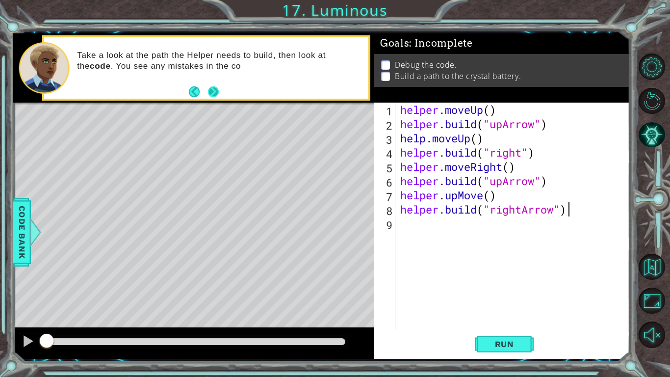
click at [214, 94] on button "Next" at bounding box center [213, 91] width 11 height 11
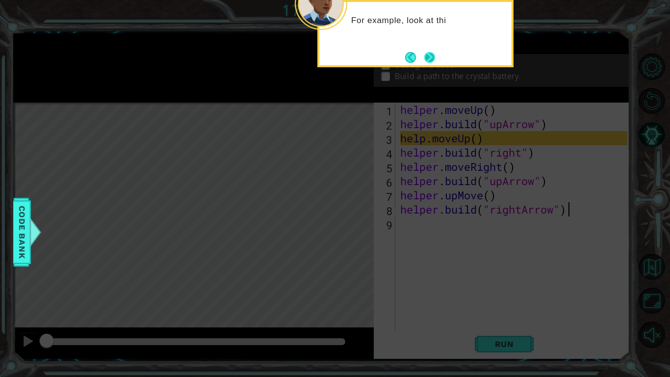
click at [432, 63] on button "Next" at bounding box center [429, 57] width 11 height 11
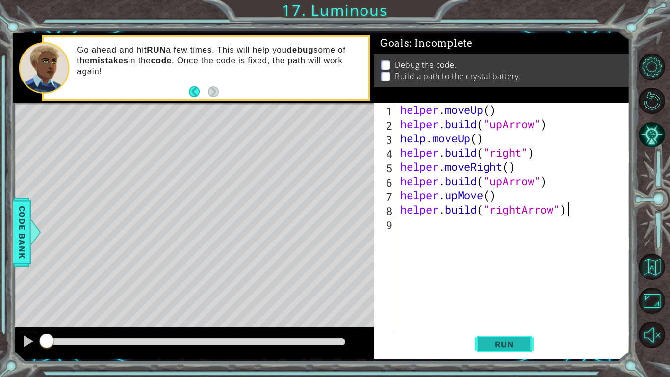
click at [511, 343] on span "Run" at bounding box center [504, 344] width 39 height 10
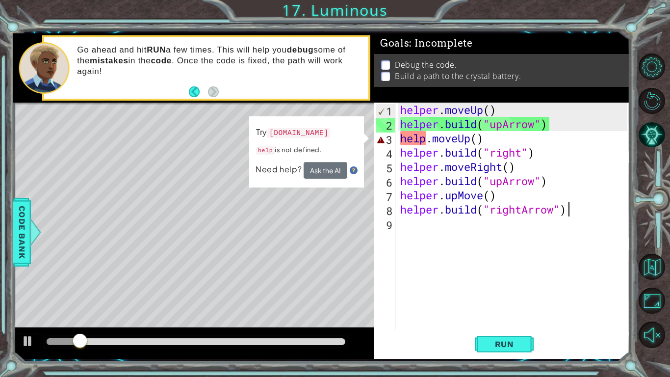
click at [431, 137] on div "helper . moveUp ( ) helper . build ( "upArrow" ) help . moveUp ( ) helper . bui…" at bounding box center [515, 231] width 234 height 256
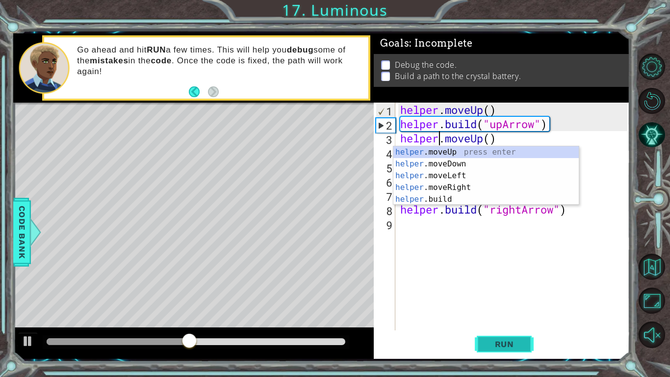
click at [497, 342] on span "Run" at bounding box center [504, 344] width 39 height 10
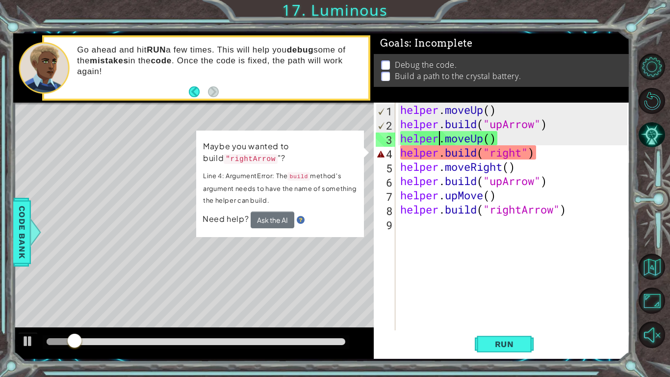
click at [530, 154] on div "helper . moveUp ( ) helper . build ( "upArrow" ) helper . moveUp ( ) helper . b…" at bounding box center [515, 231] width 234 height 256
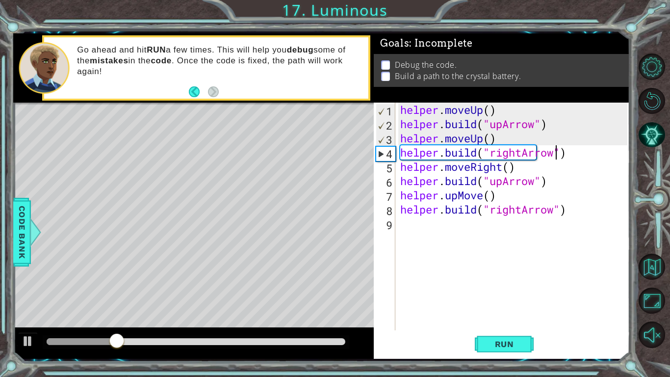
scroll to position [0, 7]
click at [494, 350] on button "Run" at bounding box center [504, 344] width 59 height 26
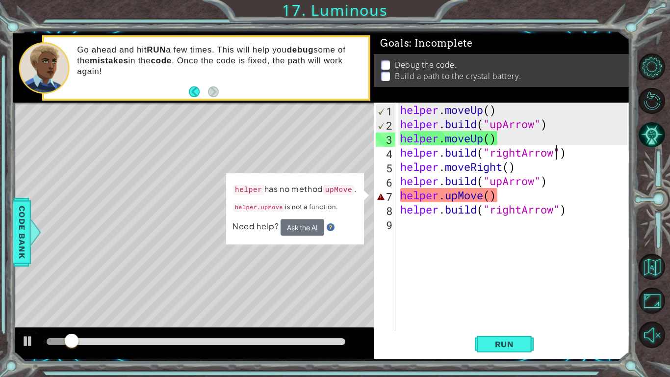
click at [479, 196] on div "helper . moveUp ( ) helper . build ( "upArrow" ) helper . moveUp ( ) helper . b…" at bounding box center [515, 231] width 234 height 256
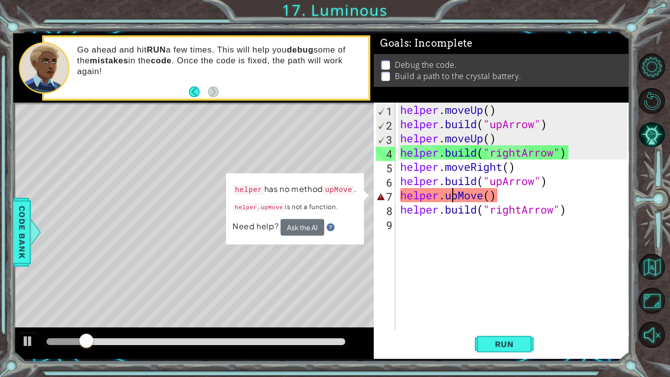
click at [453, 198] on div "helper . moveUp ( ) helper . build ( "upArrow" ) helper . moveUp ( ) helper . b…" at bounding box center [515, 231] width 234 height 256
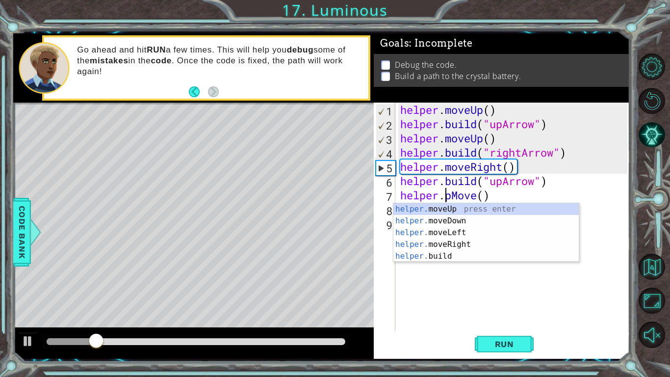
scroll to position [0, 2]
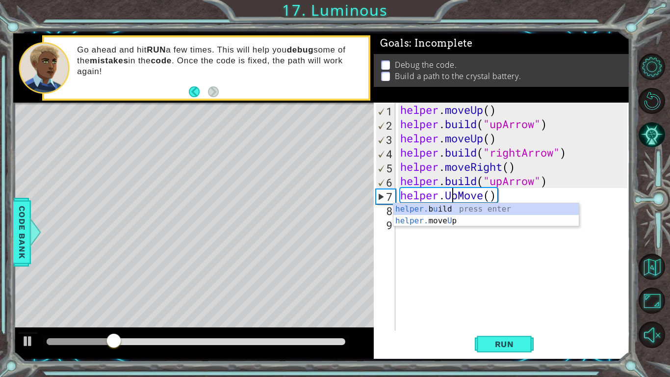
click at [462, 195] on div "helper . moveUp ( ) helper . build ( "upArrow" ) helper . moveUp ( ) helper . b…" at bounding box center [515, 231] width 234 height 256
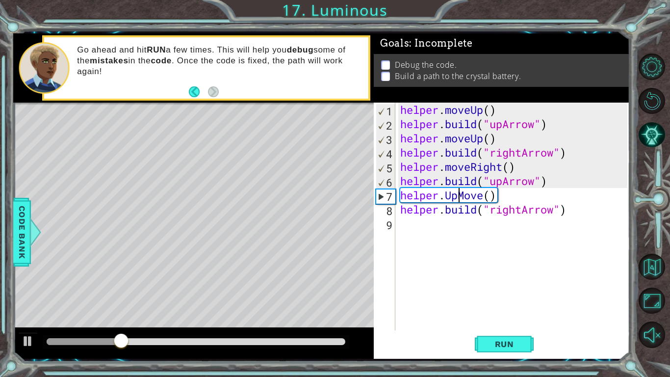
click at [465, 194] on div "helper . moveUp ( ) helper . build ( "upArrow" ) helper . moveUp ( ) helper . b…" at bounding box center [515, 231] width 234 height 256
click at [498, 342] on span "Run" at bounding box center [504, 344] width 39 height 10
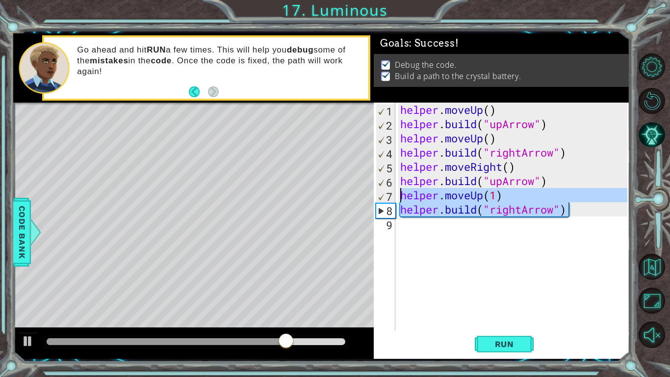
drag, startPoint x: 572, startPoint y: 212, endPoint x: 400, endPoint y: 197, distance: 172.5
click at [400, 197] on div "helper . moveUp ( ) helper . build ( "upArrow" ) helper . moveUp ( ) helper . b…" at bounding box center [515, 231] width 234 height 256
type textarea "helper.moveUp(1) [DOMAIN_NAME]("rightArrow")"
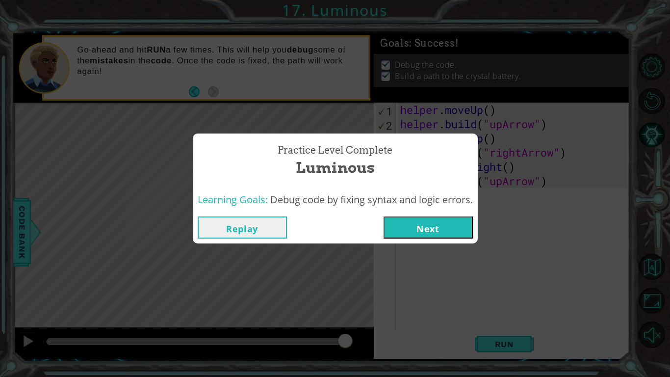
drag, startPoint x: 411, startPoint y: 229, endPoint x: 405, endPoint y: 265, distance: 36.3
click at [405, 265] on div "Practice Level Complete Luminous Learning Goals: Debug code by fixing syntax an…" at bounding box center [335, 188] width 670 height 377
click at [416, 227] on button "Next" at bounding box center [428, 227] width 89 height 22
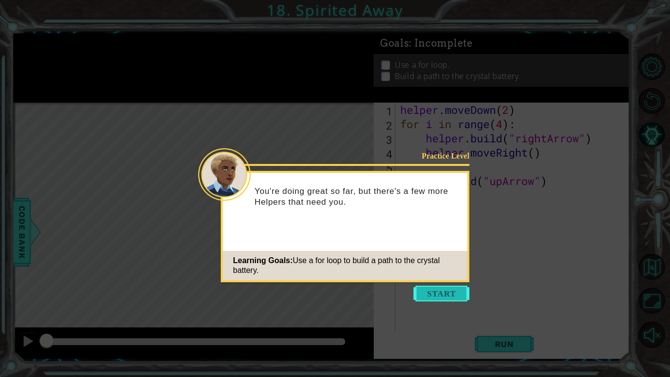
click at [451, 296] on button "Start" at bounding box center [442, 294] width 56 height 16
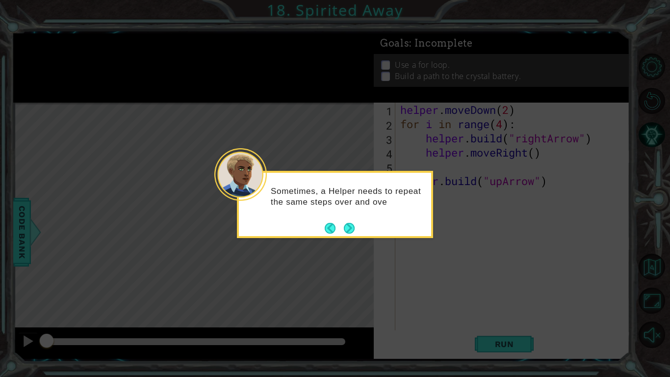
click at [349, 235] on footer at bounding box center [340, 228] width 30 height 15
click at [350, 232] on button "Next" at bounding box center [349, 228] width 11 height 11
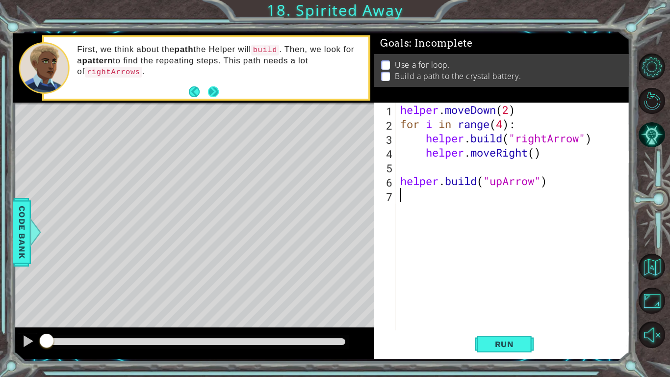
click at [215, 94] on button "Next" at bounding box center [213, 91] width 11 height 11
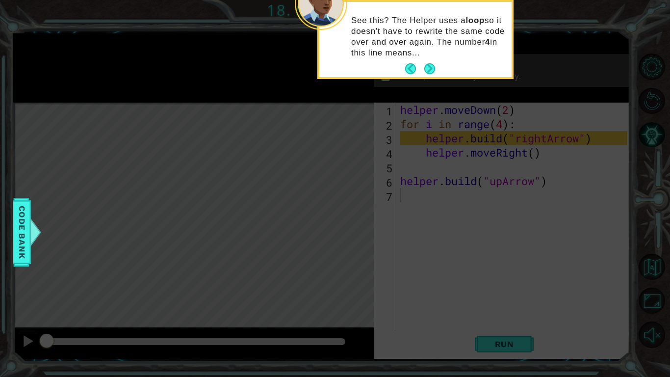
drag, startPoint x: 428, startPoint y: 58, endPoint x: 411, endPoint y: 129, distance: 72.4
click at [411, 129] on body "1 ההההההההההההההההההההההההההההההההההההההההההההההההההההההההההההההההההההההההההההה…" at bounding box center [335, 188] width 670 height 377
click at [431, 67] on button "Next" at bounding box center [429, 68] width 11 height 11
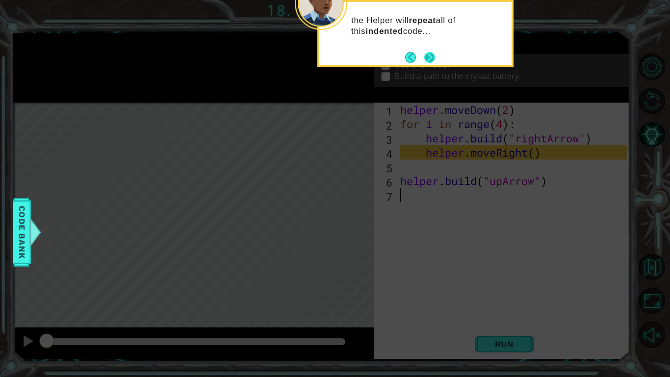
click at [431, 55] on button "Next" at bounding box center [429, 57] width 11 height 11
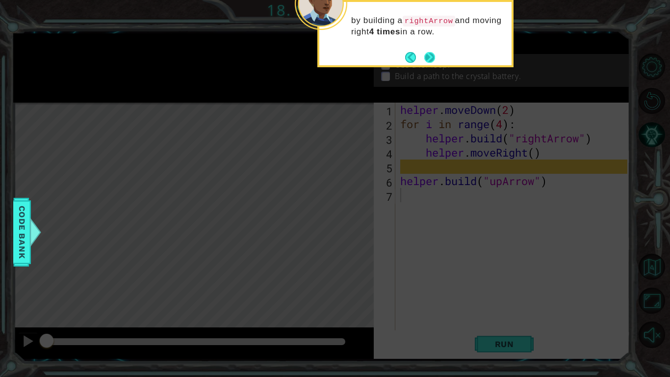
click at [431, 56] on button "Next" at bounding box center [429, 57] width 11 height 11
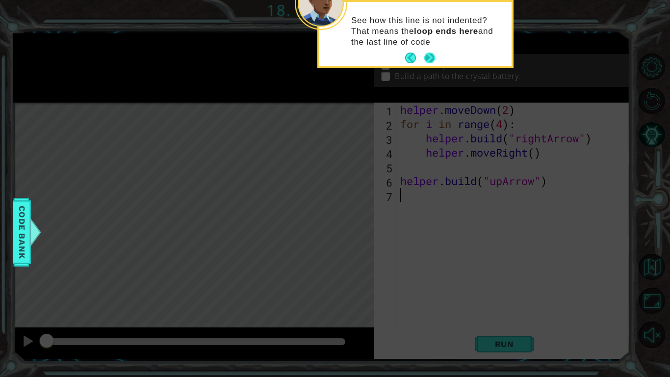
click at [431, 56] on button "Next" at bounding box center [429, 58] width 11 height 11
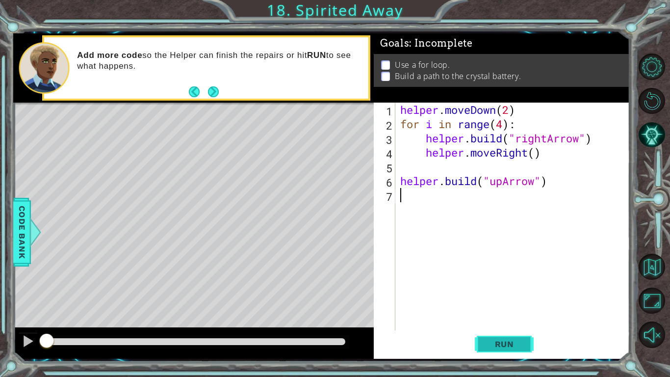
click at [518, 337] on button "Run" at bounding box center [504, 344] width 59 height 26
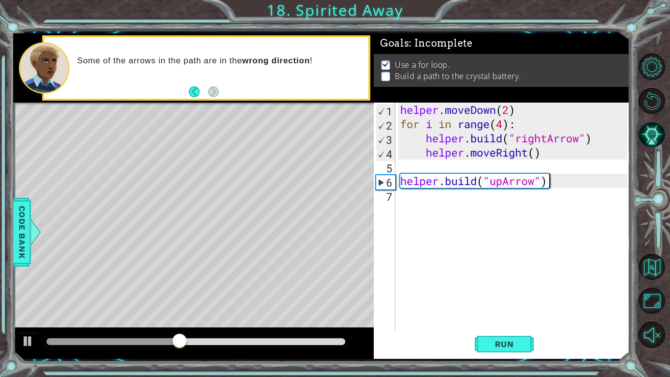
click at [551, 186] on div "helper . moveDown ( 2 ) for i in range ( 4 ) : helper . build ( "rightArrow" ) …" at bounding box center [515, 231] width 234 height 256
click at [553, 187] on div "helper . moveDown ( 2 ) for i in range ( 4 ) : helper . build ( "rightArrow" ) …" at bounding box center [515, 231] width 234 height 256
click at [521, 182] on div "helper . moveDown ( 2 ) for i in range ( 4 ) : helper . build ( "rightArrow" ) …" at bounding box center [515, 231] width 234 height 256
type textarea "[DOMAIN_NAME]("upArrow")"
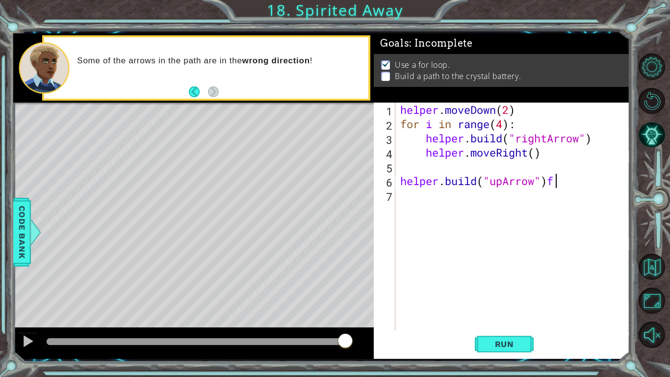
scroll to position [0, 6]
type textarea "[DOMAIN_NAME]("upArrow")for"
type textarea "[DOMAIN_NAME]("upArrow")"
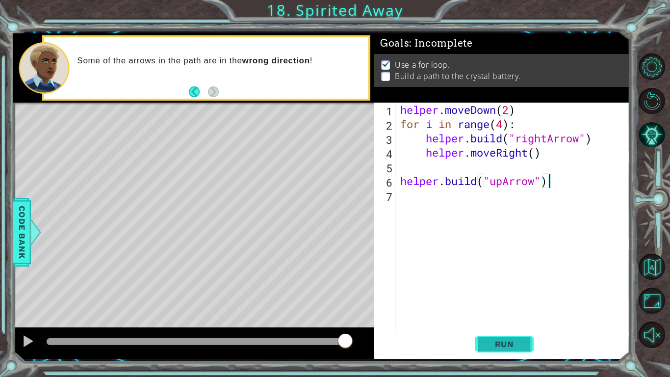
click at [515, 339] on span "Run" at bounding box center [504, 344] width 39 height 10
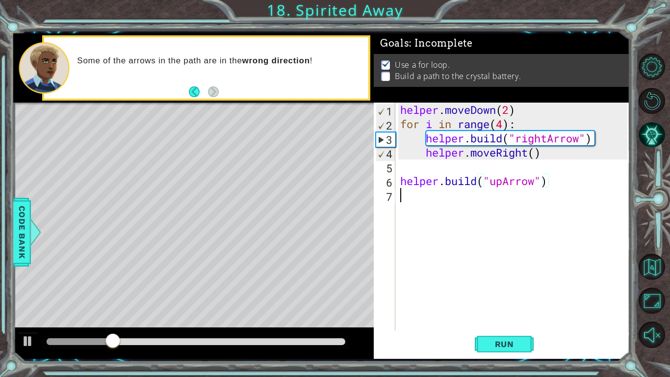
click at [479, 194] on div "helper . moveDown ( 2 ) for i in range ( 4 ) : helper . build ( "rightArrow" ) …" at bounding box center [515, 231] width 234 height 256
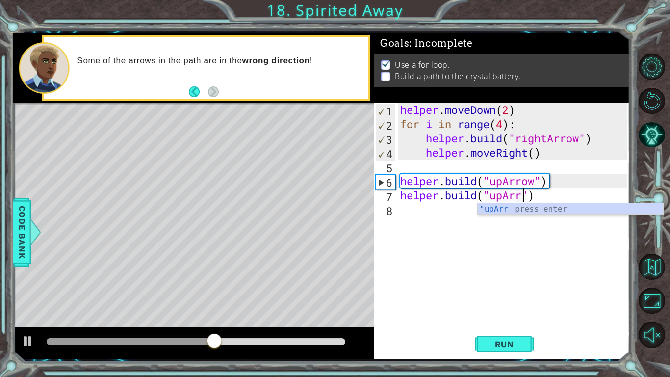
scroll to position [0, 6]
type textarea "[DOMAIN_NAME]("upArrow")"
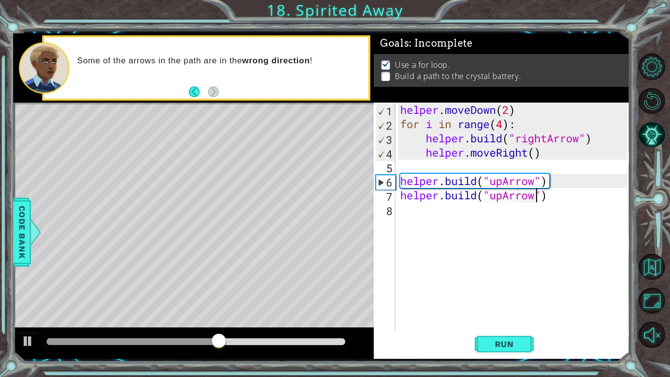
scroll to position [0, 0]
type textarea "[DOMAIN_NAME]("upArrow")"
click at [494, 341] on span "Run" at bounding box center [504, 344] width 39 height 10
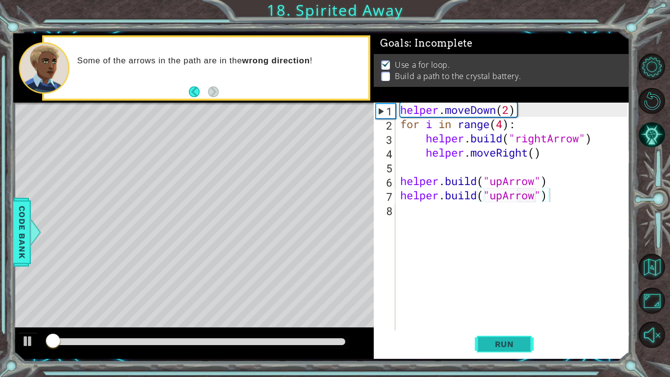
click at [493, 339] on span "Run" at bounding box center [504, 344] width 39 height 10
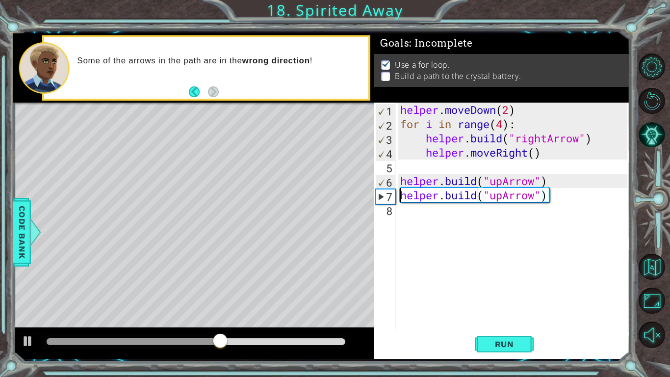
click at [398, 199] on div "helper . moveDown ( 2 ) for i in range ( 4 ) : helper . build ( "rightArrow" ) …" at bounding box center [515, 231] width 234 height 256
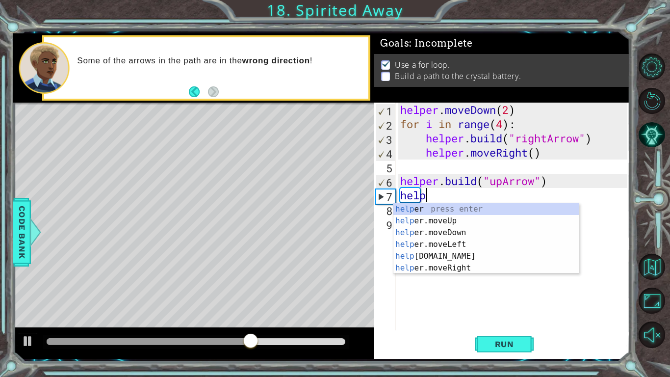
scroll to position [0, 0]
click at [451, 225] on div "help er press enter help er.moveUp press enter help er.moveDown press enter hel…" at bounding box center [487, 250] width 186 height 94
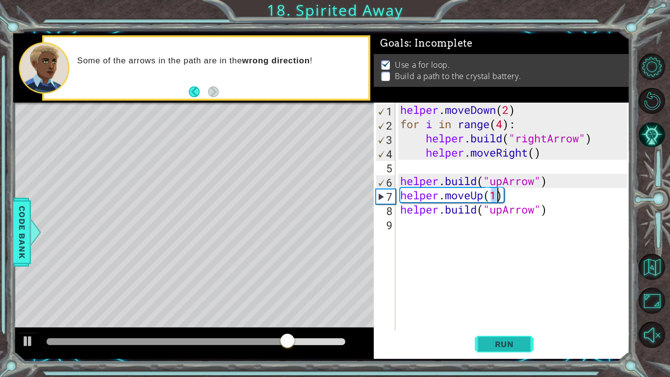
type textarea "helper.moveUp(1)"
click at [514, 351] on button "Run" at bounding box center [504, 344] width 59 height 26
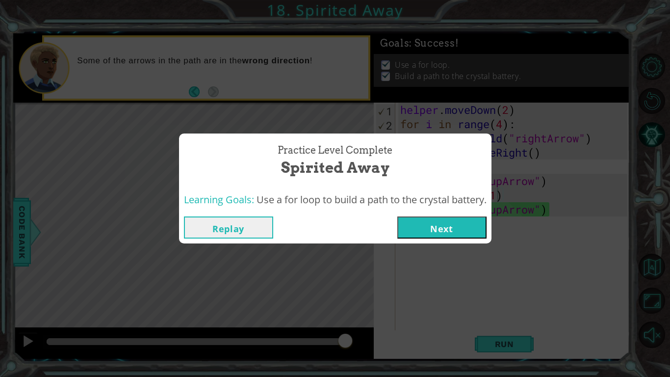
click at [440, 229] on button "Next" at bounding box center [442, 227] width 89 height 22
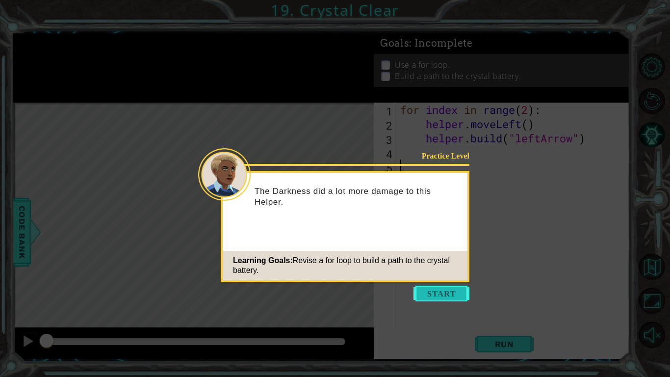
click at [443, 292] on button "Start" at bounding box center [442, 294] width 56 height 16
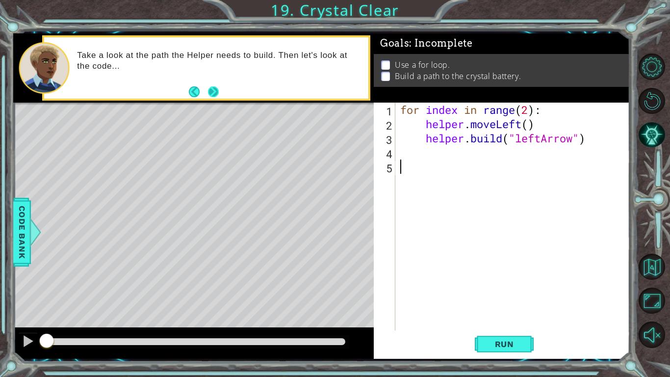
click at [208, 91] on button "Next" at bounding box center [213, 91] width 11 height 11
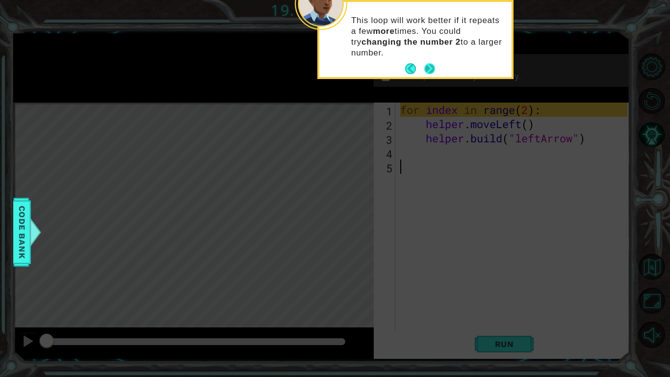
click at [426, 68] on button "Next" at bounding box center [429, 68] width 11 height 11
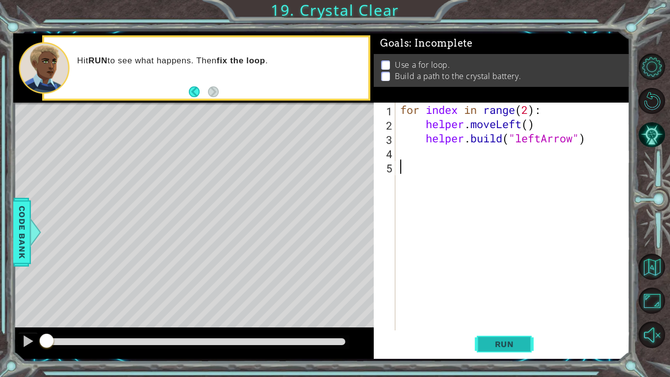
click at [504, 346] on span "Run" at bounding box center [504, 344] width 39 height 10
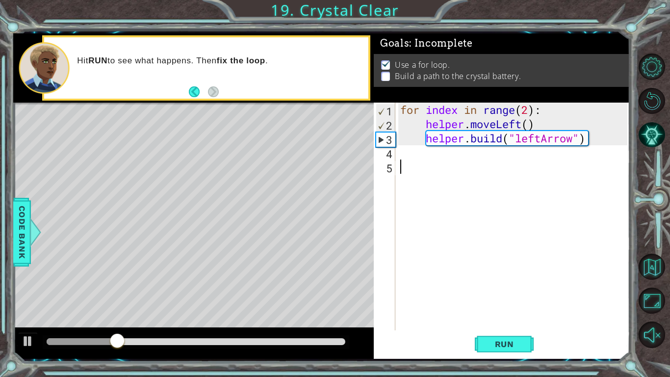
click at [528, 111] on div "for index in range ( 2 ) : helper . moveLeft ( ) helper . build ( "leftArrow" )" at bounding box center [515, 231] width 234 height 256
type textarea "for index in range(4):"
click at [478, 346] on button "Run" at bounding box center [504, 344] width 59 height 26
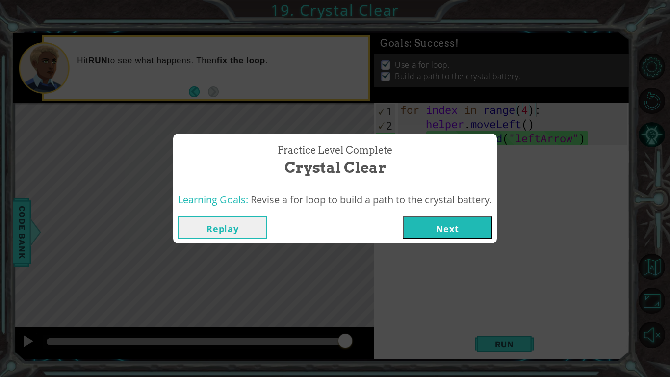
click at [451, 233] on button "Next" at bounding box center [447, 227] width 89 height 22
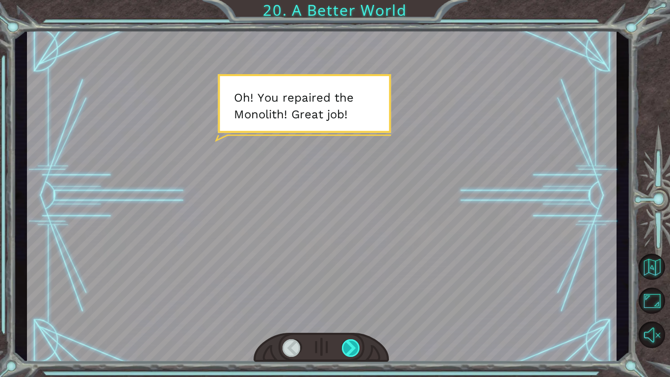
click at [344, 347] on div at bounding box center [351, 348] width 19 height 18
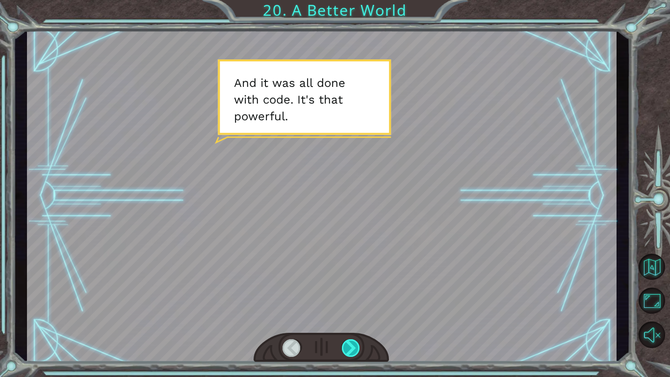
click at [344, 347] on div at bounding box center [351, 348] width 19 height 18
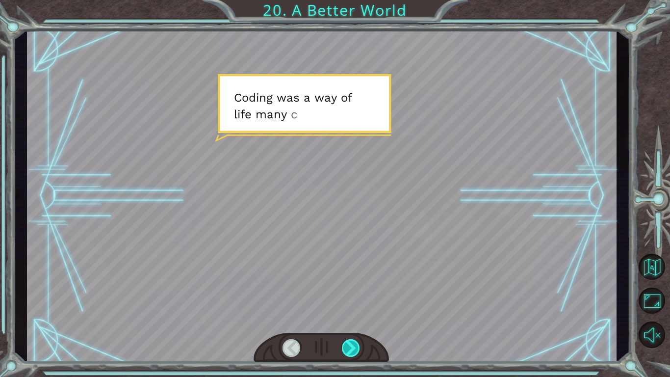
click at [342, 349] on div at bounding box center [351, 348] width 19 height 18
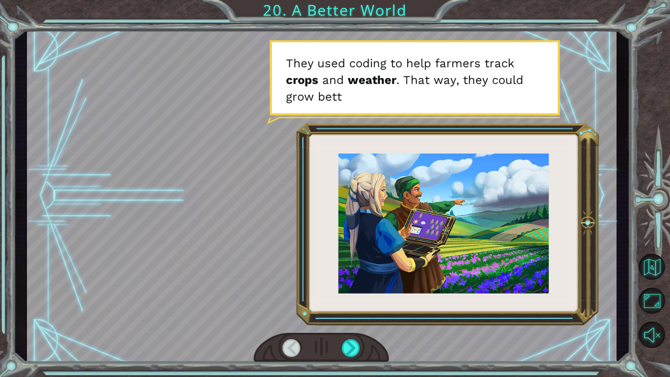
click at [339, 349] on div at bounding box center [321, 348] width 135 height 30
click at [347, 349] on div at bounding box center [351, 348] width 19 height 18
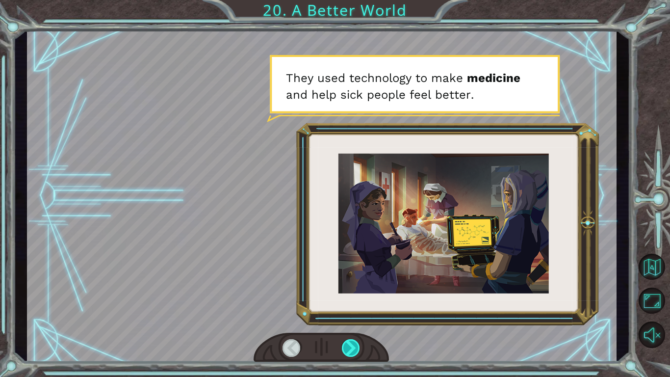
click at [345, 350] on div at bounding box center [351, 348] width 19 height 18
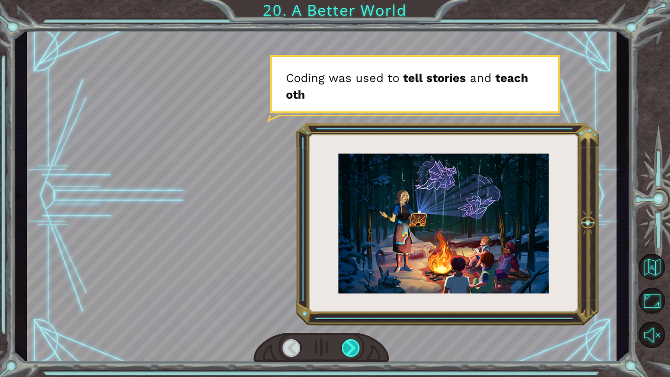
click at [345, 350] on div at bounding box center [351, 348] width 19 height 18
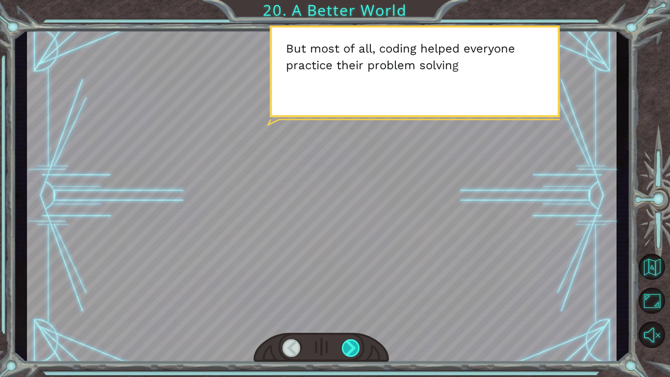
click at [345, 350] on div at bounding box center [351, 348] width 19 height 18
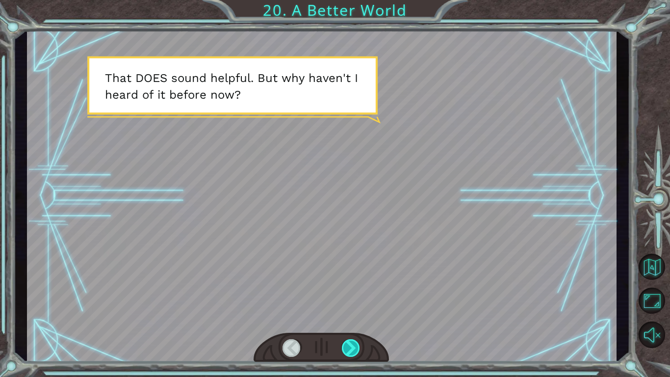
click at [345, 350] on div at bounding box center [351, 348] width 19 height 18
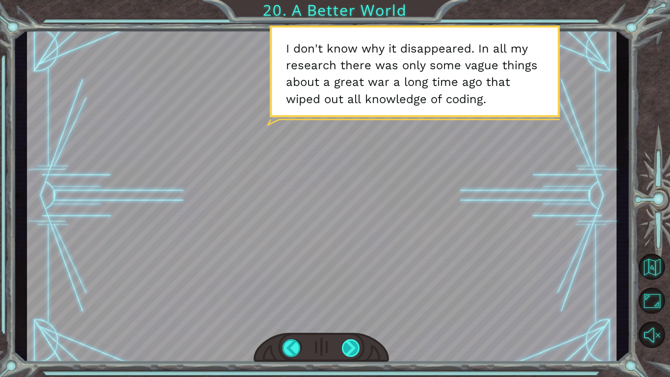
click at [354, 354] on div at bounding box center [351, 348] width 19 height 18
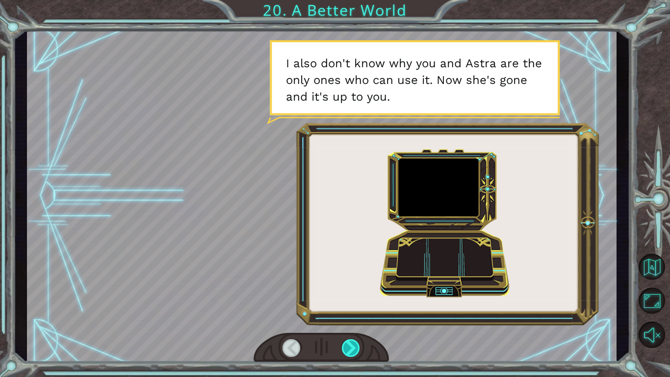
click at [353, 354] on div at bounding box center [351, 348] width 19 height 18
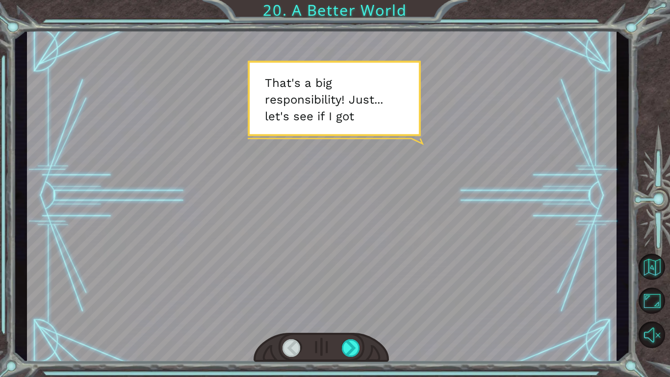
click at [350, 357] on div at bounding box center [321, 348] width 135 height 30
click at [349, 354] on div at bounding box center [351, 348] width 19 height 18
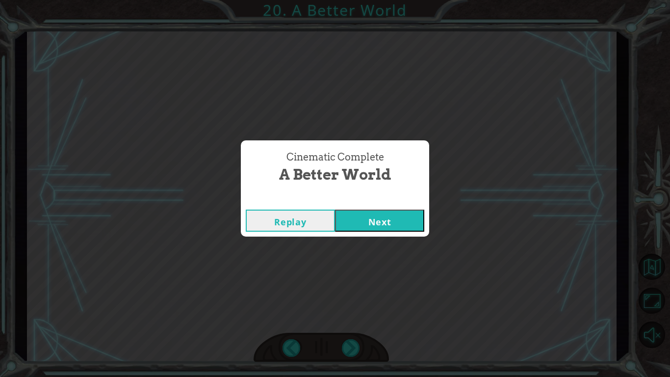
click at [387, 212] on button "Next" at bounding box center [379, 221] width 89 height 22
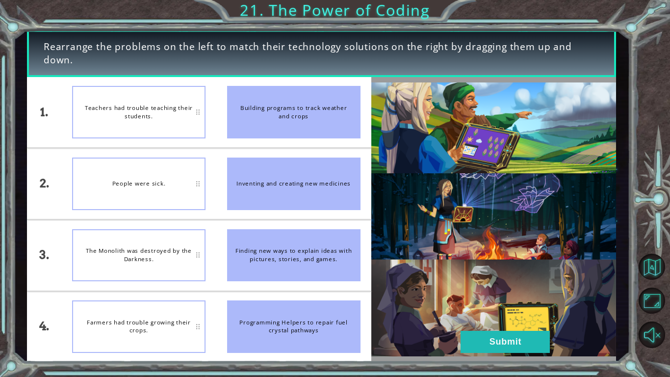
drag, startPoint x: 323, startPoint y: 113, endPoint x: 242, endPoint y: 211, distance: 127.2
click at [242, 211] on ul "Building programs to track weather and crops Inventing and creating new medicin…" at bounding box center [293, 219] width 155 height 285
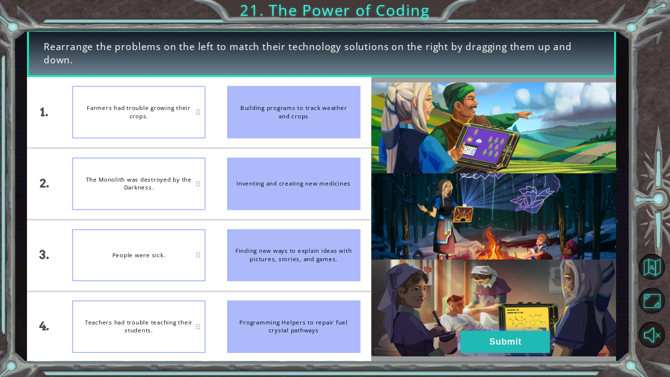
click at [498, 336] on button "Submit" at bounding box center [505, 342] width 89 height 22
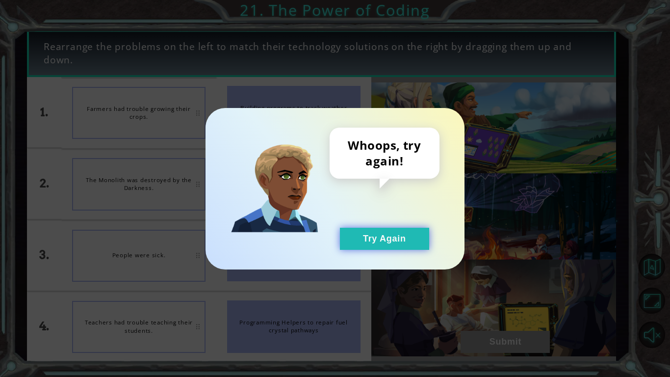
click at [364, 233] on button "Try Again" at bounding box center [384, 239] width 89 height 22
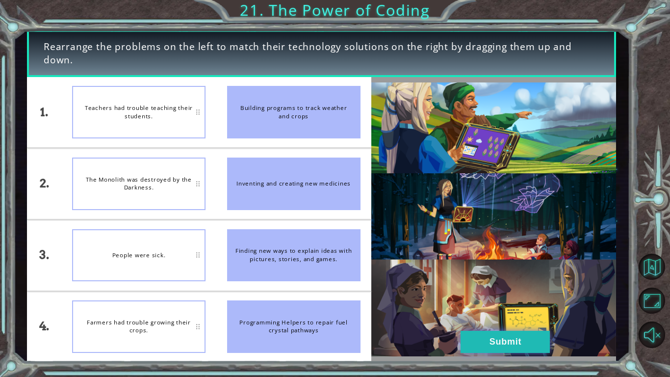
click at [517, 331] on button "Submit" at bounding box center [505, 342] width 89 height 22
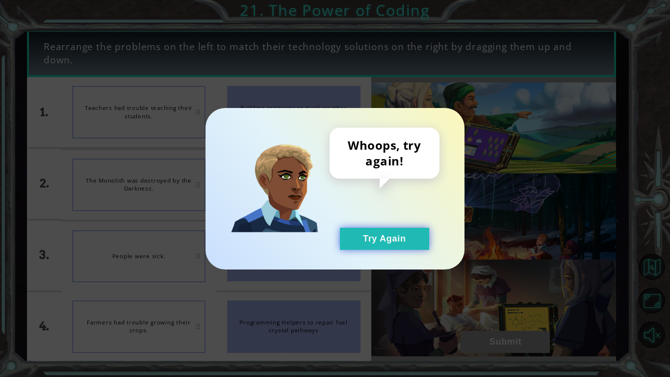
click at [355, 233] on button "Try Again" at bounding box center [384, 239] width 89 height 22
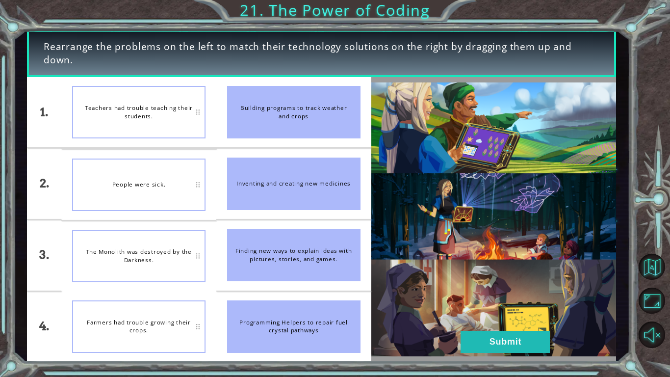
drag, startPoint x: 296, startPoint y: 321, endPoint x: 292, endPoint y: 281, distance: 41.0
click at [292, 281] on ul "Building programs to track weather and crops Inventing and creating new medicin…" at bounding box center [293, 219] width 155 height 285
click at [509, 349] on button "Submit" at bounding box center [505, 342] width 89 height 22
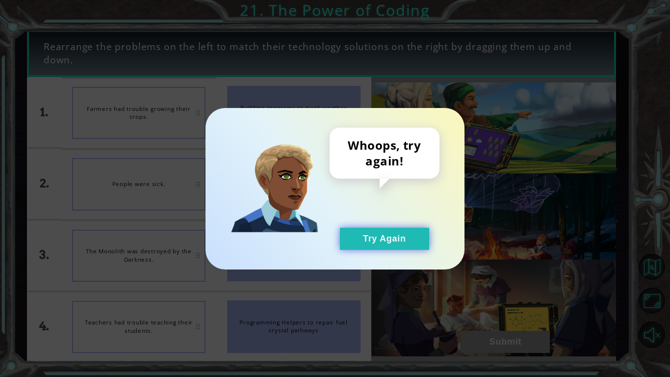
click at [359, 238] on button "Try Again" at bounding box center [384, 239] width 89 height 22
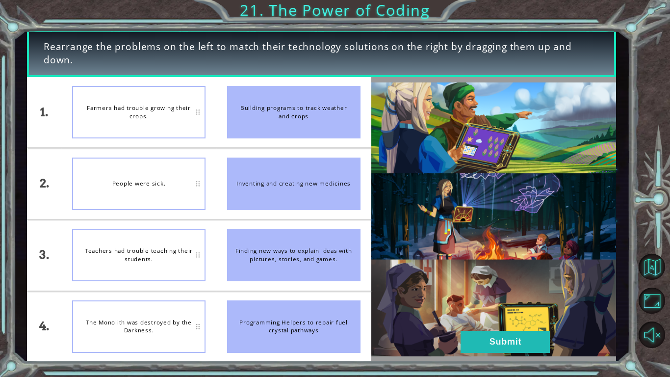
click at [490, 330] on img at bounding box center [493, 219] width 245 height 274
click at [488, 338] on button "Submit" at bounding box center [505, 342] width 89 height 22
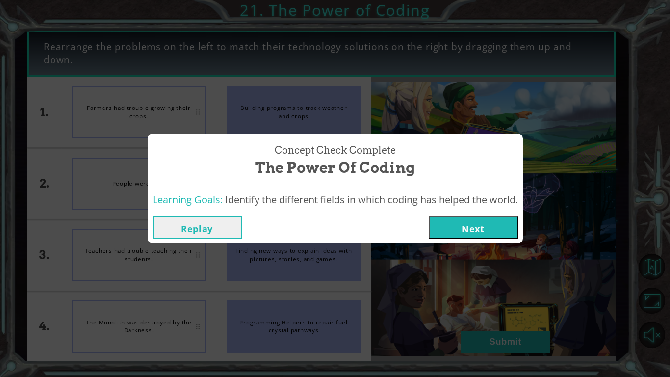
click at [486, 222] on button "Next" at bounding box center [473, 227] width 89 height 22
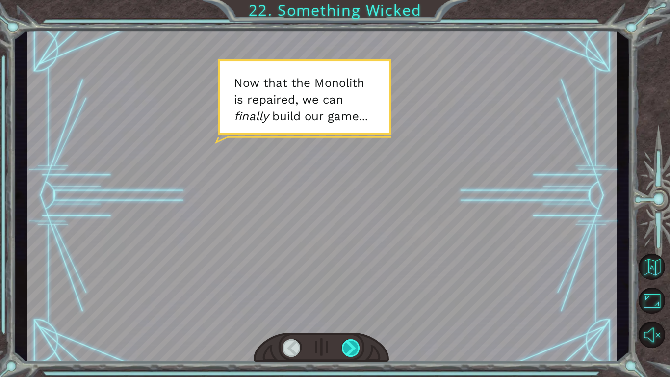
click at [348, 353] on div at bounding box center [351, 348] width 19 height 18
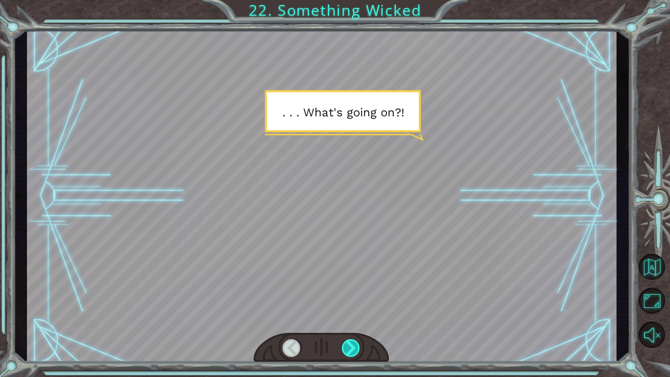
click at [348, 349] on div at bounding box center [351, 348] width 19 height 18
